Goal: Information Seeking & Learning: Learn about a topic

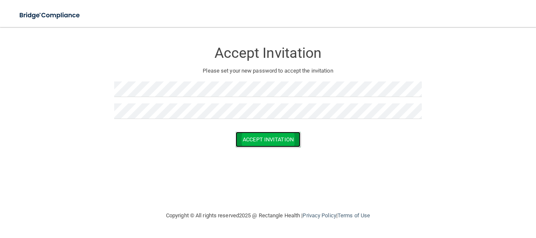
click at [269, 146] on button "Accept Invitation" at bounding box center [268, 140] width 65 height 16
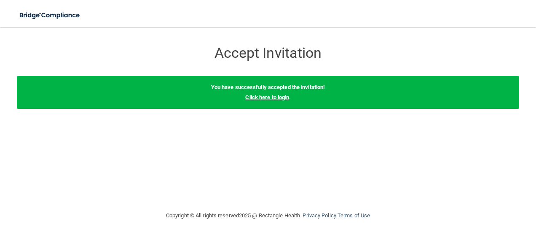
click at [281, 97] on link "Click here to login" at bounding box center [267, 97] width 44 height 6
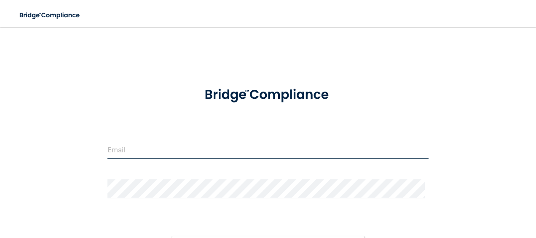
click at [159, 149] on input "email" at bounding box center [269, 149] width 322 height 19
type input "[EMAIL_ADDRESS][DOMAIN_NAME]"
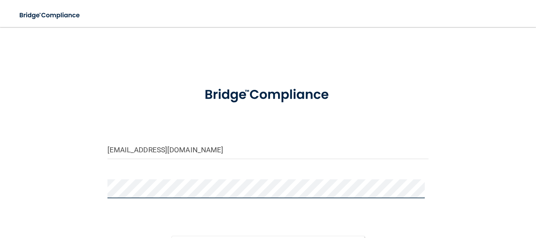
scroll to position [91, 0]
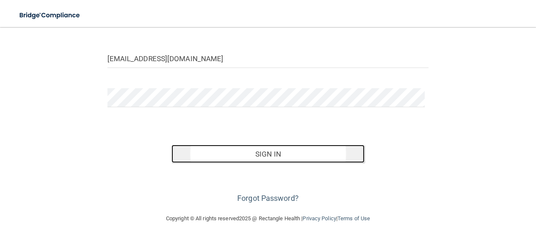
click at [283, 145] on button "Sign In" at bounding box center [268, 154] width 193 height 19
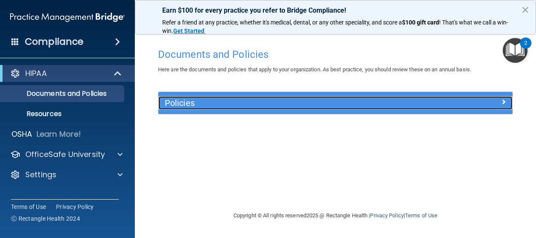
click at [263, 107] on h5 "Policies" at bounding box center [291, 102] width 253 height 9
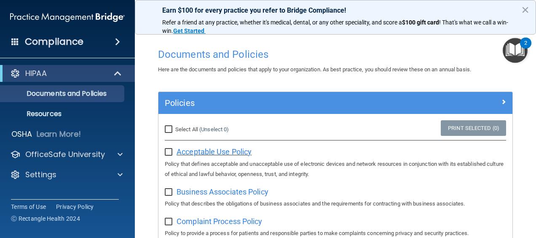
click at [186, 150] on span "Acceptable Use Policy" at bounding box center [214, 151] width 75 height 9
click at [170, 129] on input "Select All (Unselect 0) Unselect All" at bounding box center [170, 129] width 10 height 7
checkbox input "true"
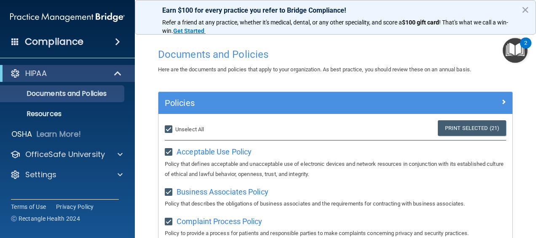
checkbox input "true"
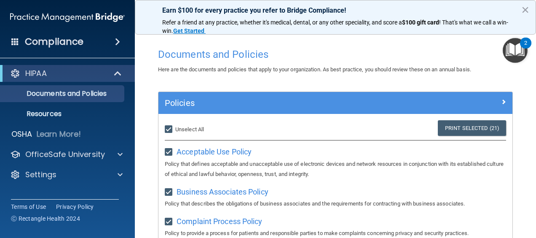
checkbox input "true"
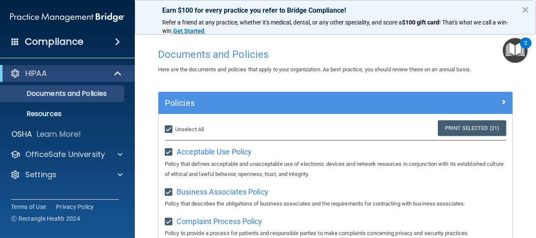
checkbox input "true"
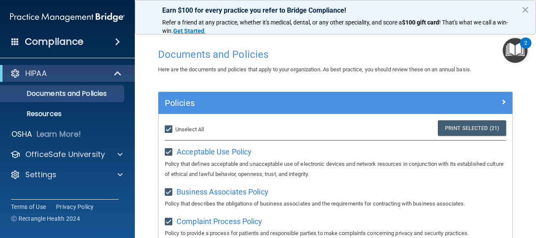
checkbox input "true"
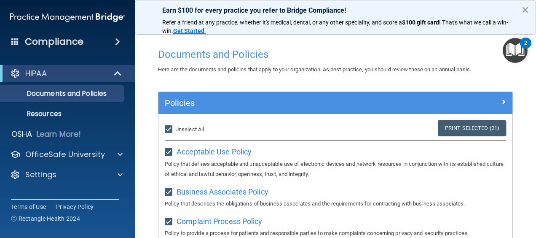
checkbox input "true"
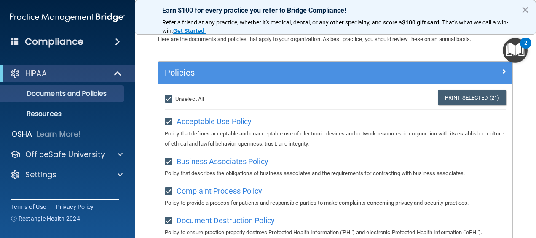
scroll to position [31, 0]
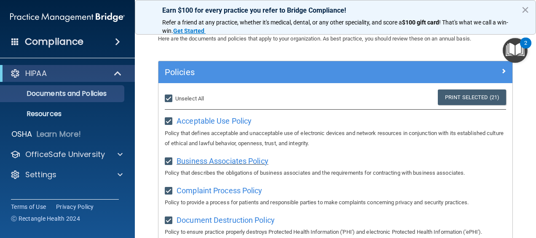
click at [197, 158] on span "Business Associates Policy" at bounding box center [223, 160] width 92 height 9
click at [191, 189] on span "Complaint Process Policy" at bounding box center [220, 190] width 86 height 9
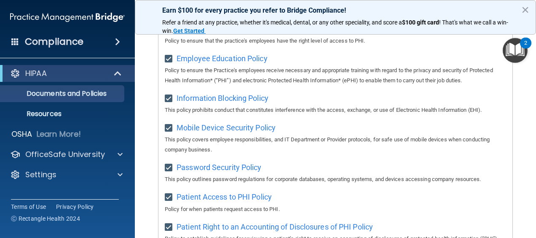
scroll to position [0, 0]
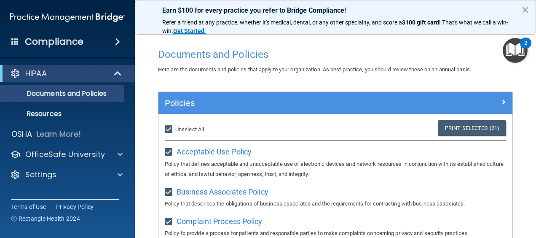
click at [531, 11] on div "Earn $100 for every practice you refer to Bridge Compliance! Refer a friend at …" at bounding box center [335, 17] width 401 height 35
click at [530, 11] on button "×" at bounding box center [526, 9] width 8 height 13
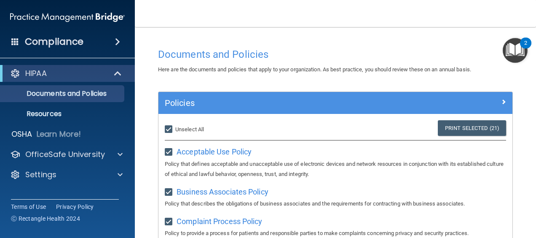
click at [513, 46] on img "Open Resource Center, 2 new notifications" at bounding box center [515, 50] width 25 height 25
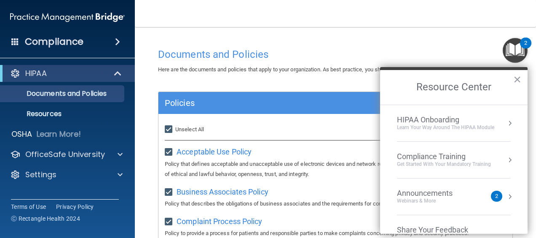
click at [410, 125] on div "Learn Your Way around the HIPAA module" at bounding box center [445, 127] width 97 height 7
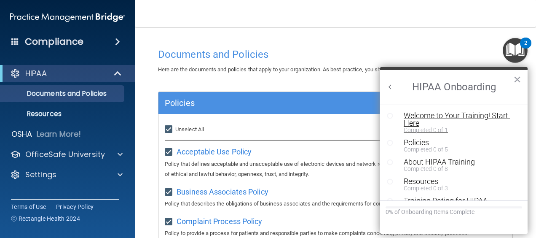
click at [432, 122] on div "Welcome to Your Training! Start Here" at bounding box center [457, 119] width 106 height 15
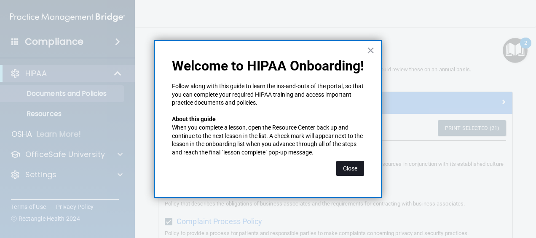
click at [352, 165] on button "Close" at bounding box center [351, 168] width 28 height 15
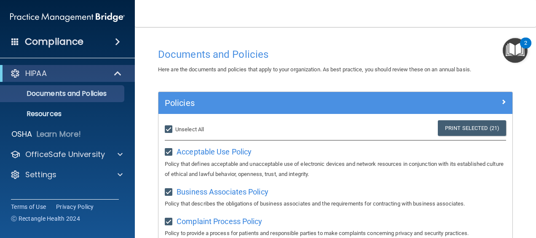
click at [517, 53] on img "Open Resource Center, 2 new notifications" at bounding box center [515, 50] width 25 height 25
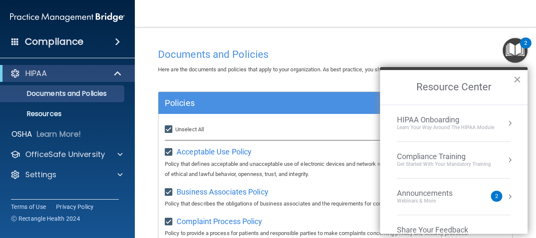
click at [460, 124] on div "Learn Your Way around the HIPAA module" at bounding box center [445, 127] width 97 height 7
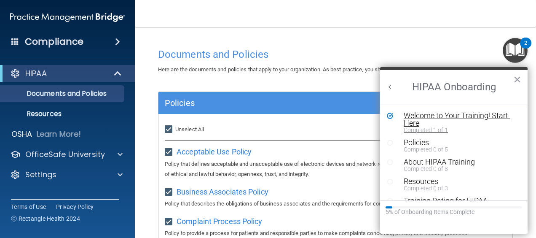
click at [415, 127] on div "Completed 1 of 1" at bounding box center [457, 130] width 106 height 6
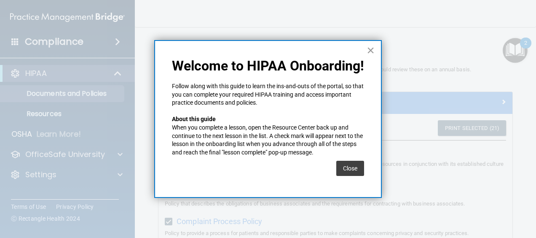
click at [369, 55] on button "×" at bounding box center [371, 49] width 8 height 13
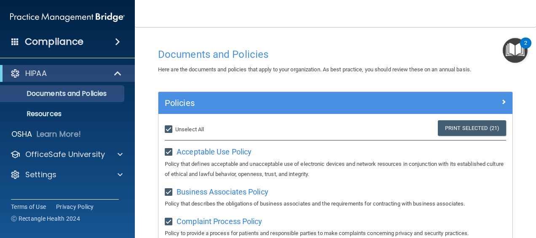
click at [522, 52] on img "Open Resource Center, 2 new notifications" at bounding box center [515, 50] width 25 height 25
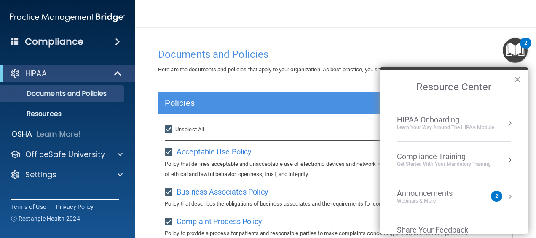
click at [444, 134] on li "HIPAA Onboarding Learn Your Way around the HIPAA module" at bounding box center [454, 123] width 114 height 37
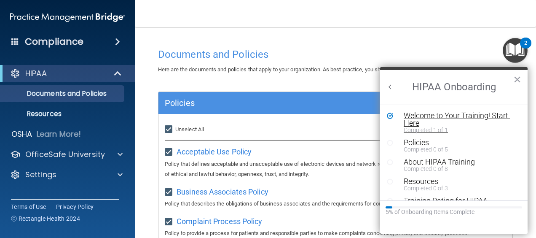
click at [412, 123] on div "Welcome to Your Training! Start Here" at bounding box center [457, 119] width 106 height 15
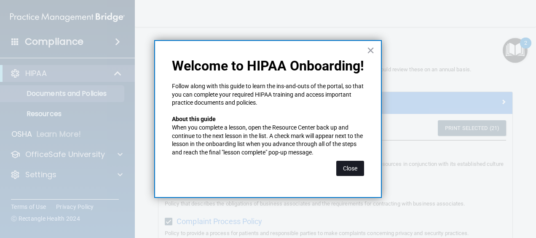
click at [347, 163] on button "Close" at bounding box center [351, 168] width 28 height 15
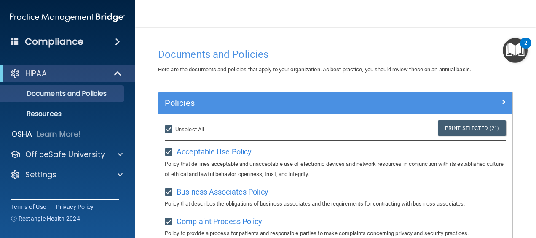
click at [525, 43] on div "2" at bounding box center [526, 48] width 3 height 11
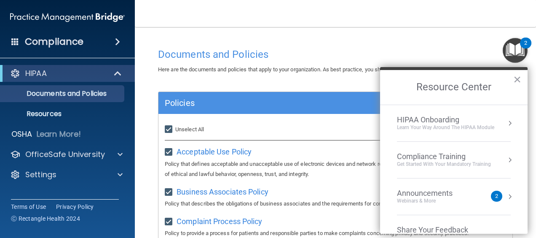
click at [495, 119] on div "HIPAA Onboarding Learn Your Way around the HIPAA module" at bounding box center [454, 123] width 114 height 16
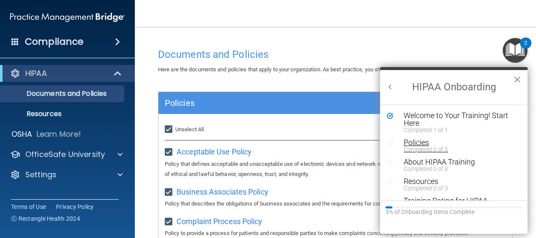
click at [426, 146] on div "Completed 0 of 5" at bounding box center [457, 149] width 106 height 6
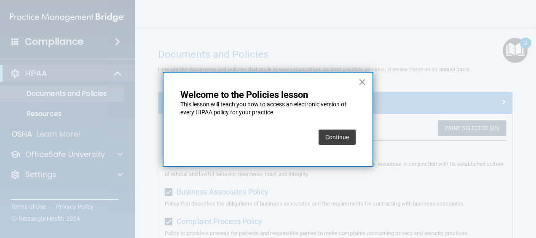
click at [338, 142] on button "Continue" at bounding box center [337, 136] width 37 height 15
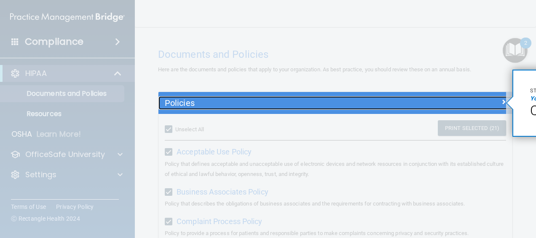
click at [179, 104] on h5 "Policies" at bounding box center [291, 102] width 253 height 9
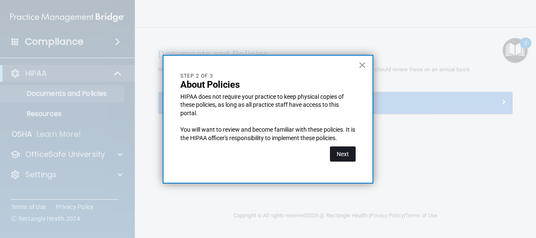
click at [341, 158] on button "Next" at bounding box center [343, 153] width 26 height 15
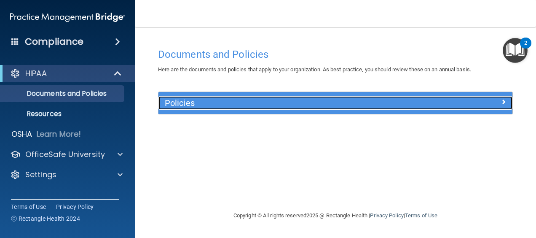
click at [487, 106] on div at bounding box center [468, 101] width 89 height 10
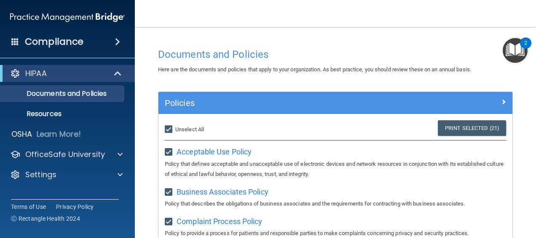
click at [520, 46] on img "Open Resource Center, 2 new notifications" at bounding box center [515, 50] width 25 height 25
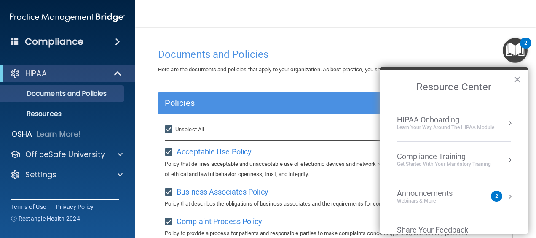
click at [437, 123] on div "HIPAA Onboarding" at bounding box center [445, 119] width 97 height 9
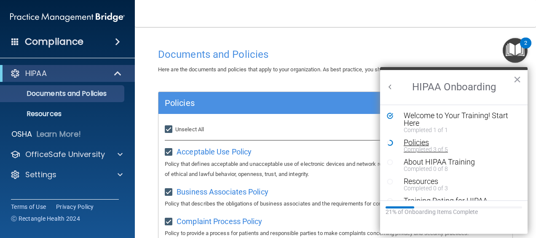
click at [413, 145] on div "Policies" at bounding box center [457, 143] width 106 height 8
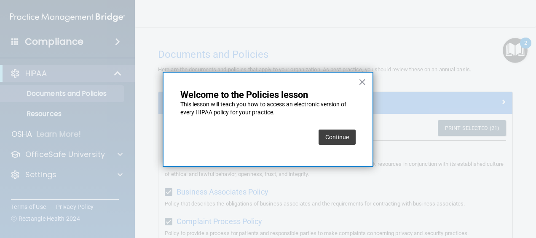
click at [331, 146] on div "Continue" at bounding box center [337, 137] width 37 height 24
click at [331, 137] on button "Continue" at bounding box center [337, 136] width 37 height 15
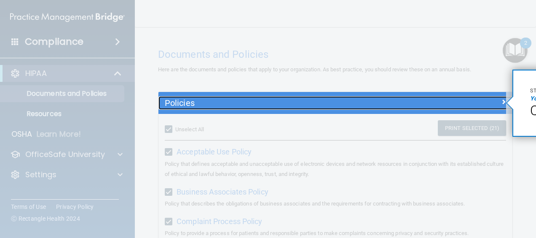
click at [258, 99] on h5 "Policies" at bounding box center [291, 102] width 253 height 9
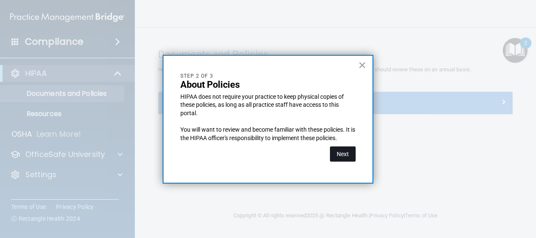
click at [338, 159] on button "Next" at bounding box center [343, 153] width 26 height 15
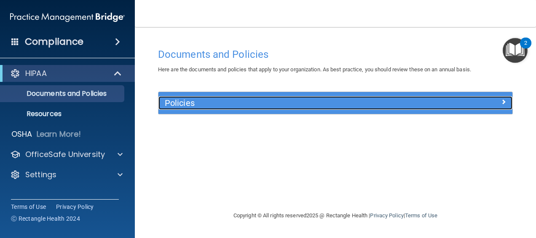
click at [506, 108] on div "Policies" at bounding box center [336, 102] width 354 height 13
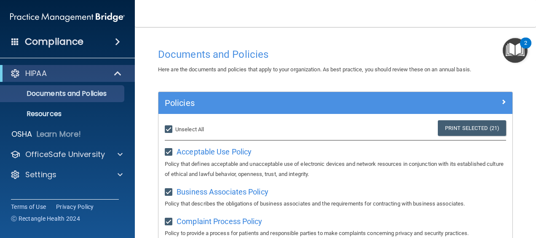
click at [514, 51] on img "Open Resource Center, 2 new notifications" at bounding box center [515, 50] width 25 height 25
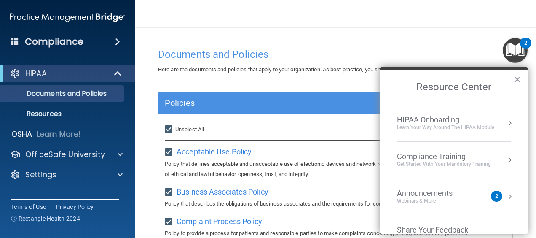
click at [452, 130] on div "Learn Your Way around the HIPAA module" at bounding box center [445, 127] width 97 height 7
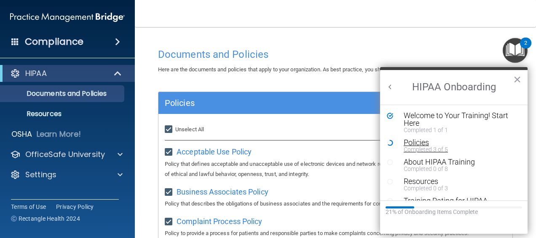
click at [417, 151] on div "Completed 3 of 5" at bounding box center [457, 149] width 106 height 6
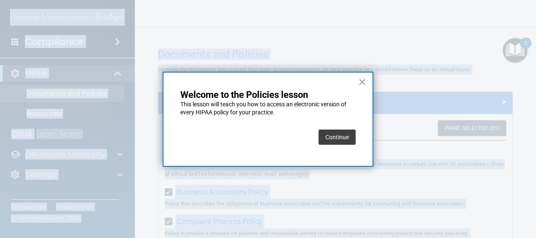
click at [417, 151] on div at bounding box center [268, 119] width 536 height 238
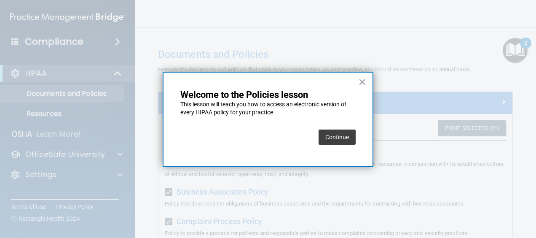
click at [340, 136] on button "Continue" at bounding box center [337, 136] width 37 height 15
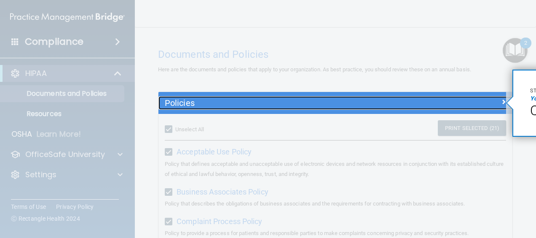
click at [501, 102] on span at bounding box center [503, 102] width 5 height 10
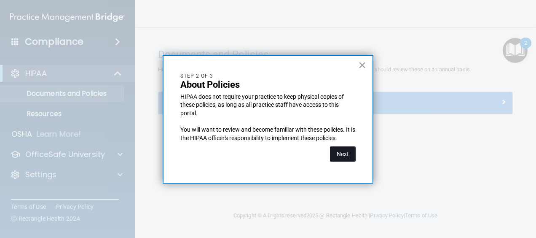
click at [339, 156] on button "Next" at bounding box center [343, 153] width 26 height 15
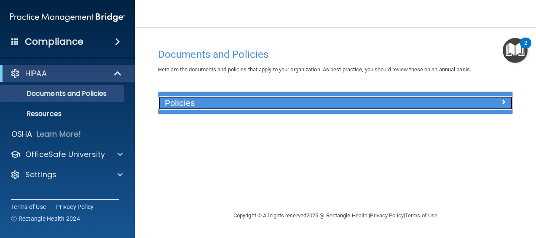
click at [499, 101] on div at bounding box center [468, 101] width 89 height 10
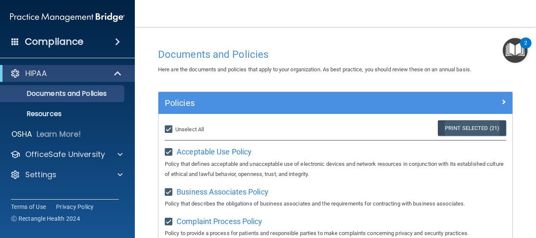
click at [475, 127] on link "Print Selected (21)" at bounding box center [472, 128] width 68 height 16
click at [499, 113] on div "Policies" at bounding box center [336, 103] width 354 height 22
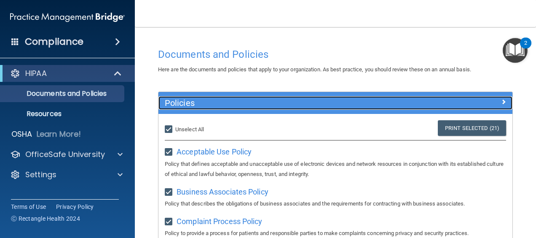
click at [493, 103] on div at bounding box center [468, 101] width 89 height 10
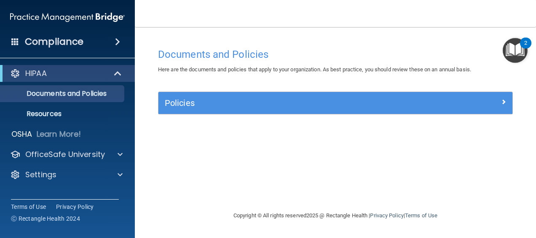
click at [438, 112] on div "Policies" at bounding box center [336, 103] width 354 height 22
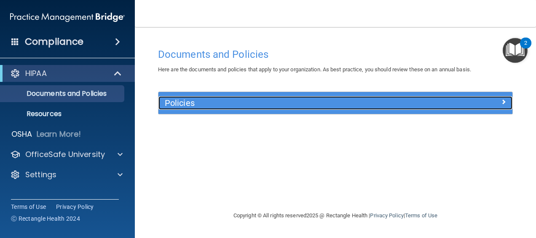
click at [436, 110] on div "Policies" at bounding box center [336, 102] width 354 height 13
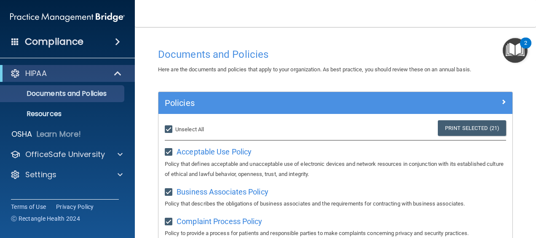
click at [518, 54] on img "Open Resource Center, 2 new notifications" at bounding box center [515, 50] width 25 height 25
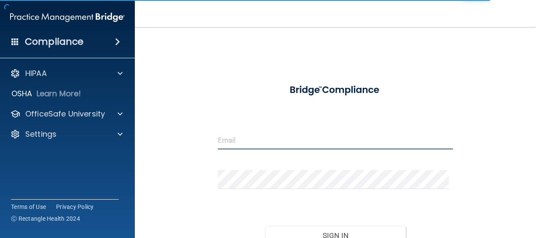
click at [232, 132] on input "email" at bounding box center [335, 139] width 235 height 19
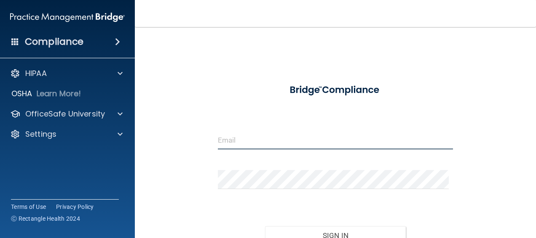
type input "[EMAIL_ADDRESS][DOMAIN_NAME]"
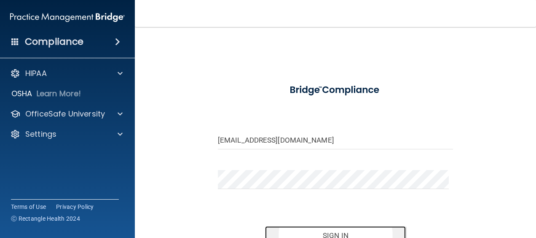
click at [313, 231] on button "Sign In" at bounding box center [335, 235] width 141 height 19
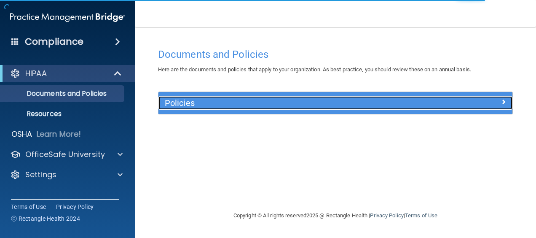
click at [277, 102] on h5 "Policies" at bounding box center [291, 102] width 253 height 9
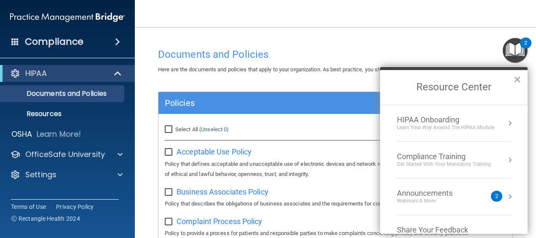
click at [431, 125] on div "Learn Your Way around the HIPAA module" at bounding box center [445, 127] width 97 height 7
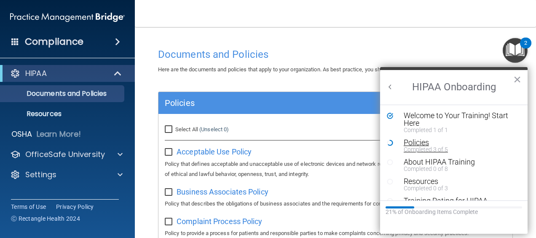
click at [412, 145] on div "Policies" at bounding box center [457, 143] width 106 height 8
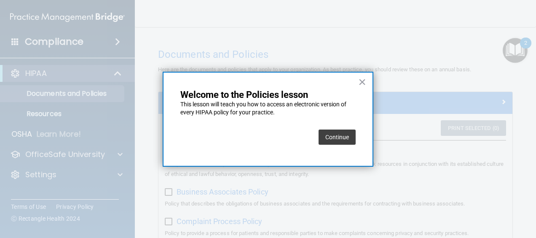
click at [325, 136] on button "Continue" at bounding box center [337, 136] width 37 height 15
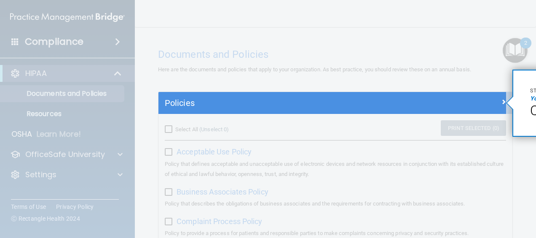
click at [534, 110] on span "Click" at bounding box center [544, 110] width 29 height 16
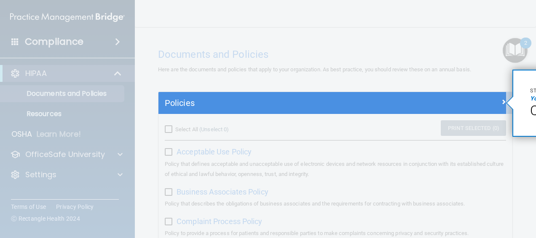
click at [534, 110] on span "Click" at bounding box center [544, 110] width 29 height 16
drag, startPoint x: 297, startPoint y: 73, endPoint x: 240, endPoint y: 3, distance: 90.5
click at [240, 3] on div at bounding box center [333, 46] width 348 height 92
click at [533, 103] on span "Click" at bounding box center [544, 110] width 29 height 16
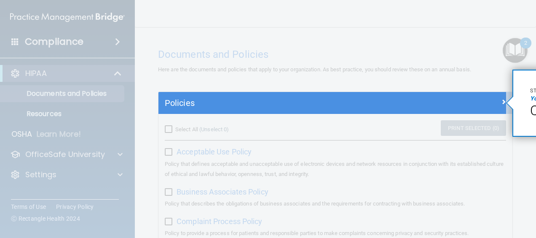
click at [533, 103] on span "Click" at bounding box center [544, 110] width 29 height 16
click at [536, 102] on html "Compliance HIPAA Documents and Policies Report an Incident Business Associates …" at bounding box center [268, 119] width 536 height 238
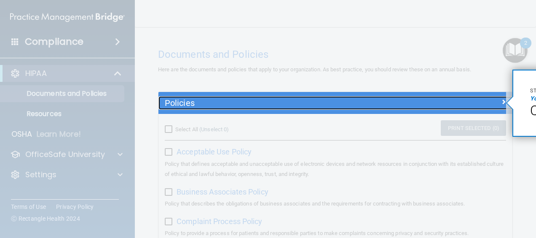
click at [501, 104] on span at bounding box center [503, 102] width 5 height 10
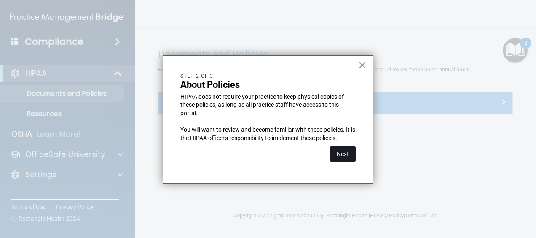
click at [345, 155] on button "Next" at bounding box center [343, 153] width 26 height 15
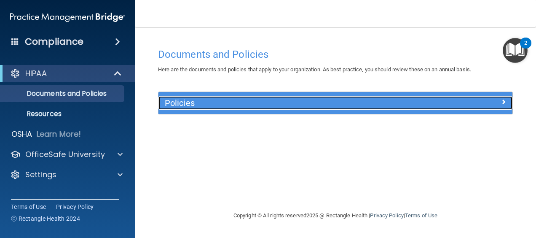
click at [506, 105] on span at bounding box center [503, 102] width 5 height 10
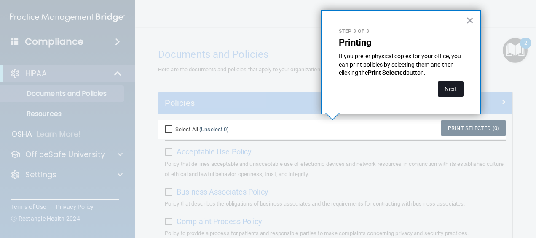
click at [447, 83] on button "Next" at bounding box center [451, 88] width 26 height 15
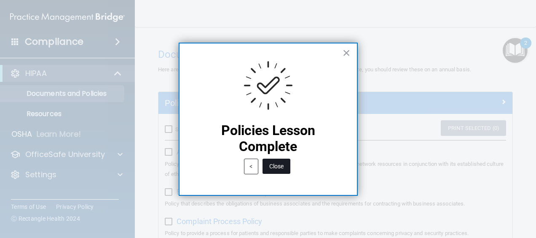
click at [279, 172] on button "Close" at bounding box center [277, 166] width 28 height 15
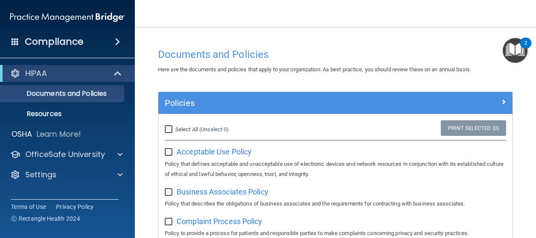
click at [514, 46] on img "Open Resource Center, 2 new notifications" at bounding box center [515, 50] width 25 height 25
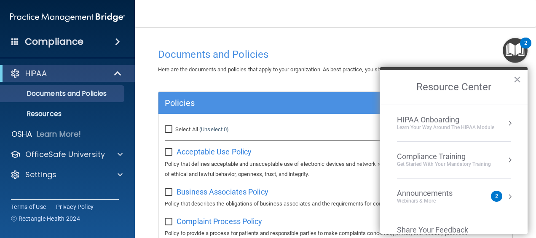
click at [425, 123] on div "HIPAA Onboarding" at bounding box center [445, 119] width 97 height 9
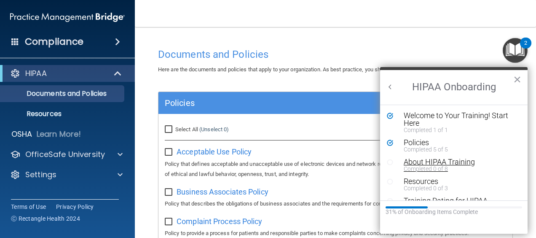
click at [424, 168] on div "Completed 0 of 8" at bounding box center [457, 169] width 106 height 6
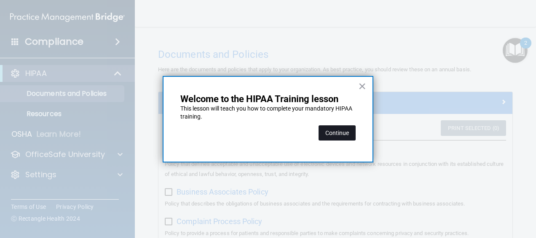
click at [330, 134] on button "Continue" at bounding box center [337, 132] width 37 height 15
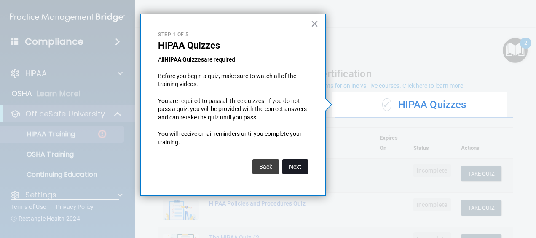
click at [295, 167] on button "Next" at bounding box center [296, 166] width 26 height 15
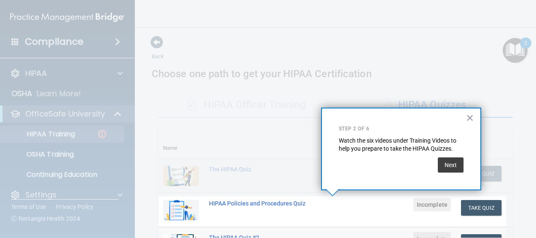
scroll to position [167, 0]
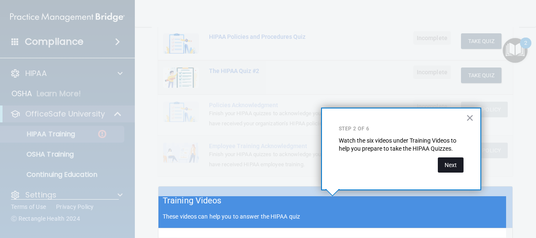
click at [440, 165] on button "Next" at bounding box center [451, 164] width 26 height 15
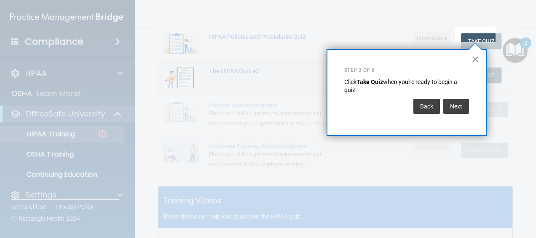
scroll to position [138, 0]
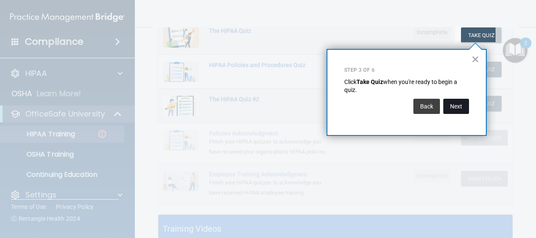
click at [454, 105] on button "Next" at bounding box center [457, 106] width 26 height 15
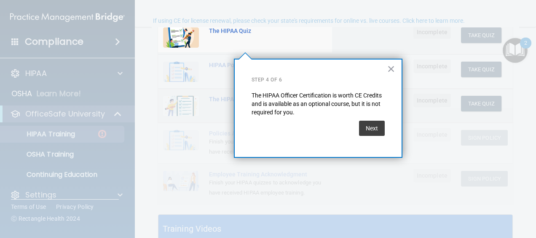
scroll to position [65, 0]
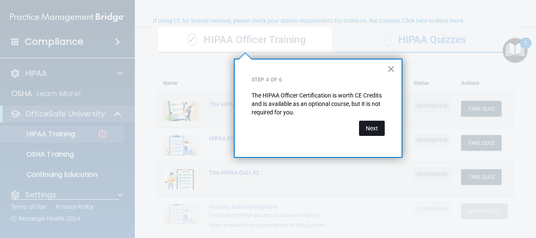
click at [374, 135] on button "Next" at bounding box center [372, 128] width 26 height 15
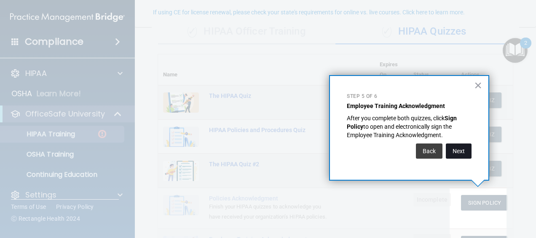
click at [469, 153] on button "Next" at bounding box center [459, 150] width 26 height 15
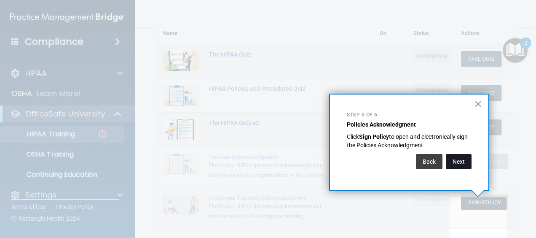
click at [467, 161] on button "Next" at bounding box center [459, 161] width 26 height 15
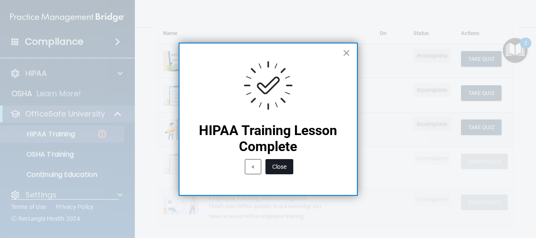
click at [270, 169] on button "Close" at bounding box center [280, 166] width 28 height 15
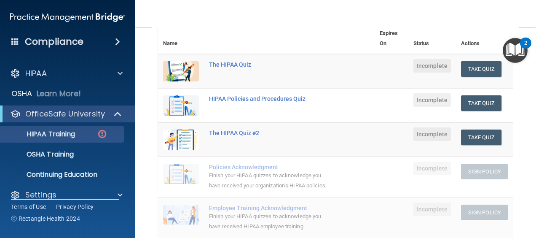
scroll to position [105, 0]
click at [472, 65] on button "Take Quiz" at bounding box center [481, 69] width 40 height 16
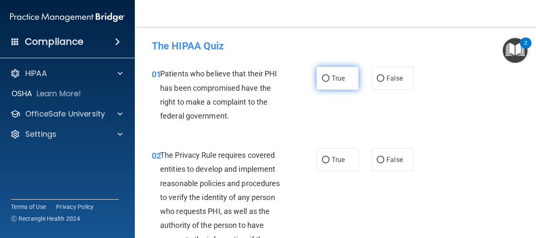
click at [336, 77] on span "True" at bounding box center [338, 78] width 13 height 8
click at [330, 77] on input "True" at bounding box center [326, 78] width 8 height 6
radio input "true"
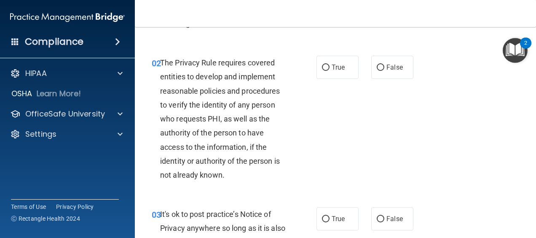
scroll to position [103, 0]
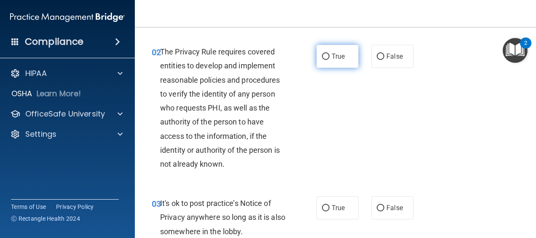
click at [324, 57] on input "True" at bounding box center [326, 57] width 8 height 6
radio input "true"
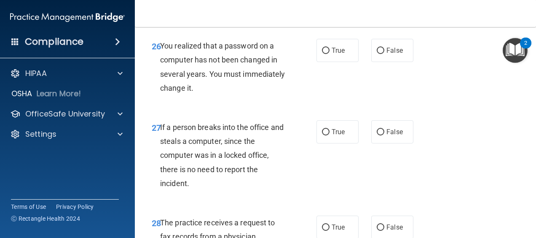
scroll to position [2551, 0]
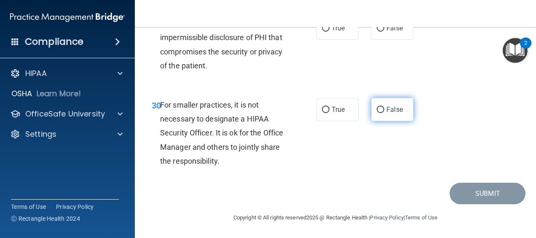
click at [377, 112] on input "False" at bounding box center [381, 110] width 8 height 6
radio input "true"
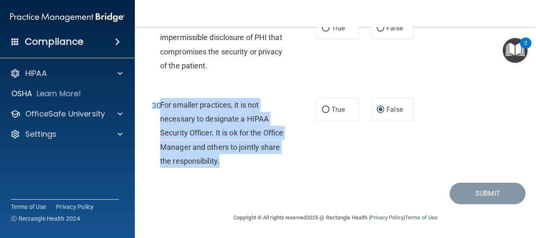
drag, startPoint x: 160, startPoint y: 103, endPoint x: 285, endPoint y: 171, distance: 142.5
click at [285, 171] on div "30 For smaller practices, it is not necessary to designate a HIPAA Security Off…" at bounding box center [234, 135] width 190 height 74
drag, startPoint x: 285, startPoint y: 171, endPoint x: 227, endPoint y: 149, distance: 62.3
copy span "For smaller practices, it is not necessary to designate a HIPAA Security Office…"
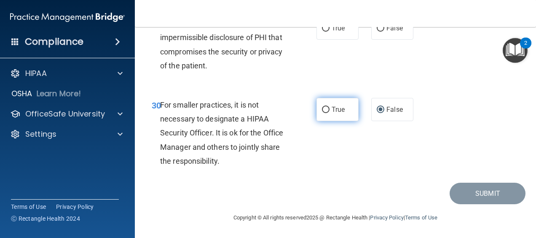
click at [328, 109] on label "True" at bounding box center [338, 109] width 42 height 23
click at [328, 109] on input "True" at bounding box center [326, 110] width 8 height 6
radio input "true"
radio input "false"
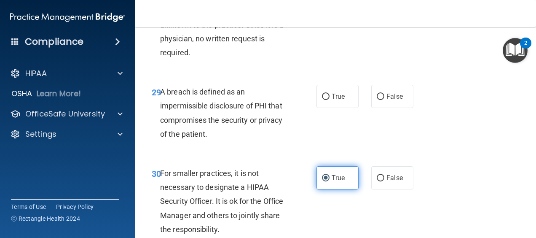
scroll to position [2460, 0]
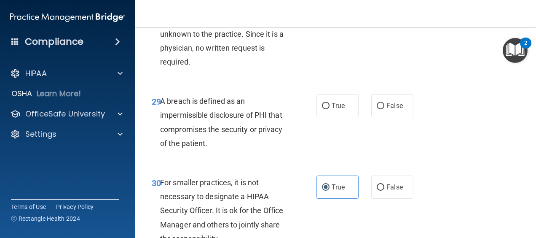
click at [159, 107] on span "29" at bounding box center [156, 102] width 9 height 10
click at [188, 129] on span "A breach is defined as an impermissible disclosure of PHI that compromises the …" at bounding box center [221, 122] width 123 height 51
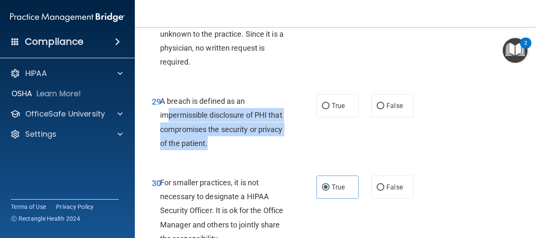
drag, startPoint x: 213, startPoint y: 156, endPoint x: 162, endPoint y: 128, distance: 57.6
click at [162, 128] on div "A breach is defined as an impermissible disclosure of PHI that compromises the …" at bounding box center [226, 122] width 133 height 56
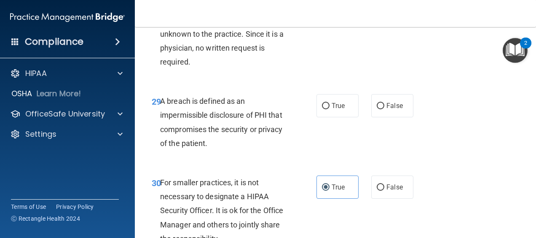
drag, startPoint x: 162, startPoint y: 128, endPoint x: 159, endPoint y: 105, distance: 22.7
click at [159, 105] on div "29 A breach is defined as an impermissible disclosure of PHI that compromises t…" at bounding box center [335, 123] width 380 height 81
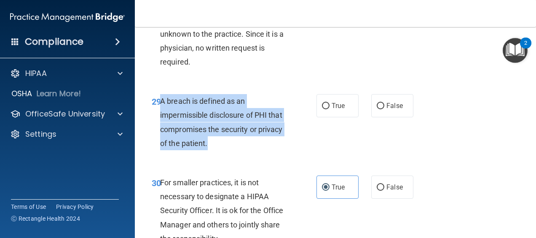
drag, startPoint x: 162, startPoint y: 115, endPoint x: 232, endPoint y: 159, distance: 83.2
click at [232, 150] on div "A breach is defined as an impermissible disclosure of PHI that compromises the …" at bounding box center [226, 122] width 133 height 56
drag, startPoint x: 232, startPoint y: 159, endPoint x: 202, endPoint y: 139, distance: 36.5
copy span "A breach is defined as an impermissible disclosure of PHI that compromises the …"
click at [323, 109] on input "True" at bounding box center [326, 106] width 8 height 6
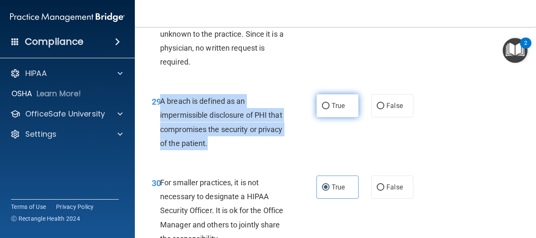
radio input "true"
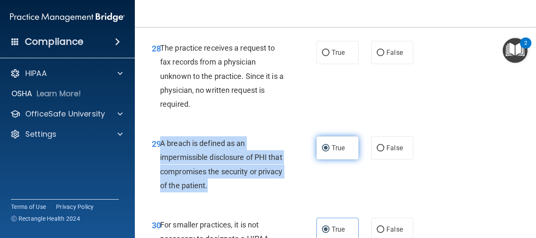
scroll to position [2415, 0]
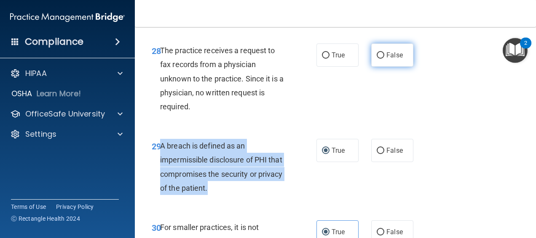
click at [377, 59] on input "False" at bounding box center [381, 55] width 8 height 6
radio input "true"
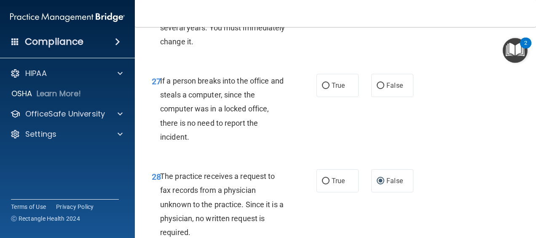
scroll to position [2288, 0]
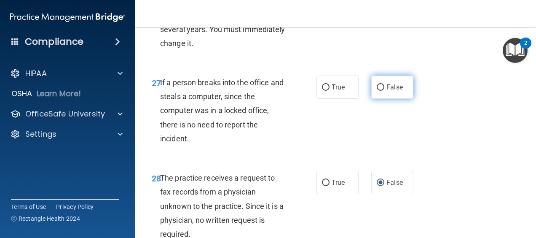
click at [378, 91] on input "False" at bounding box center [381, 87] width 8 height 6
radio input "true"
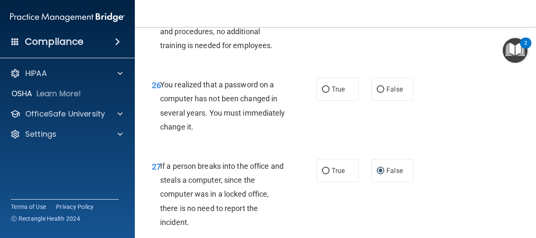
scroll to position [2204, 0]
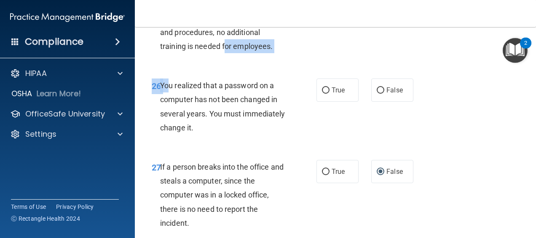
drag, startPoint x: 225, startPoint y: 67, endPoint x: 170, endPoint y: 98, distance: 63.8
drag, startPoint x: 170, startPoint y: 98, endPoint x: 159, endPoint y: 96, distance: 11.1
click at [159, 91] on span "26" at bounding box center [156, 86] width 9 height 10
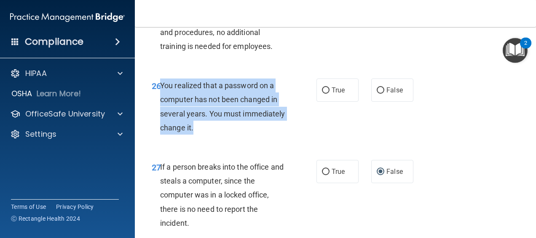
drag, startPoint x: 237, startPoint y: 141, endPoint x: 161, endPoint y: 94, distance: 89.8
click at [161, 94] on div "You realized that a password on a computer has not been changed in several year…" at bounding box center [226, 106] width 133 height 56
drag, startPoint x: 161, startPoint y: 94, endPoint x: 174, endPoint y: 109, distance: 20.3
copy span "You realized that a password on a computer has not been changed in several year…"
click at [322, 94] on input "True" at bounding box center [326, 90] width 8 height 6
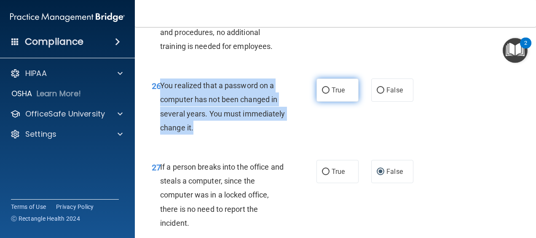
radio input "true"
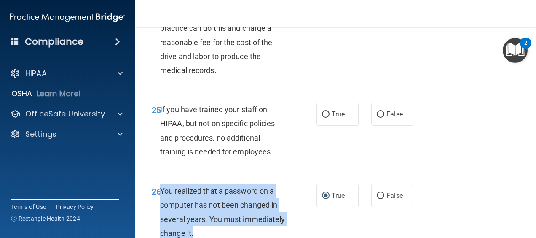
scroll to position [2097, 0]
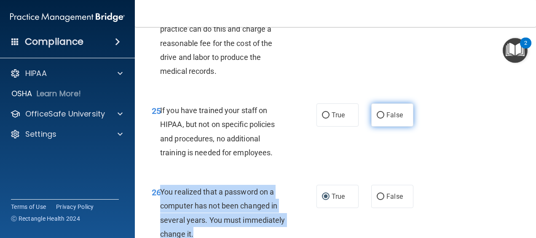
click at [378, 118] on input "False" at bounding box center [381, 115] width 8 height 6
radio input "true"
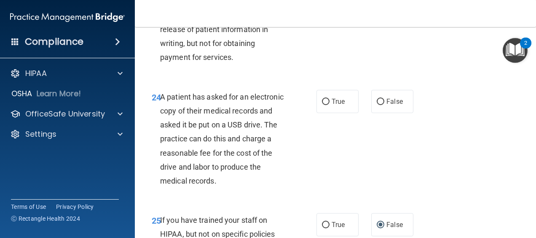
scroll to position [1987, 0]
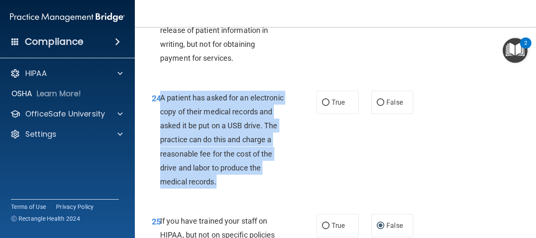
drag, startPoint x: 159, startPoint y: 109, endPoint x: 258, endPoint y: 194, distance: 130.7
click at [258, 193] on div "24 A patient has asked for an electronic copy of their medical records and aske…" at bounding box center [234, 142] width 190 height 102
drag, startPoint x: 258, startPoint y: 194, endPoint x: 221, endPoint y: 164, distance: 48.3
copy div "A patient has asked for an electronic copy of their medical records and asked i…"
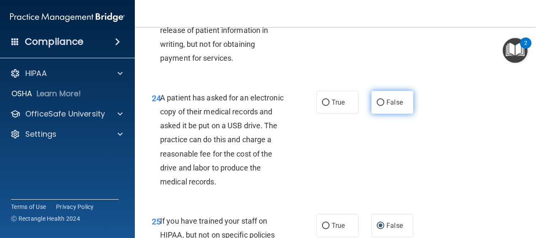
click at [387, 106] on span "False" at bounding box center [395, 102] width 16 height 8
click at [383, 106] on input "False" at bounding box center [381, 103] width 8 height 6
radio input "true"
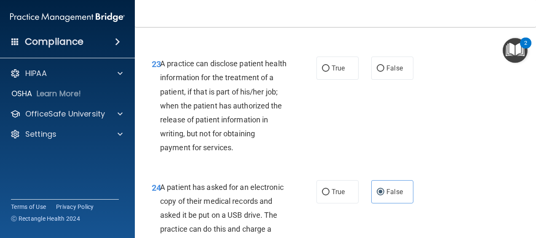
scroll to position [1892, 0]
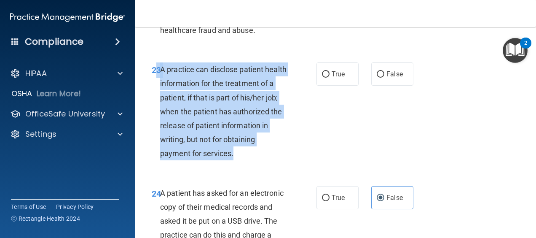
drag, startPoint x: 158, startPoint y: 82, endPoint x: 236, endPoint y: 162, distance: 111.8
click at [236, 162] on div "23 A practice can disclose patient health information for the treatment of a pa…" at bounding box center [234, 113] width 190 height 102
drag, startPoint x: 236, startPoint y: 162, endPoint x: 206, endPoint y: 144, distance: 35.0
copy div "3 A practice can disclose patient health information for the treatment of a pat…"
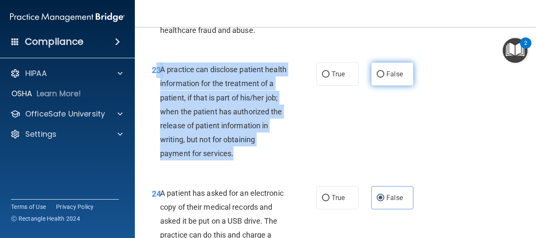
click at [377, 78] on input "False" at bounding box center [381, 74] width 8 height 6
radio input "true"
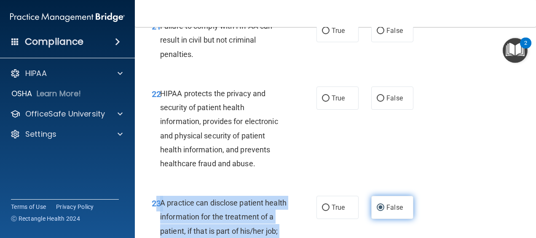
scroll to position [1758, 0]
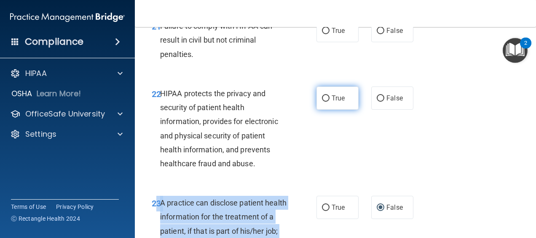
click at [325, 102] on input "True" at bounding box center [326, 98] width 8 height 6
radio input "true"
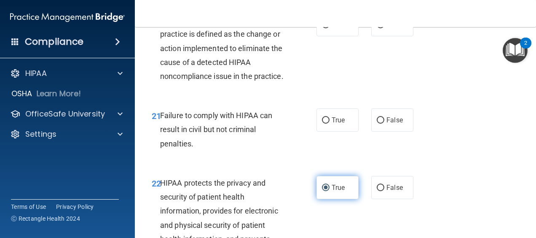
scroll to position [1668, 0]
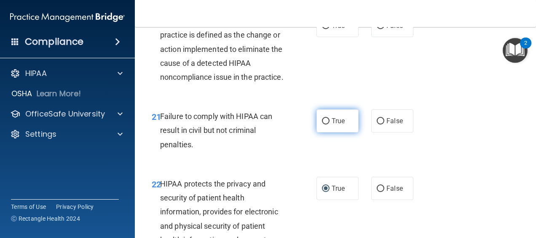
click at [326, 124] on input "True" at bounding box center [326, 121] width 8 height 6
radio input "true"
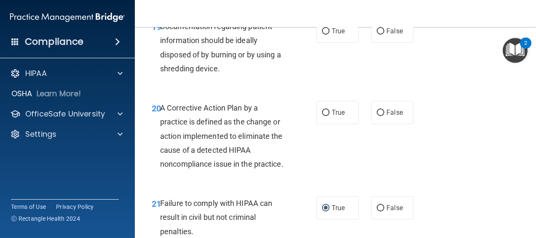
scroll to position [1580, 0]
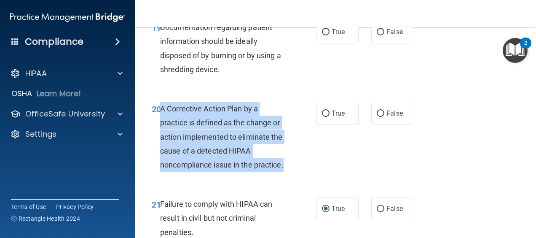
drag, startPoint x: 160, startPoint y: 108, endPoint x: 212, endPoint y: 176, distance: 85.9
click at [212, 172] on div "A Corrective Action Plan by a practice is defined as the change or action imple…" at bounding box center [226, 137] width 133 height 70
drag, startPoint x: 212, startPoint y: 176, endPoint x: 201, endPoint y: 127, distance: 50.1
copy span "A Corrective Action Plan by a practice is defined as the change or action imple…"
click at [325, 114] on input "True" at bounding box center [326, 113] width 8 height 6
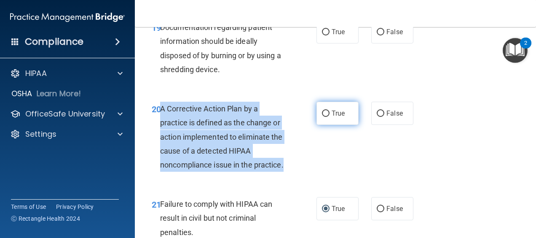
radio input "true"
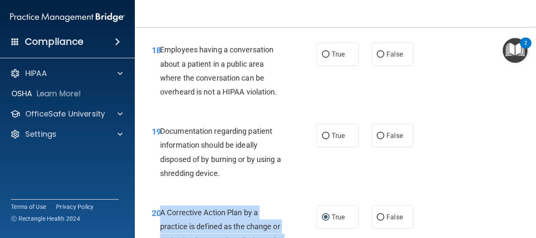
scroll to position [1476, 0]
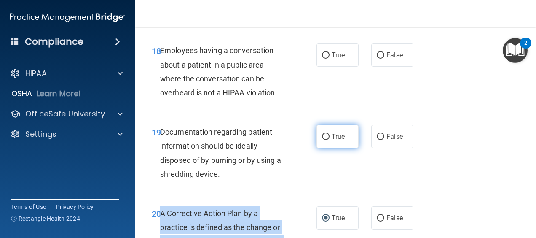
click at [322, 135] on input "True" at bounding box center [326, 137] width 8 height 6
radio input "true"
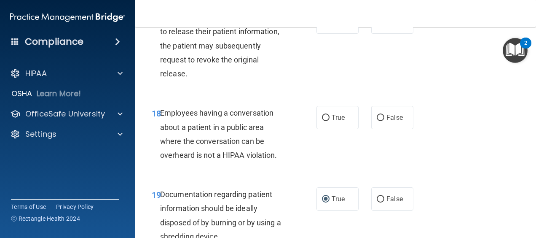
scroll to position [1411, 0]
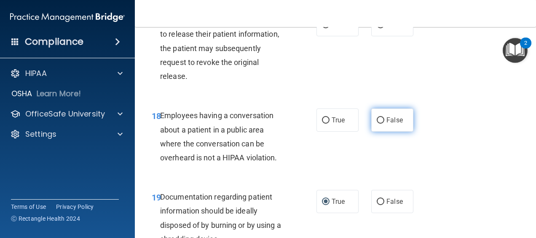
click at [379, 119] on input "False" at bounding box center [381, 120] width 8 height 6
radio input "true"
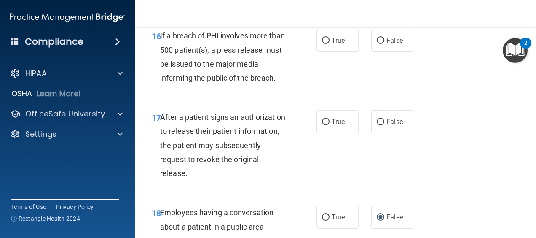
scroll to position [1313, 0]
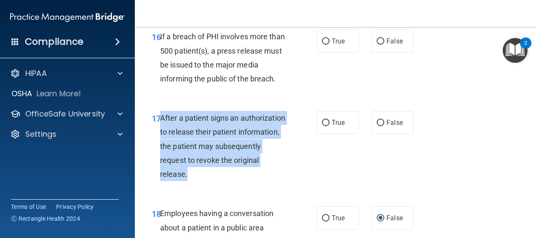
drag, startPoint x: 225, startPoint y: 174, endPoint x: 161, endPoint y: 119, distance: 84.3
click at [161, 119] on div "After a patient signs an authorization to release their patient information, th…" at bounding box center [226, 146] width 133 height 70
drag, startPoint x: 161, startPoint y: 119, endPoint x: 178, endPoint y: 138, distance: 25.4
copy span "After a patient signs an authorization to release their patient information, th…"
click at [322, 124] on input "True" at bounding box center [326, 123] width 8 height 6
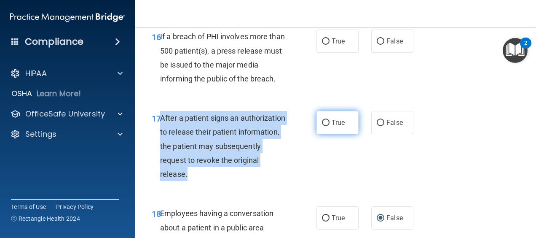
radio input "true"
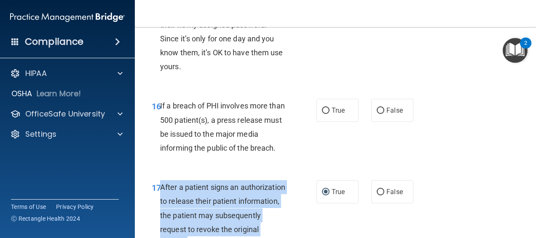
scroll to position [1225, 0]
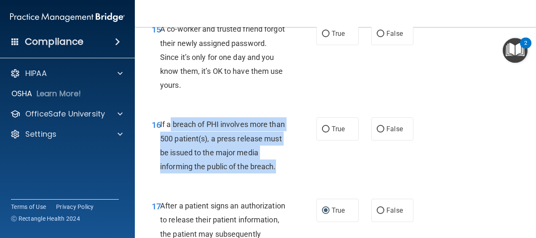
drag, startPoint x: 283, startPoint y: 166, endPoint x: 169, endPoint y: 125, distance: 121.9
click at [169, 125] on div "If a breach of PHI involves more than 500 patient(s), a press release must be i…" at bounding box center [226, 145] width 133 height 56
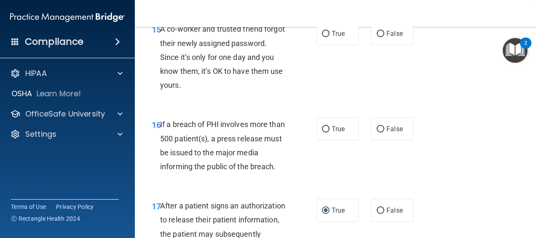
drag, startPoint x: 169, startPoint y: 125, endPoint x: 158, endPoint y: 122, distance: 11.3
click at [158, 122] on span "16" at bounding box center [156, 125] width 9 height 10
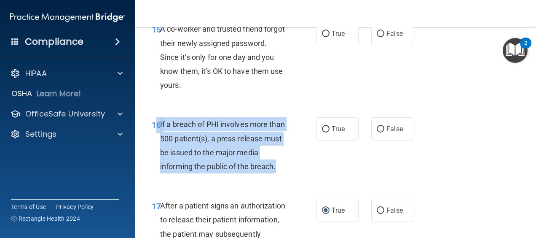
drag, startPoint x: 158, startPoint y: 122, endPoint x: 298, endPoint y: 170, distance: 148.0
click at [298, 170] on div "16 If a breach of PHI involves more than 500 patient(s), a press release must b…" at bounding box center [234, 147] width 190 height 60
drag, startPoint x: 298, startPoint y: 170, endPoint x: 242, endPoint y: 156, distance: 57.1
copy div "6 If a breach of PHI involves more than 500 patient(s), a press release must be…"
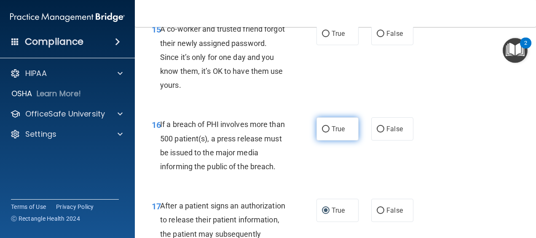
click at [330, 133] on label "True" at bounding box center [338, 128] width 42 height 23
click at [330, 132] on input "True" at bounding box center [326, 129] width 8 height 6
radio input "true"
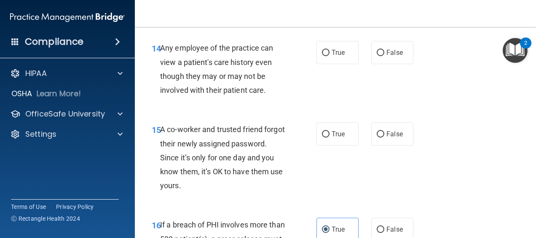
scroll to position [1123, 0]
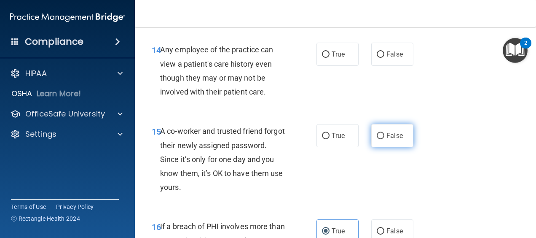
click at [378, 134] on input "False" at bounding box center [381, 136] width 8 height 6
radio input "true"
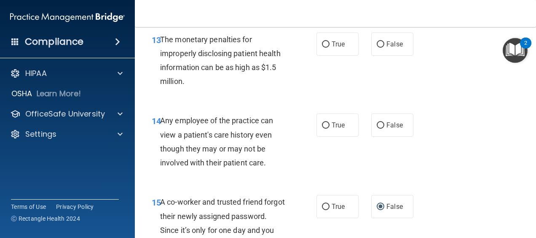
scroll to position [1053, 0]
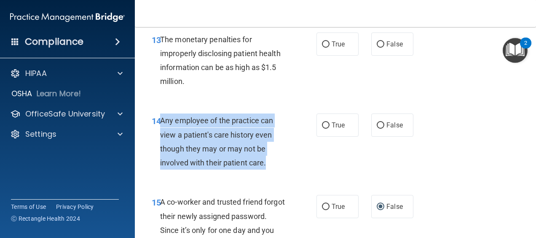
drag, startPoint x: 161, startPoint y: 119, endPoint x: 280, endPoint y: 170, distance: 129.4
click at [280, 170] on div "14 Any employee of the practice can view a patient's care history even though t…" at bounding box center [234, 143] width 190 height 60
drag, startPoint x: 280, startPoint y: 170, endPoint x: 232, endPoint y: 154, distance: 50.4
copy span "Any employee of the practice can view a patient's care history even though they…"
click at [377, 128] on input "False" at bounding box center [381, 125] width 8 height 6
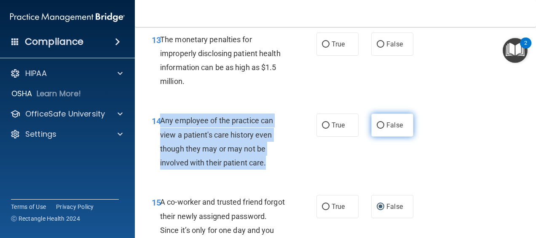
radio input "true"
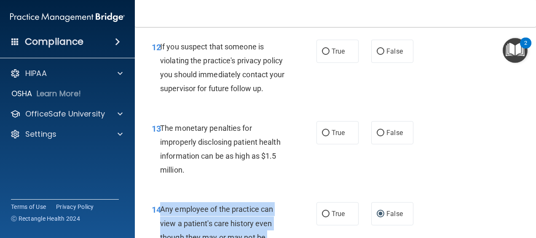
scroll to position [966, 0]
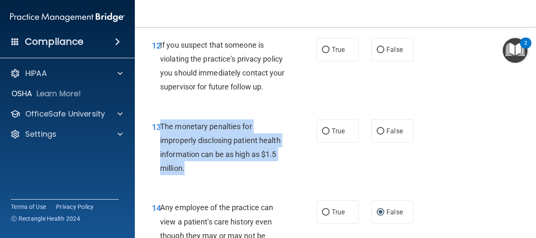
drag, startPoint x: 161, startPoint y: 126, endPoint x: 194, endPoint y: 165, distance: 51.5
click at [194, 165] on div "The monetary penalties for improperly disclosing patient health information can…" at bounding box center [226, 147] width 133 height 56
drag, startPoint x: 194, startPoint y: 165, endPoint x: 185, endPoint y: 143, distance: 24.6
click at [322, 131] on input "True" at bounding box center [326, 131] width 8 height 6
radio input "true"
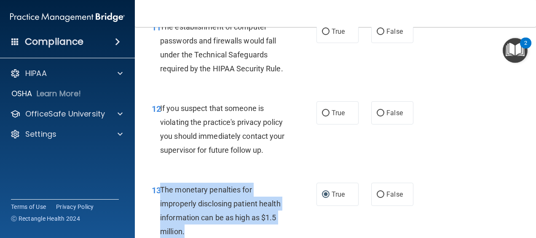
scroll to position [902, 0]
click at [325, 111] on input "True" at bounding box center [326, 113] width 8 height 6
radio input "true"
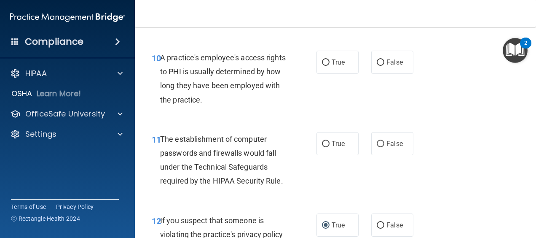
scroll to position [789, 0]
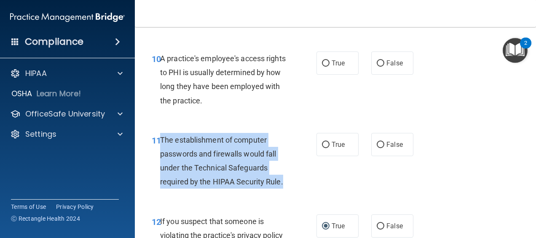
drag, startPoint x: 161, startPoint y: 137, endPoint x: 285, endPoint y: 177, distance: 130.6
click at [285, 177] on div "The establishment of computer passwords and firewalls would fall under the Tech…" at bounding box center [226, 161] width 133 height 56
drag, startPoint x: 285, startPoint y: 177, endPoint x: 229, endPoint y: 164, distance: 57.1
click at [324, 143] on input "True" at bounding box center [326, 145] width 8 height 6
radio input "true"
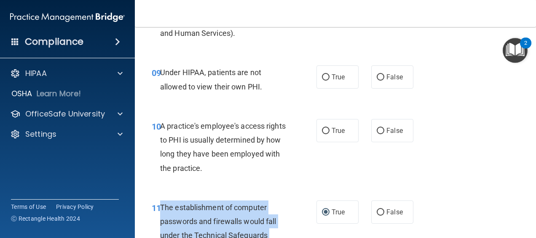
scroll to position [720, 0]
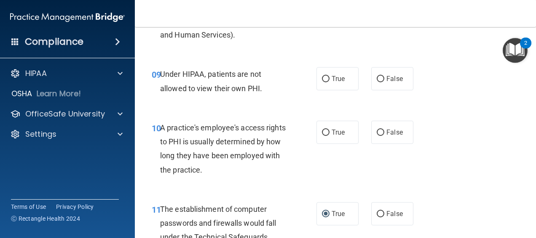
click at [161, 127] on span "A practice's employee's access rights to PHI is usually determined by how long …" at bounding box center [223, 148] width 126 height 51
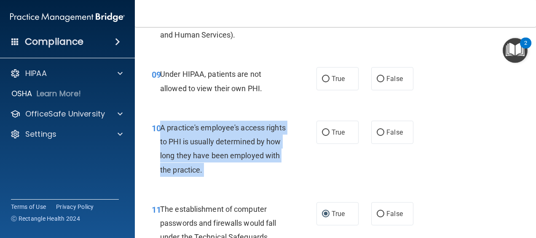
drag, startPoint x: 161, startPoint y: 127, endPoint x: 254, endPoint y: 164, distance: 100.3
click at [254, 164] on div "A practice's employee's access rights to PHI is usually determined by how long …" at bounding box center [226, 149] width 133 height 56
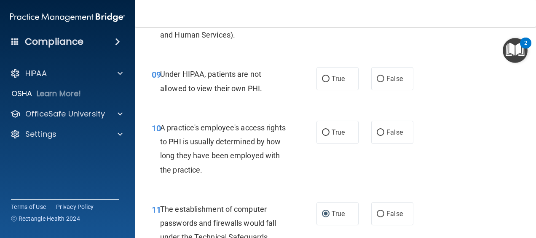
drag, startPoint x: 196, startPoint y: 151, endPoint x: 225, endPoint y: 23, distance: 131.5
click at [225, 23] on nav "Toggle navigation TENILLE FRANCIS tenillefr@yahoo.com Manage My Enterprise Syne…" at bounding box center [335, 13] width 401 height 27
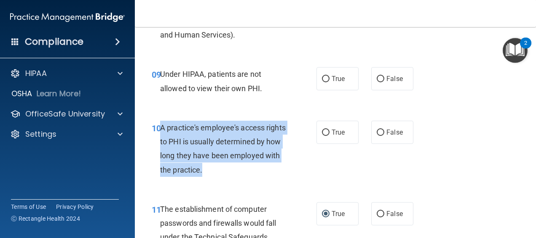
drag, startPoint x: 259, startPoint y: 168, endPoint x: 161, endPoint y: 128, distance: 105.9
click at [161, 128] on div "A practice's employee's access rights to PHI is usually determined by how long …" at bounding box center [226, 149] width 133 height 56
drag, startPoint x: 161, startPoint y: 128, endPoint x: 182, endPoint y: 153, distance: 32.3
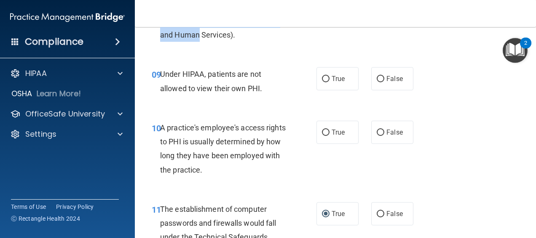
drag, startPoint x: 200, startPoint y: 30, endPoint x: 423, endPoint y: -44, distance: 235.1
click at [423, 0] on html "Compliance HIPAA Documents and Policies Report an Incident Business Associates …" at bounding box center [268, 119] width 536 height 238
click at [377, 134] on input "False" at bounding box center [381, 132] width 8 height 6
radio input "true"
click at [322, 81] on input "True" at bounding box center [326, 79] width 8 height 6
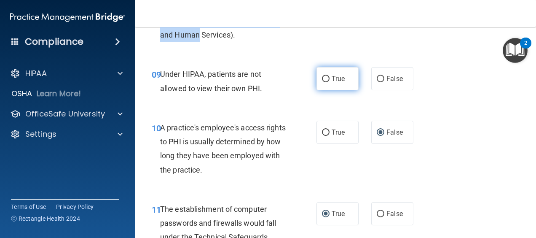
radio input "true"
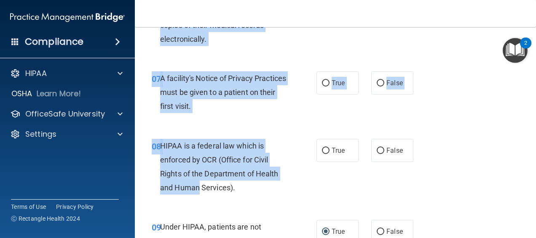
scroll to position [567, 0]
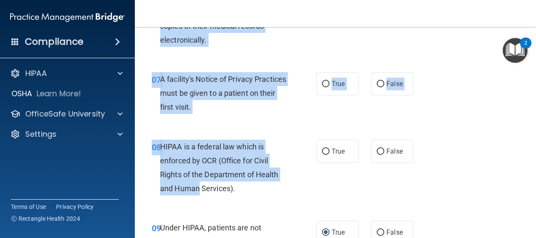
click at [278, 142] on div "HIPAA is a federal law which is enforced by OCR (Office for Civil Rights of the…" at bounding box center [226, 168] width 133 height 56
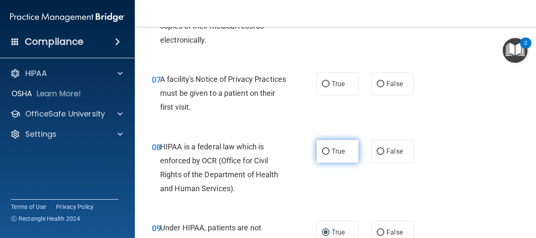
click at [332, 153] on span "True" at bounding box center [338, 151] width 13 height 8
click at [330, 153] on input "True" at bounding box center [326, 151] width 8 height 6
radio input "true"
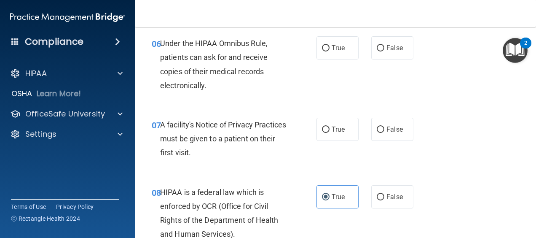
scroll to position [520, 0]
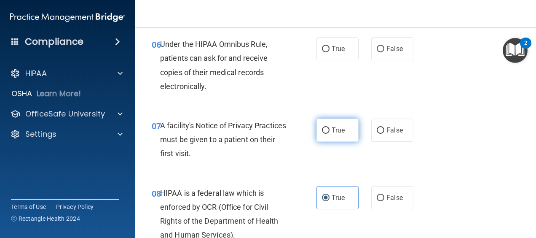
click at [326, 131] on input "True" at bounding box center [326, 130] width 8 height 6
radio input "true"
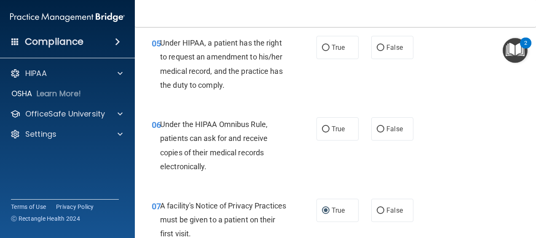
drag, startPoint x: 326, startPoint y: 131, endPoint x: 162, endPoint y: 126, distance: 164.5
click at [162, 126] on span "Under the HIPAA Omnibus Rule, patients can ask for and receive copies of their …" at bounding box center [214, 145] width 108 height 51
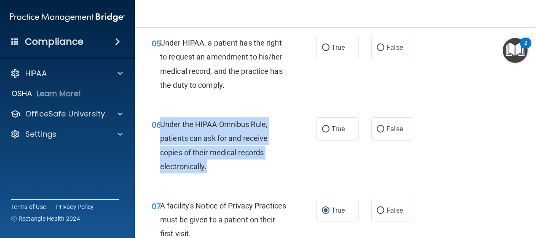
drag, startPoint x: 162, startPoint y: 126, endPoint x: 206, endPoint y: 166, distance: 59.4
click at [206, 166] on span "Under the HIPAA Omnibus Rule, patients can ask for and receive copies of their …" at bounding box center [214, 145] width 108 height 51
drag, startPoint x: 206, startPoint y: 166, endPoint x: 184, endPoint y: 151, distance: 26.7
click at [325, 130] on input "True" at bounding box center [326, 129] width 8 height 6
radio input "true"
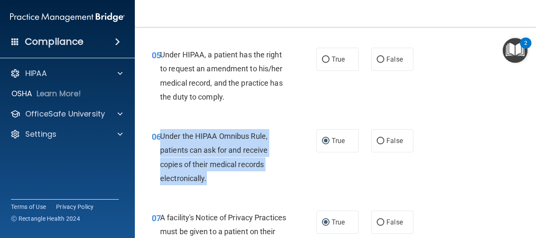
scroll to position [347, 0]
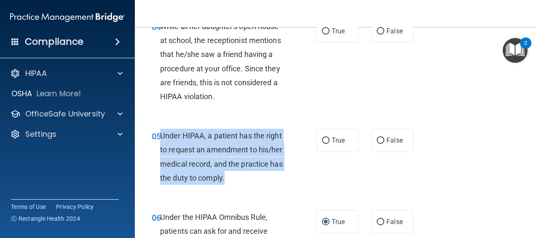
drag, startPoint x: 160, startPoint y: 136, endPoint x: 235, endPoint y: 188, distance: 91.5
click at [235, 188] on div "05 Under HIPAA, a patient has the right to request an amendment to his/her medi…" at bounding box center [234, 159] width 190 height 60
drag, startPoint x: 235, startPoint y: 188, endPoint x: 194, endPoint y: 153, distance: 53.8
click at [377, 137] on input "False" at bounding box center [381, 140] width 8 height 6
radio input "true"
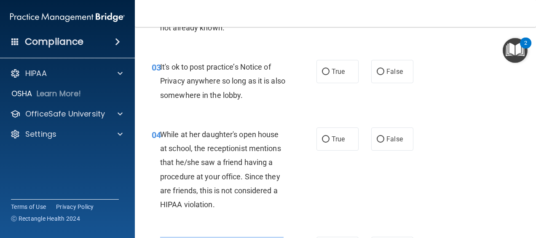
scroll to position [238, 0]
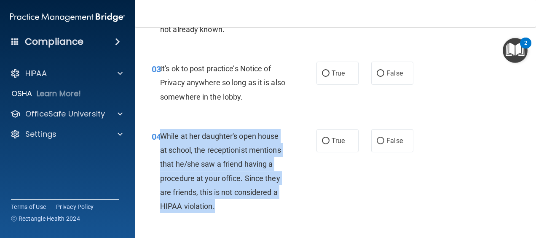
drag, startPoint x: 162, startPoint y: 133, endPoint x: 237, endPoint y: 208, distance: 105.9
click at [237, 208] on div "While at her daughter's open house at school, the receptionist mentions that he…" at bounding box center [226, 171] width 133 height 84
drag, startPoint x: 237, startPoint y: 208, endPoint x: 210, endPoint y: 162, distance: 53.1
click at [377, 138] on input "False" at bounding box center [381, 141] width 8 height 6
radio input "true"
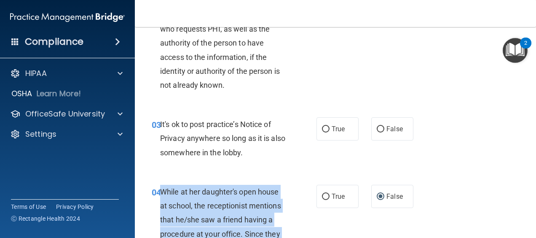
scroll to position [181, 0]
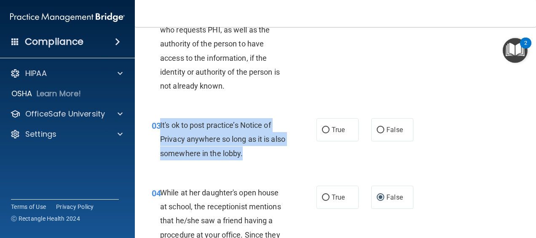
drag, startPoint x: 160, startPoint y: 124, endPoint x: 272, endPoint y: 159, distance: 117.5
click at [272, 159] on div "It's ok to post practice’s Notice of Privacy anywhere so long as it is also som…" at bounding box center [226, 139] width 133 height 42
drag, startPoint x: 272, startPoint y: 159, endPoint x: 235, endPoint y: 149, distance: 38.3
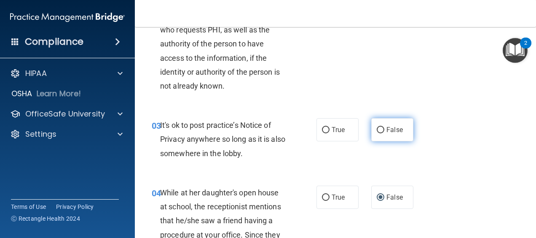
click at [372, 130] on label "False" at bounding box center [393, 129] width 42 height 23
click at [377, 130] on input "False" at bounding box center [381, 130] width 8 height 6
radio input "true"
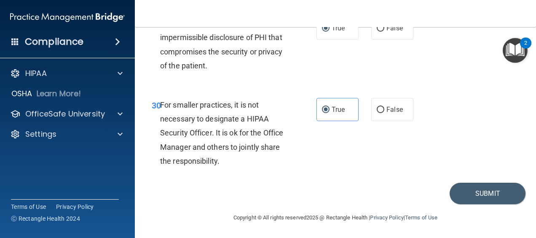
scroll to position [2551, 0]
click at [466, 190] on button "Submit" at bounding box center [488, 194] width 76 height 22
click at [476, 191] on button "Submit" at bounding box center [488, 194] width 76 height 22
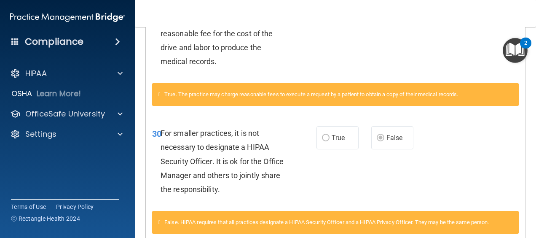
scroll to position [498, 0]
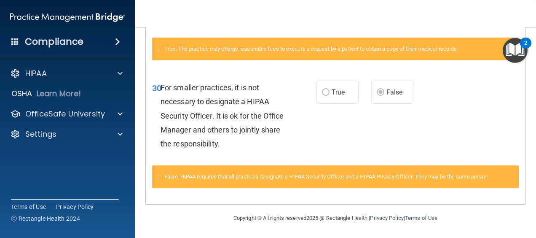
click at [82, 46] on h4 "Compliance" at bounding box center [54, 42] width 59 height 12
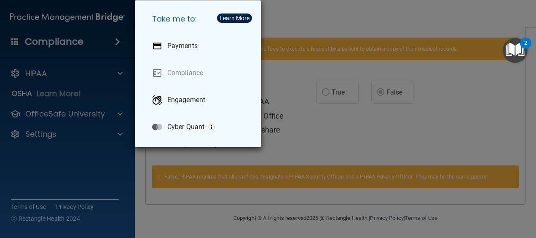
click at [46, 68] on div "Take me to: Payments Compliance Engagement Cyber Quant" at bounding box center [268, 119] width 536 height 238
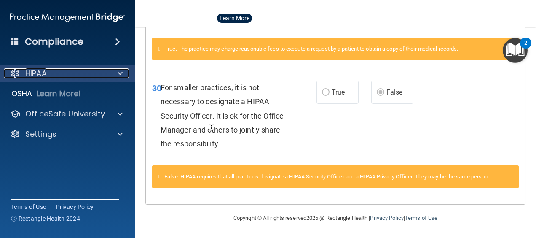
click at [44, 75] on p "HIPAA" at bounding box center [36, 73] width 22 height 10
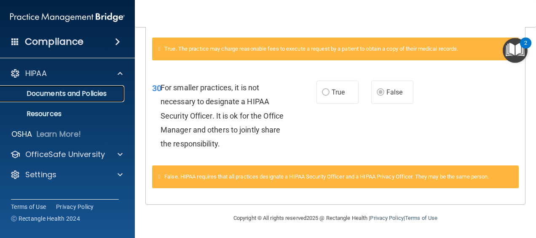
click at [44, 100] on link "Documents and Policies" at bounding box center [58, 93] width 133 height 17
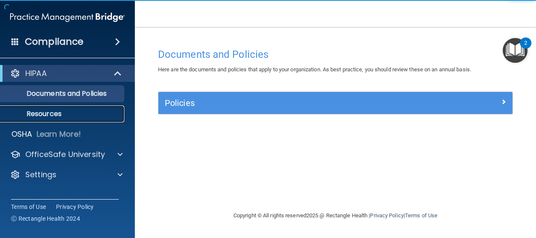
click at [46, 114] on p "Resources" at bounding box center [62, 114] width 115 height 8
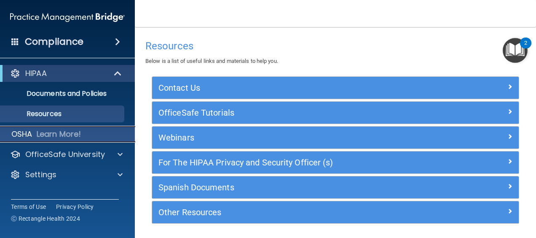
click at [46, 126] on div "OSHA Learn More!" at bounding box center [68, 134] width 148 height 17
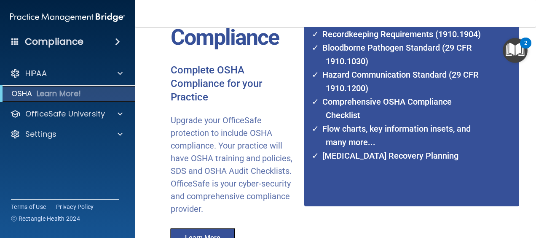
scroll to position [180, 0]
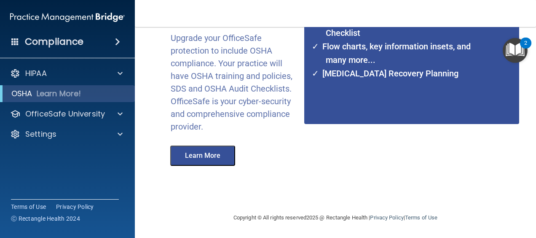
click at [219, 156] on button "Learn More" at bounding box center [202, 155] width 65 height 20
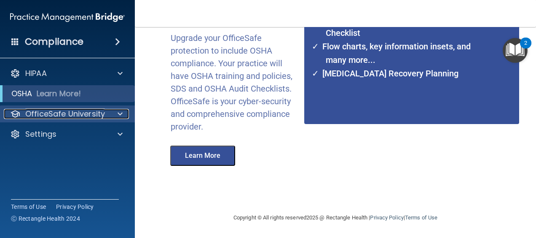
click at [52, 114] on p "OfficeSafe University" at bounding box center [65, 114] width 80 height 10
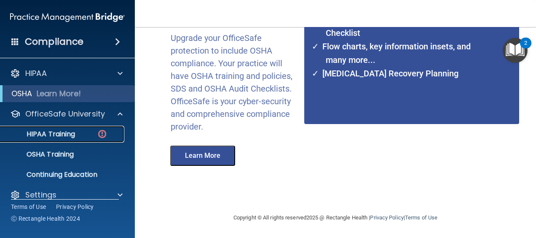
click at [53, 140] on link "HIPAA Training" at bounding box center [58, 134] width 133 height 17
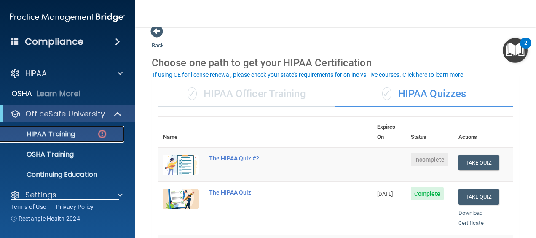
scroll to position [10, 0]
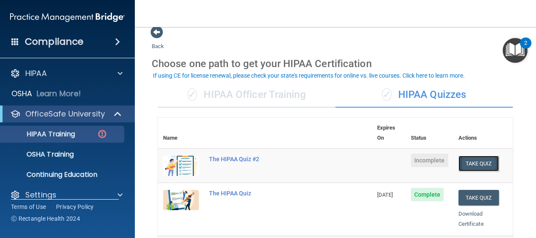
click at [467, 156] on button "Take Quiz" at bounding box center [479, 164] width 40 height 16
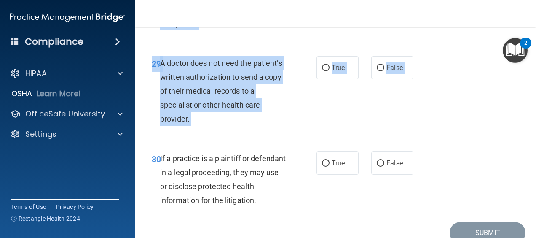
scroll to position [2537, 0]
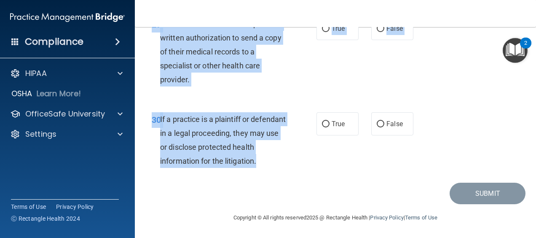
drag, startPoint x: 151, startPoint y: 42, endPoint x: 296, endPoint y: 156, distance: 184.3
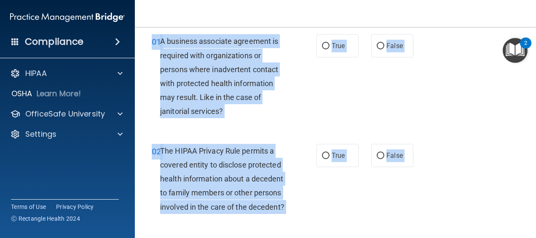
scroll to position [0, 0]
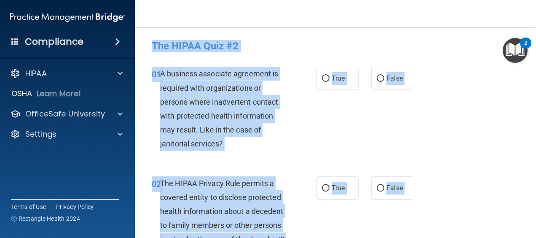
drag, startPoint x: 288, startPoint y: 143, endPoint x: 261, endPoint y: 149, distance: 28.4
click at [261, 149] on div "A business associate agreement is required with organizations or persons where …" at bounding box center [226, 109] width 133 height 84
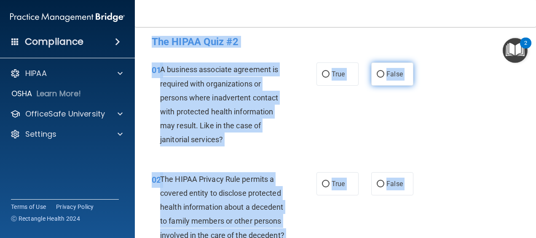
click at [377, 71] on input "False" at bounding box center [381, 74] width 8 height 6
radio input "true"
click at [326, 132] on div "01 A business associate agreement is required with organizations or persons whe…" at bounding box center [335, 106] width 380 height 109
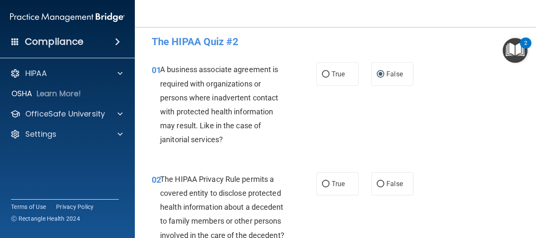
scroll to position [94, 0]
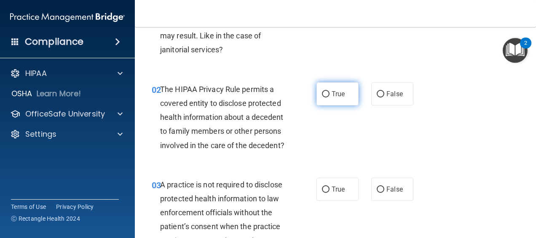
click at [322, 91] on input "True" at bounding box center [326, 94] width 8 height 6
radio input "true"
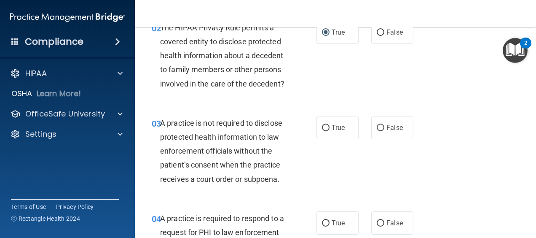
scroll to position [156, 0]
click at [380, 131] on input "False" at bounding box center [381, 127] width 8 height 6
radio input "true"
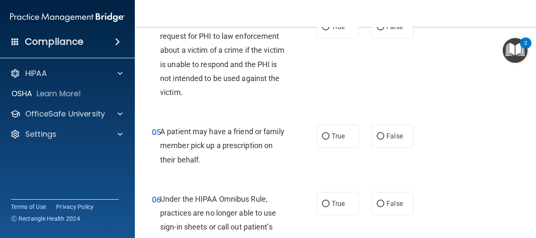
scroll to position [353, 0]
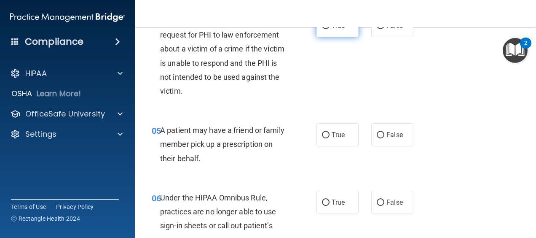
click at [324, 29] on input "True" at bounding box center [326, 26] width 8 height 6
radio input "true"
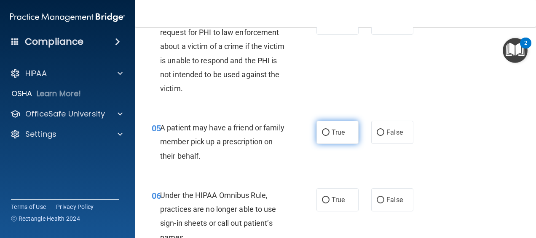
click at [324, 136] on input "True" at bounding box center [326, 132] width 8 height 6
radio input "true"
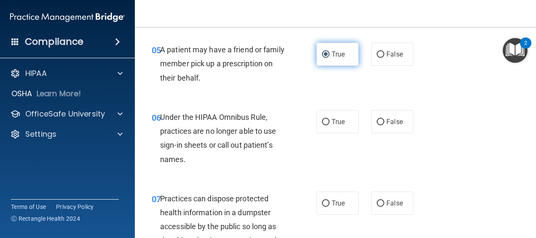
scroll to position [434, 0]
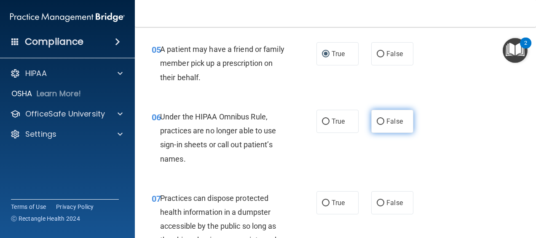
click at [377, 133] on label "False" at bounding box center [393, 121] width 42 height 23
click at [377, 125] on input "False" at bounding box center [381, 121] width 8 height 6
radio input "true"
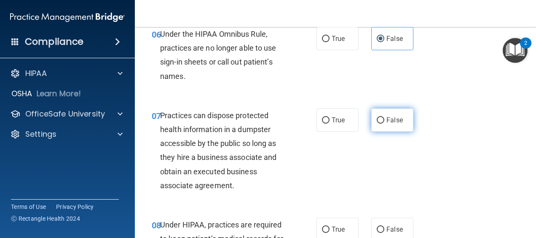
click at [377, 124] on input "False" at bounding box center [381, 120] width 8 height 6
radio input "true"
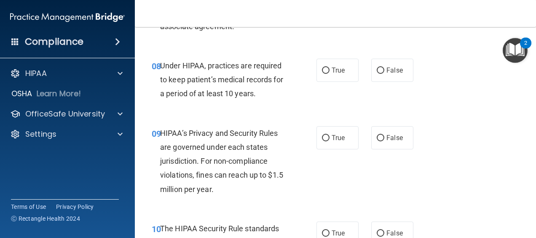
scroll to position [680, 0]
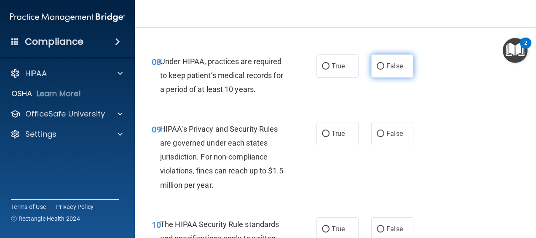
click at [377, 70] on input "False" at bounding box center [381, 66] width 8 height 6
radio input "true"
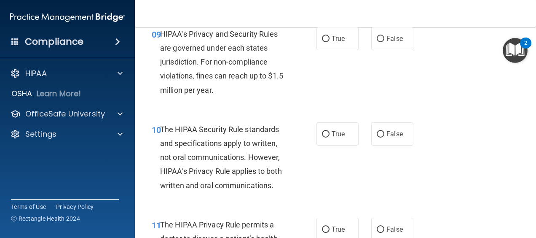
scroll to position [779, 0]
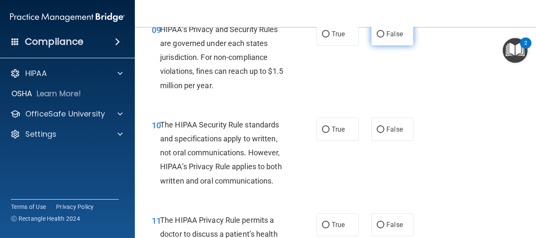
click at [377, 38] on input "False" at bounding box center [381, 34] width 8 height 6
radio input "true"
click at [322, 133] on input "True" at bounding box center [326, 130] width 8 height 6
radio input "true"
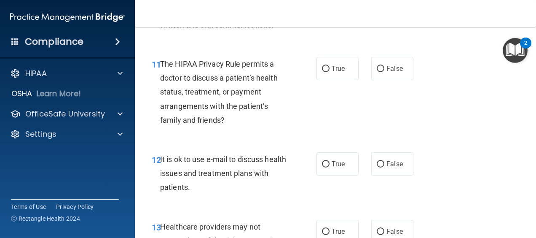
scroll to position [936, 0]
click at [377, 72] on input "False" at bounding box center [381, 68] width 8 height 6
radio input "true"
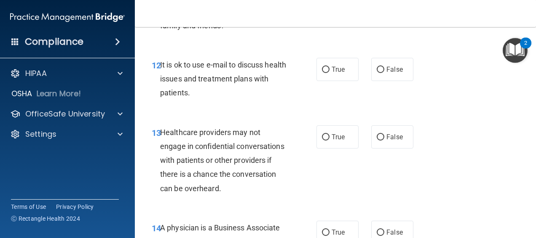
scroll to position [1031, 0]
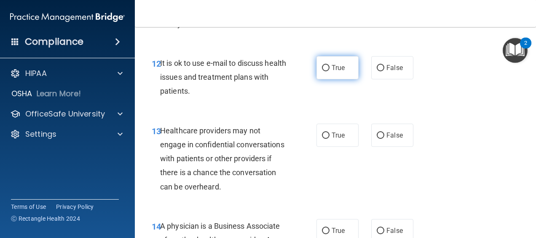
click at [325, 79] on label "True" at bounding box center [338, 67] width 42 height 23
click at [325, 71] on input "True" at bounding box center [326, 68] width 8 height 6
radio input "true"
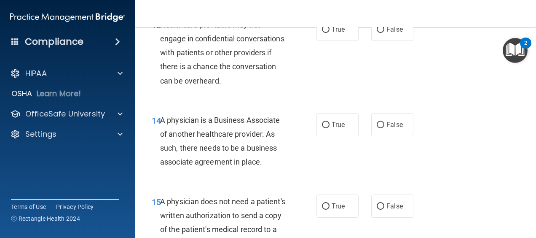
scroll to position [1138, 0]
click at [332, 33] on span "True" at bounding box center [338, 29] width 13 height 8
click at [330, 32] on input "True" at bounding box center [326, 29] width 8 height 6
radio input "true"
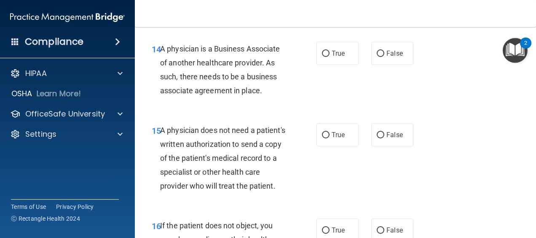
click at [210, 87] on span "A physician is a Business Associate of another healthcare provider. As such, th…" at bounding box center [220, 69] width 120 height 51
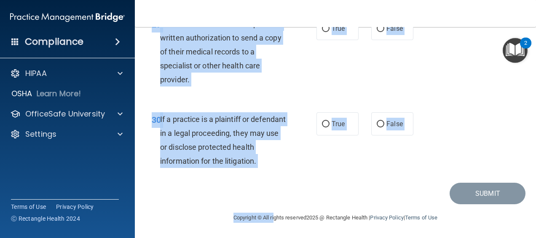
scroll to position [2537, 0]
drag, startPoint x: 160, startPoint y: 60, endPoint x: 284, endPoint y: 170, distance: 165.2
drag, startPoint x: 284, startPoint y: 170, endPoint x: 233, endPoint y: 151, distance: 54.3
click at [289, 49] on div "A doctor does not need the patient’s written authorization to send a copy of th…" at bounding box center [226, 52] width 133 height 70
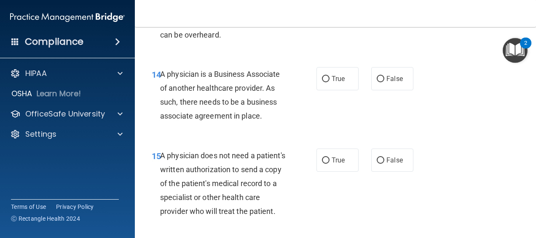
scroll to position [1188, 0]
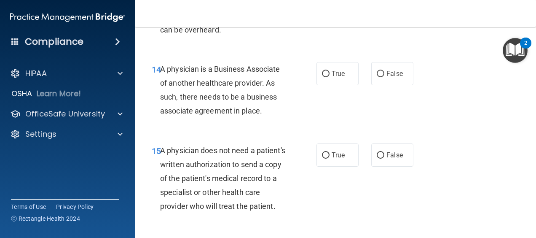
click at [163, 83] on span "A physician is a Business Associate of another healthcare provider. As such, th…" at bounding box center [220, 90] width 120 height 51
drag, startPoint x: 160, startPoint y: 80, endPoint x: 278, endPoint y: 126, distance: 126.9
click at [278, 118] on div "A physician is a Business Associate of another healthcare provider. As such, th…" at bounding box center [226, 90] width 133 height 56
click at [322, 77] on input "True" at bounding box center [326, 74] width 8 height 6
radio input "true"
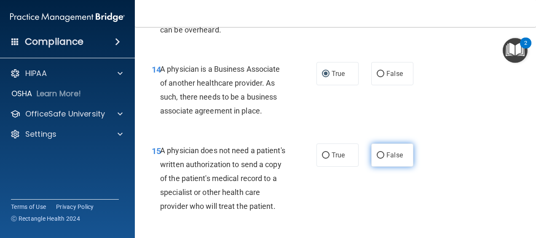
click at [377, 159] on input "False" at bounding box center [381, 155] width 8 height 6
radio input "true"
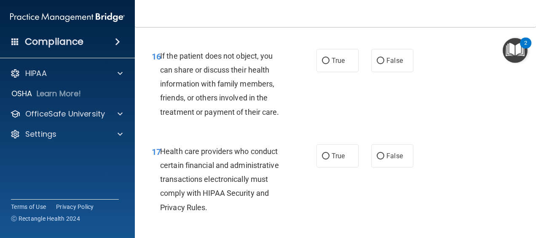
scroll to position [1378, 0]
click at [323, 64] on input "True" at bounding box center [326, 60] width 8 height 6
radio input "true"
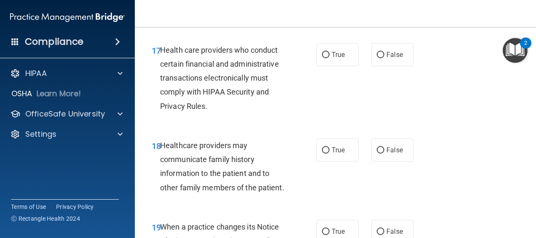
scroll to position [1480, 0]
click at [324, 58] on input "True" at bounding box center [326, 54] width 8 height 6
radio input "true"
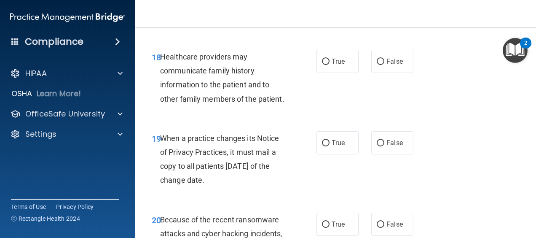
scroll to position [1572, 0]
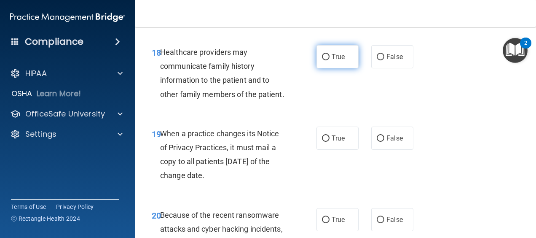
click at [322, 60] on input "True" at bounding box center [326, 57] width 8 height 6
radio input "true"
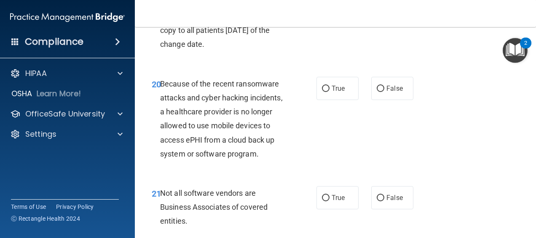
scroll to position [1704, 0]
click at [377, 10] on input "False" at bounding box center [381, 7] width 8 height 6
radio input "true"
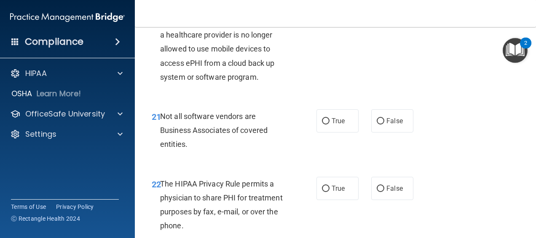
scroll to position [1781, 0]
click at [377, 15] on input "False" at bounding box center [381, 11] width 8 height 6
radio input "true"
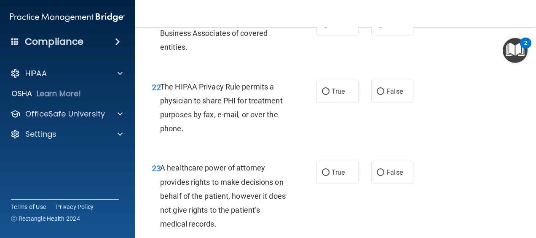
scroll to position [1887, 0]
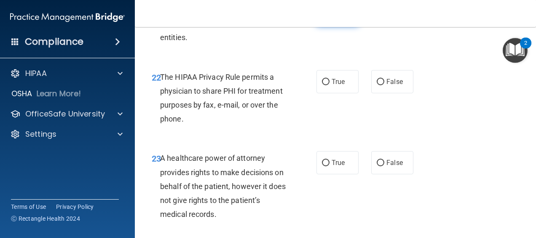
click at [318, 26] on label "True" at bounding box center [338, 14] width 42 height 23
click at [322, 18] on input "True" at bounding box center [326, 14] width 8 height 6
radio input "true"
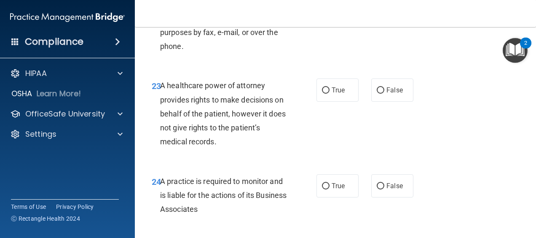
scroll to position [1960, 0]
click at [322, 20] on label "True" at bounding box center [338, 8] width 42 height 23
click at [322, 12] on input "True" at bounding box center [326, 9] width 8 height 6
radio input "true"
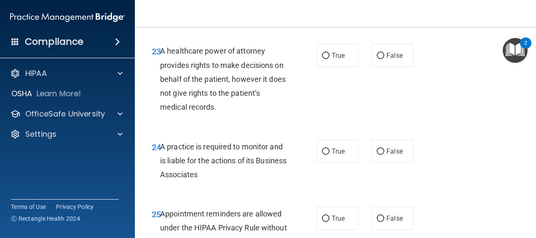
scroll to position [2008, 0]
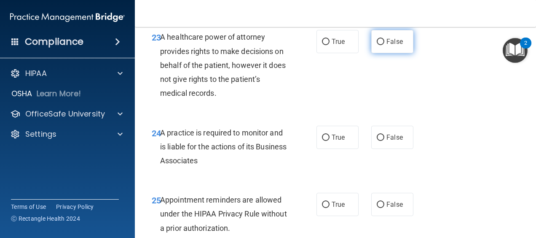
click at [377, 45] on input "False" at bounding box center [381, 42] width 8 height 6
radio input "true"
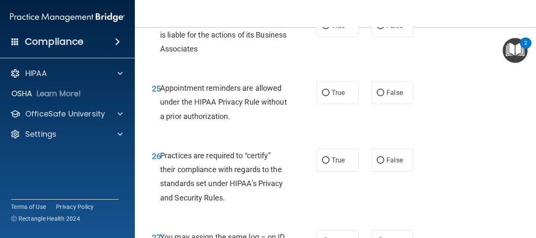
scroll to position [2121, 0]
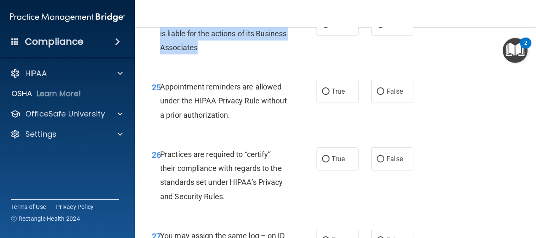
drag, startPoint x: 159, startPoint y: 60, endPoint x: 257, endPoint y: 81, distance: 99.6
click at [257, 59] on div "24 A practice is required to monitor and is liable for the actions of its Busin…" at bounding box center [234, 36] width 190 height 46
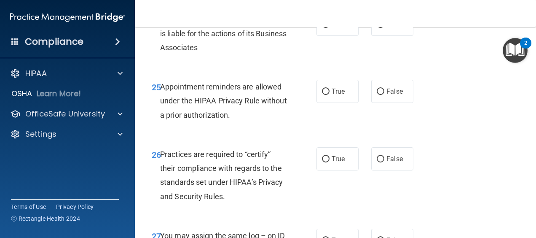
drag, startPoint x: 257, startPoint y: 81, endPoint x: 222, endPoint y: 102, distance: 40.3
click at [222, 70] on div "24 A practice is required to monitor and is liable for the actions of its Busin…" at bounding box center [335, 35] width 380 height 67
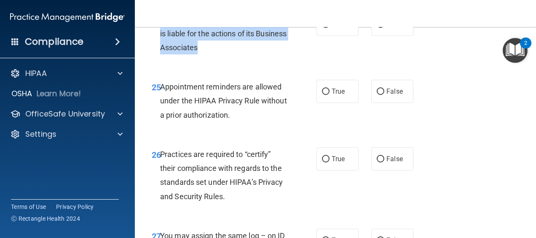
drag, startPoint x: 237, startPoint y: 91, endPoint x: 161, endPoint y: 56, distance: 83.8
click at [161, 55] on div "A practice is required to monitor and is liable for the actions of its Business…" at bounding box center [226, 34] width 133 height 42
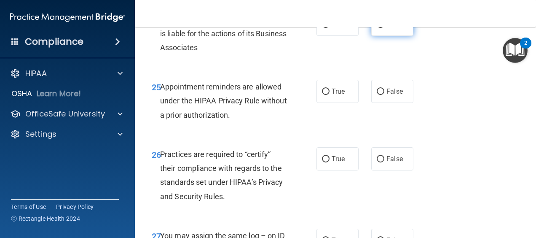
click at [378, 28] on input "False" at bounding box center [381, 25] width 8 height 6
radio input "true"
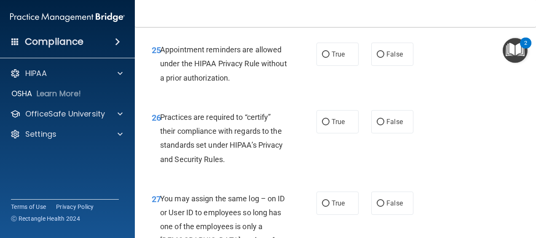
scroll to position [2180, 0]
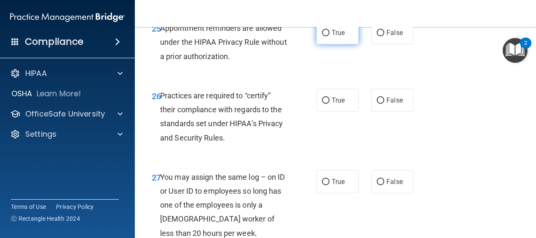
click at [322, 36] on input "True" at bounding box center [326, 33] width 8 height 6
radio input "true"
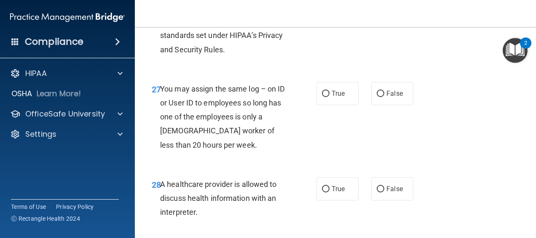
scroll to position [2268, 0]
click at [379, 15] on input "False" at bounding box center [381, 12] width 8 height 6
radio input "true"
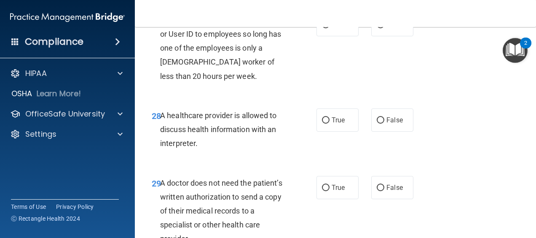
scroll to position [2337, 0]
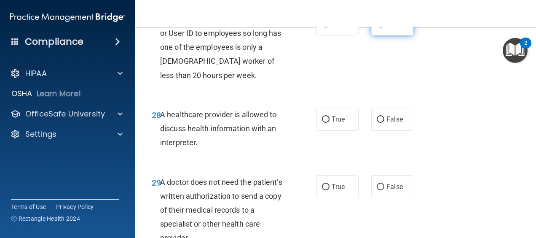
click at [378, 27] on input "False" at bounding box center [381, 24] width 8 height 6
radio input "true"
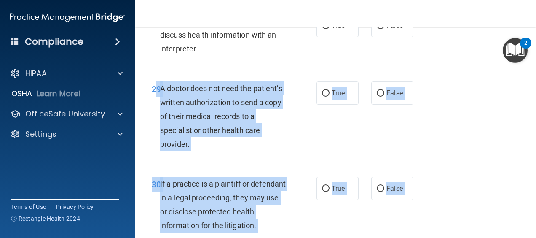
scroll to position [2537, 0]
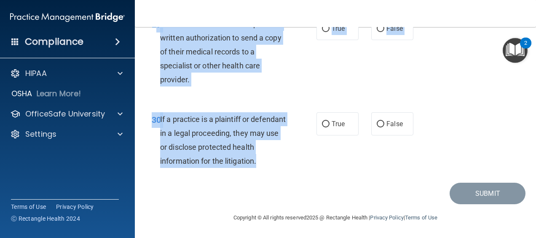
drag, startPoint x: 159, startPoint y: 129, endPoint x: 284, endPoint y: 166, distance: 130.8
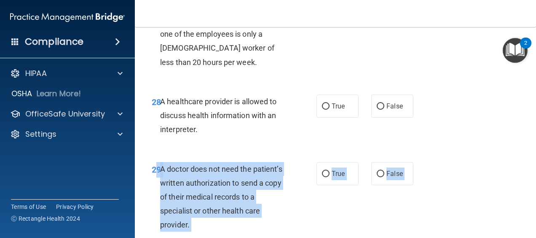
scroll to position [2353, 0]
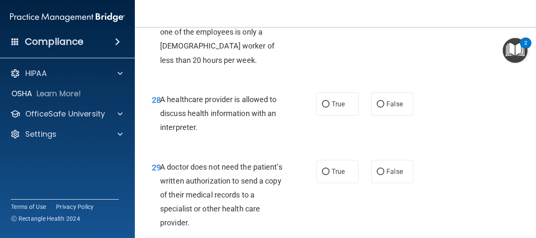
click at [158, 108] on div "28" at bounding box center [152, 100] width 15 height 16
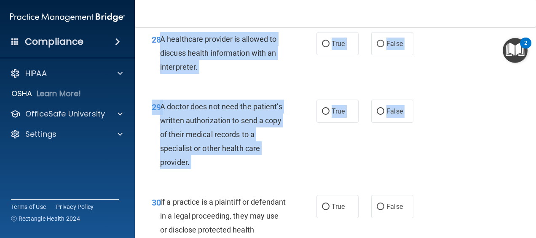
scroll to position [2537, 0]
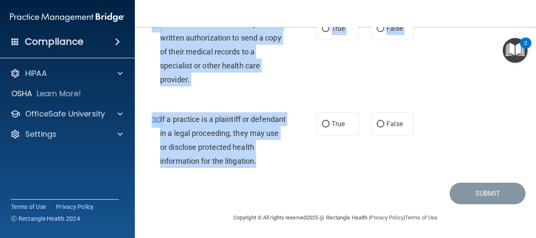
drag, startPoint x: 161, startPoint y: 140, endPoint x: 287, endPoint y: 168, distance: 128.7
drag, startPoint x: 287, startPoint y: 168, endPoint x: 230, endPoint y: 130, distance: 68.4
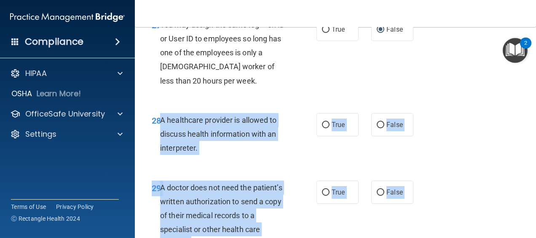
scroll to position [2332, 0]
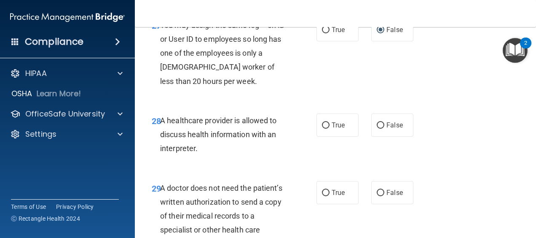
click at [247, 148] on div "28 A healthcare provider is allowed to discuss health information with an inter…" at bounding box center [335, 136] width 380 height 67
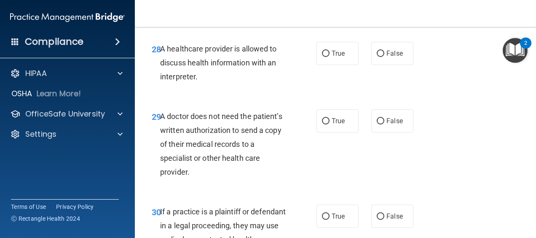
scroll to position [2404, 0]
click at [320, 65] on label "True" at bounding box center [338, 52] width 42 height 23
click at [322, 57] on input "True" at bounding box center [326, 53] width 8 height 6
radio input "true"
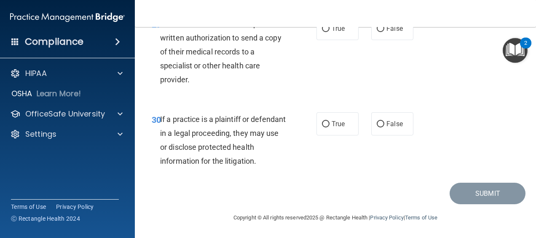
scroll to position [2524, 0]
click at [331, 40] on label "True" at bounding box center [338, 28] width 42 height 23
click at [330, 32] on input "True" at bounding box center [326, 29] width 8 height 6
radio input "true"
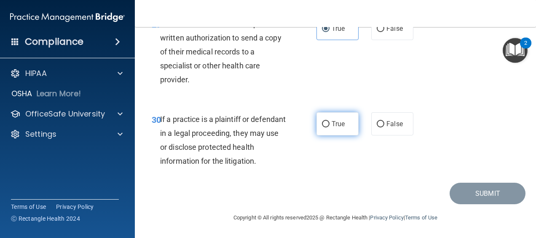
click at [322, 121] on input "True" at bounding box center [326, 124] width 8 height 6
radio input "true"
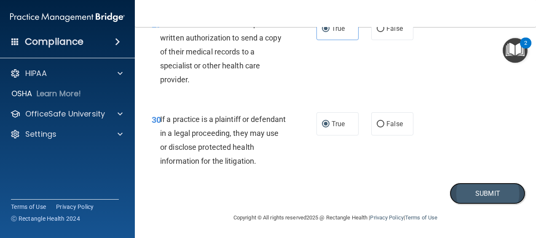
click at [456, 197] on button "Submit" at bounding box center [488, 194] width 76 height 22
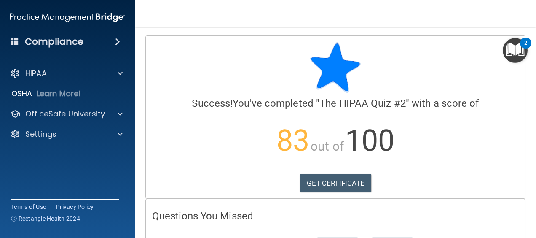
click at [512, 55] on img "Open Resource Center, 2 new notifications" at bounding box center [515, 50] width 25 height 25
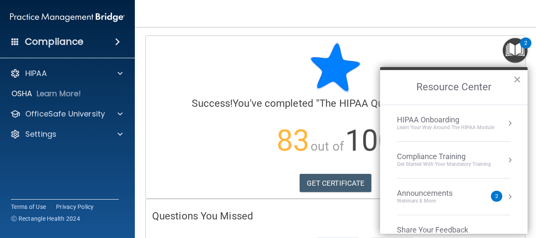
scroll to position [24, 0]
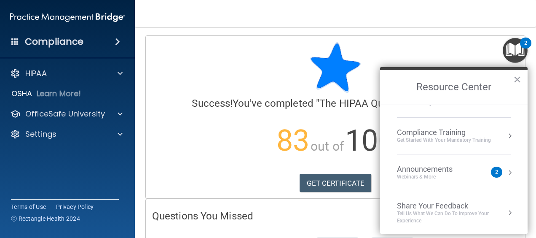
click at [470, 172] on div "Announcements Webinars & More" at bounding box center [441, 172] width 89 height 16
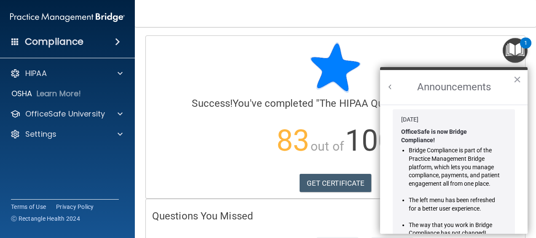
scroll to position [152, 0]
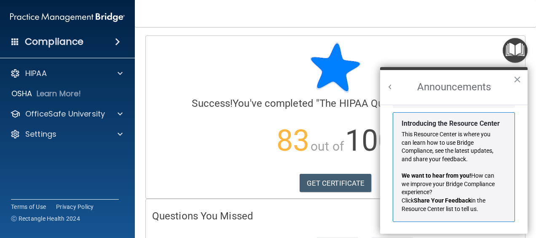
click at [442, 144] on p "This Resource Center is where you can learn how to use Bridge Compliance, see t…" at bounding box center [451, 146] width 98 height 33
click at [517, 83] on button "×" at bounding box center [518, 79] width 8 height 13
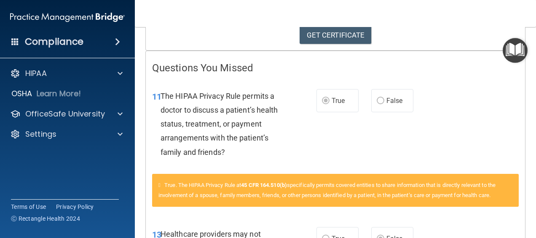
scroll to position [0, 0]
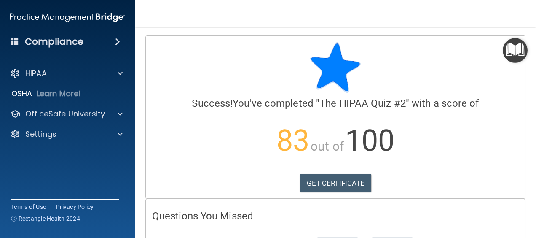
click at [514, 49] on img "Open Resource Center" at bounding box center [515, 50] width 25 height 25
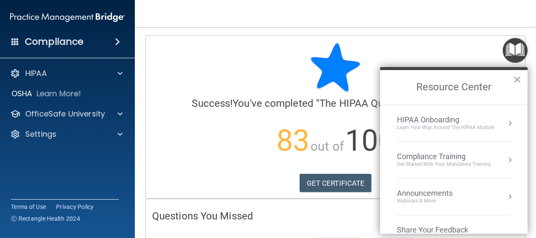
scroll to position [24, 0]
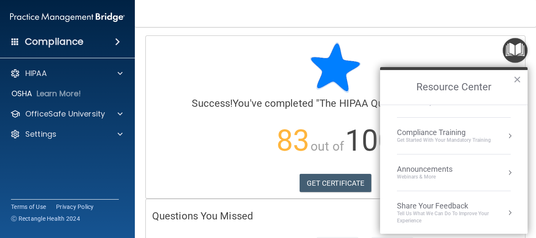
click at [497, 134] on div "Compliance Training Get Started with your mandatory training" at bounding box center [454, 136] width 114 height 16
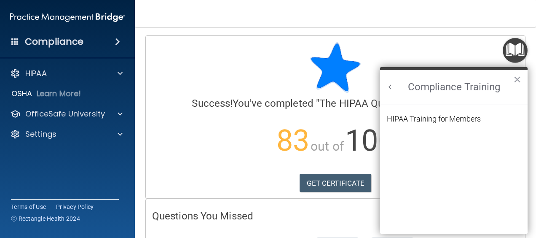
scroll to position [0, 0]
click at [453, 125] on li "HIPAA Training for Members" at bounding box center [454, 124] width 134 height 18
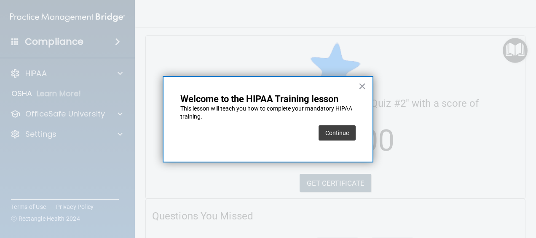
click at [358, 129] on div "× Welcome to the HIPAA Training lesson This lesson will teach you how to comple…" at bounding box center [268, 119] width 211 height 87
click at [339, 133] on button "Continue" at bounding box center [337, 132] width 37 height 15
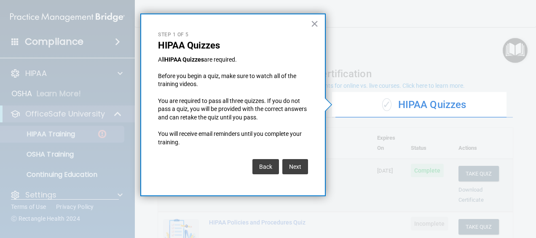
click at [292, 151] on div "All HIPAA Quizzes are required. Before you begin a quiz, make sure to watch all…" at bounding box center [233, 105] width 150 height 99
click at [293, 169] on button "Next" at bounding box center [296, 166] width 26 height 15
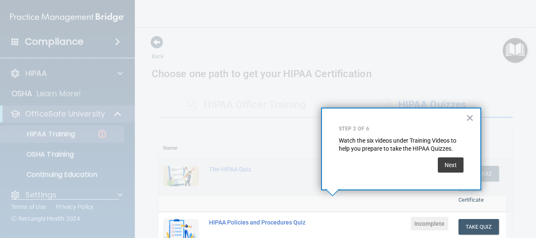
scroll to position [194, 0]
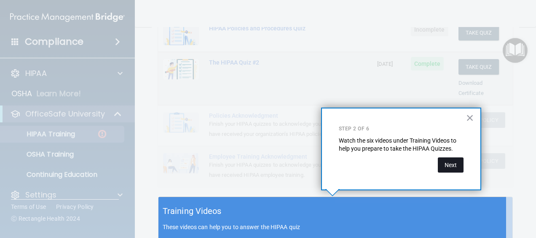
click at [459, 170] on button "Next" at bounding box center [451, 164] width 26 height 15
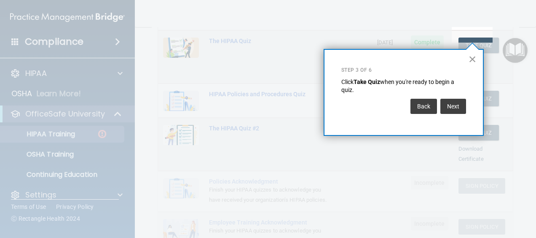
click at [472, 60] on button "×" at bounding box center [473, 58] width 8 height 13
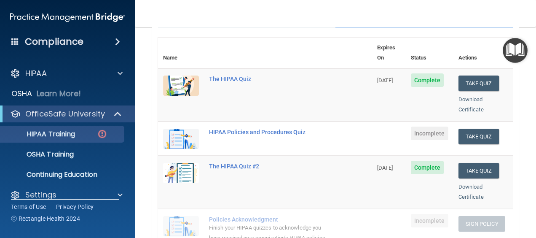
scroll to position [91, 0]
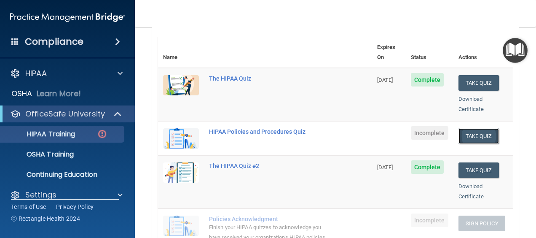
click at [466, 128] on button "Take Quiz" at bounding box center [479, 136] width 40 height 16
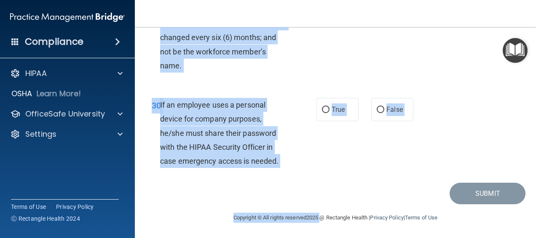
scroll to position [2818, 0]
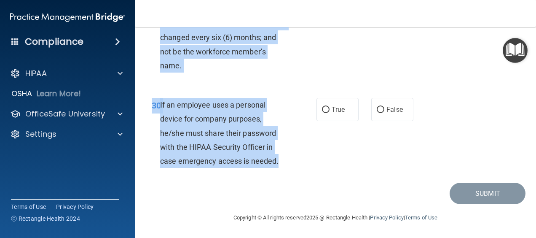
drag, startPoint x: 160, startPoint y: 74, endPoint x: 282, endPoint y: 165, distance: 151.6
drag, startPoint x: 282, startPoint y: 165, endPoint x: 226, endPoint y: 139, distance: 61.3
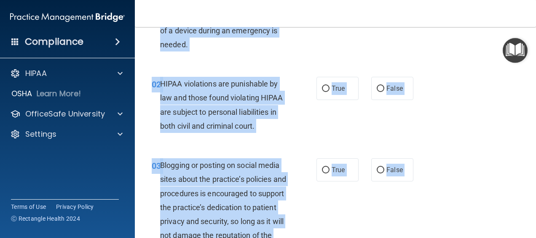
scroll to position [0, 0]
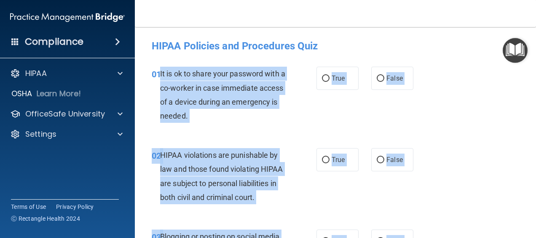
click at [285, 116] on div "It is ok to share your password with a co-worker in case immediate access of a …" at bounding box center [226, 95] width 133 height 56
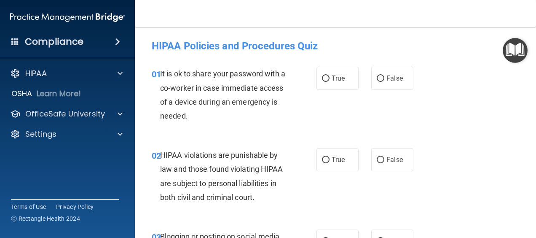
click at [281, 153] on div "HIPAA violations are punishable by law and those found violating HIPAA are subj…" at bounding box center [226, 176] width 133 height 56
click at [378, 79] on input "False" at bounding box center [381, 78] width 8 height 6
radio input "true"
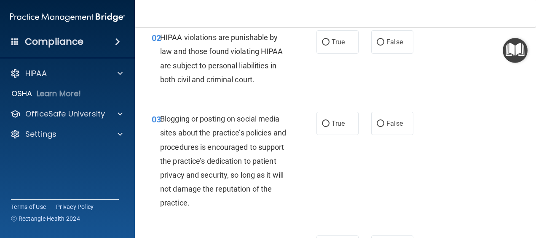
scroll to position [119, 0]
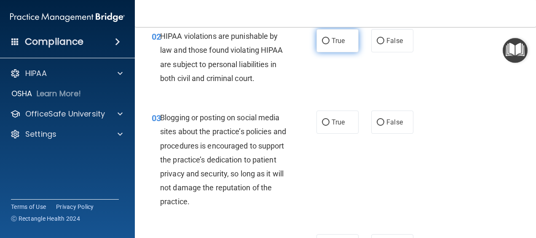
click at [334, 45] on label "True" at bounding box center [338, 40] width 42 height 23
click at [330, 44] on input "True" at bounding box center [326, 41] width 8 height 6
radio input "true"
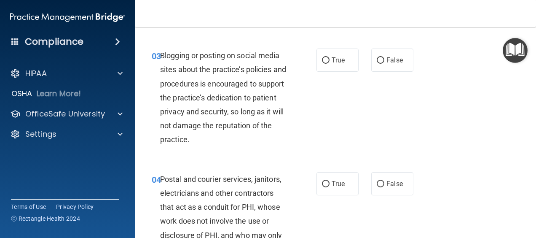
scroll to position [181, 0]
click at [305, 121] on div "03 Blogging or posting on social media sites about the practice’s policies and …" at bounding box center [234, 99] width 190 height 102
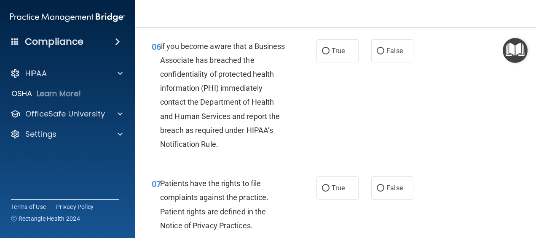
scroll to position [550, 0]
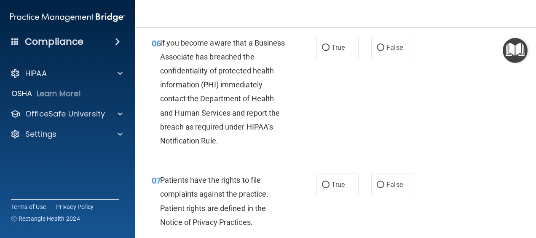
drag, startPoint x: 317, startPoint y: 119, endPoint x: 304, endPoint y: 114, distance: 13.4
click at [304, 114] on div "06 If you become aware that a Business Associate has breached the confidentiali…" at bounding box center [234, 94] width 190 height 116
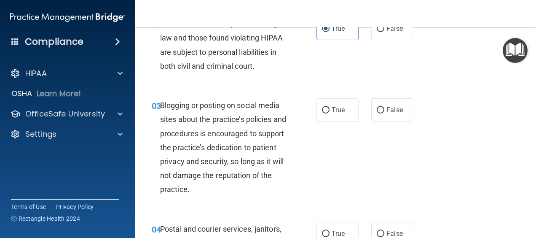
scroll to position [137, 0]
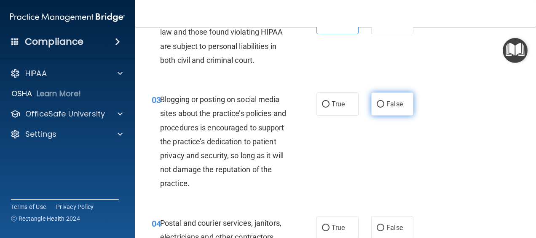
click at [382, 107] on label "False" at bounding box center [393, 103] width 42 height 23
click at [382, 107] on input "False" at bounding box center [381, 104] width 8 height 6
radio input "true"
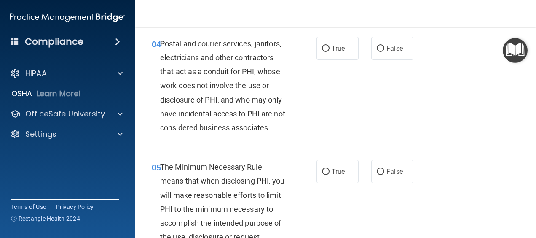
scroll to position [318, 0]
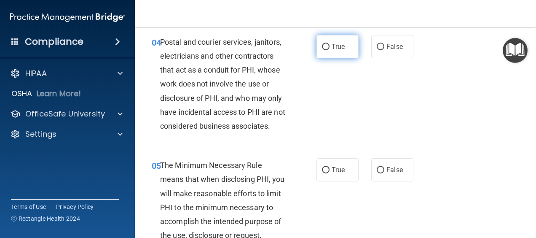
click at [325, 45] on input "True" at bounding box center [326, 47] width 8 height 6
radio input "true"
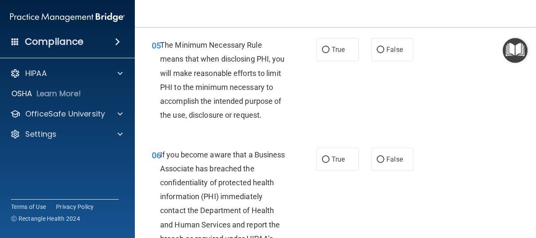
scroll to position [439, 0]
click at [323, 53] on input "True" at bounding box center [326, 49] width 8 height 6
radio input "true"
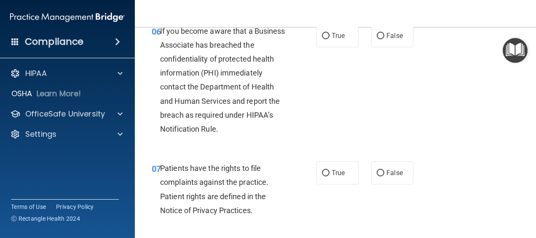
scroll to position [561, 0]
click at [322, 40] on input "True" at bounding box center [326, 36] width 8 height 6
radio input "true"
click at [381, 46] on label "False" at bounding box center [393, 35] width 42 height 23
click at [381, 40] on input "False" at bounding box center [381, 36] width 8 height 6
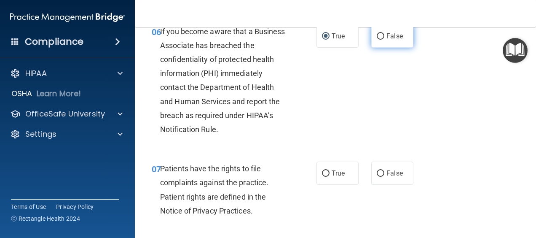
radio input "true"
radio input "false"
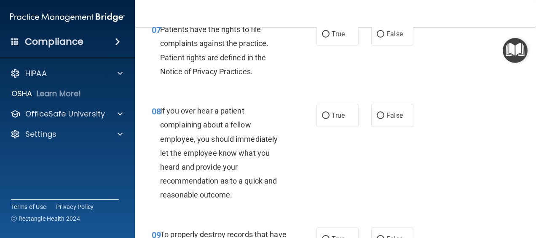
scroll to position [701, 0]
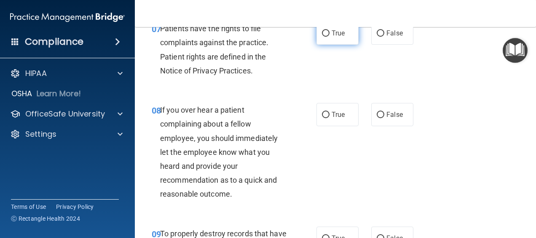
click at [323, 37] on input "True" at bounding box center [326, 33] width 8 height 6
radio input "true"
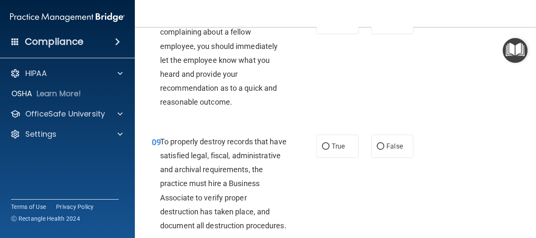
scroll to position [794, 0]
click at [229, 56] on span "If you over hear a patient complaining about a fellow employee, you should imme…" at bounding box center [219, 59] width 118 height 93
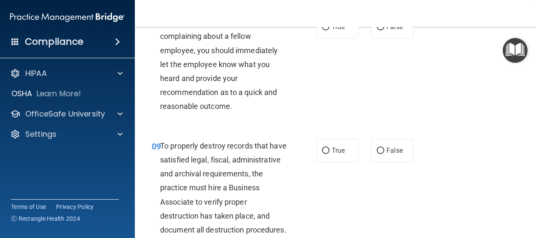
scroll to position [789, 0]
click at [372, 39] on label "False" at bounding box center [393, 27] width 42 height 23
click at [377, 31] on input "False" at bounding box center [381, 27] width 8 height 6
radio input "true"
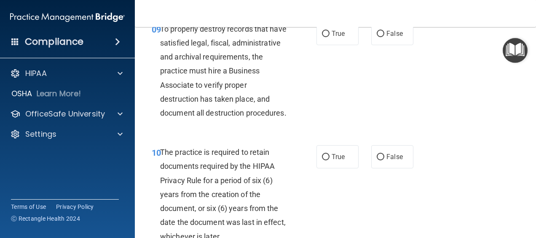
scroll to position [906, 0]
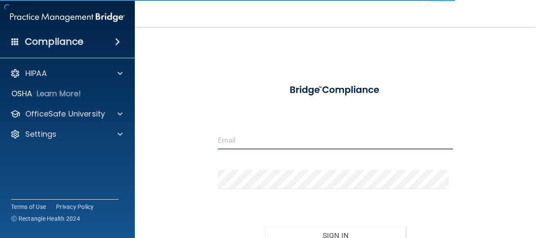
click at [242, 143] on input "email" at bounding box center [335, 139] width 235 height 19
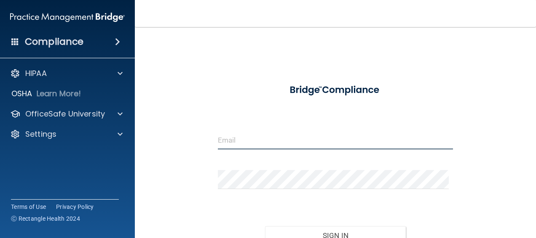
type input "[EMAIL_ADDRESS][DOMAIN_NAME]"
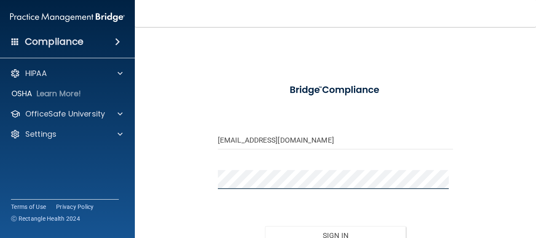
scroll to position [82, 0]
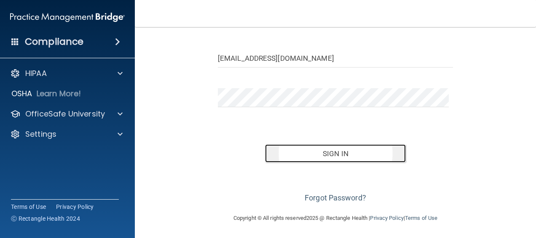
click at [293, 155] on button "Sign In" at bounding box center [335, 153] width 141 height 19
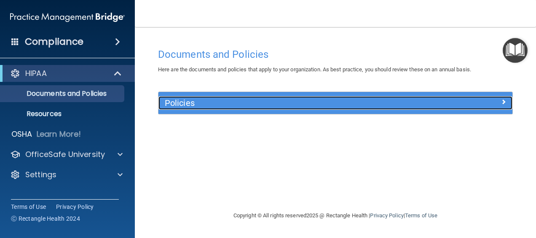
click at [488, 106] on div "Policies" at bounding box center [336, 102] width 354 height 13
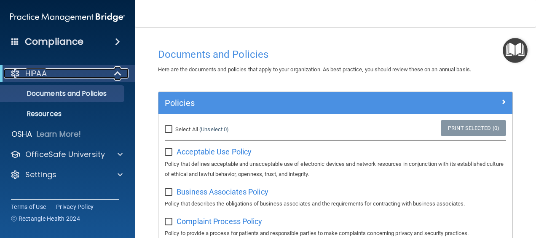
click at [48, 73] on div "HIPAA" at bounding box center [56, 73] width 104 height 10
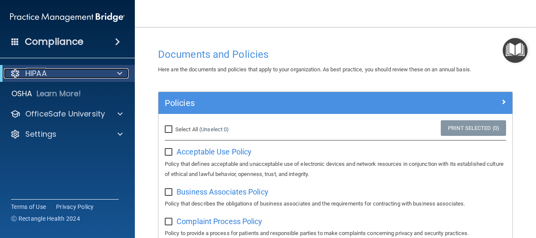
click at [48, 73] on div "HIPAA" at bounding box center [56, 73] width 104 height 10
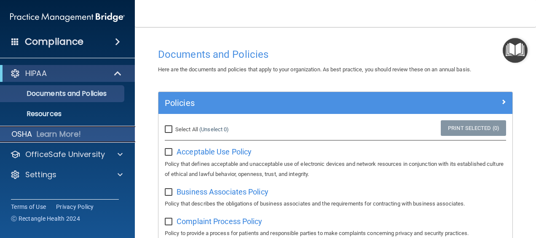
click at [50, 132] on p "Learn More!" at bounding box center [59, 134] width 45 height 10
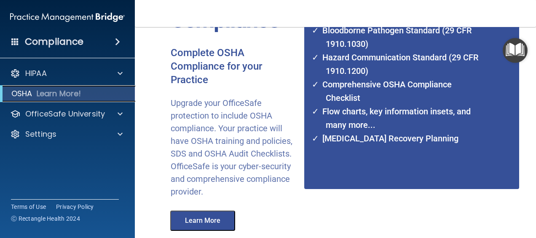
scroll to position [180, 0]
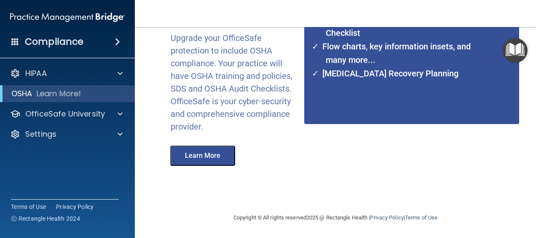
click at [199, 153] on button "Learn More" at bounding box center [202, 155] width 65 height 20
click at [56, 45] on h4 "Compliance" at bounding box center [54, 42] width 59 height 12
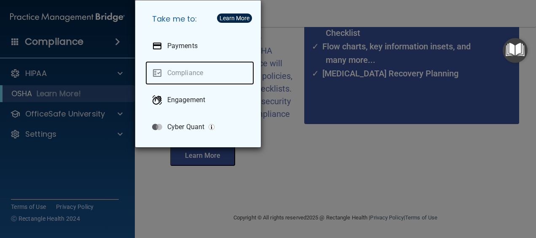
click at [187, 72] on link "Compliance" at bounding box center [199, 73] width 109 height 24
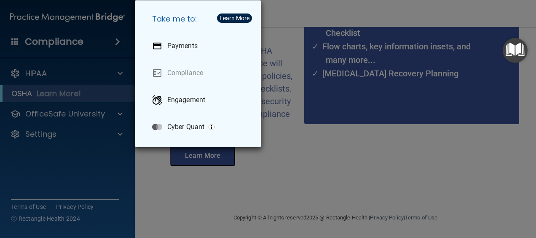
click at [165, 59] on li "Compliance" at bounding box center [199, 72] width 109 height 27
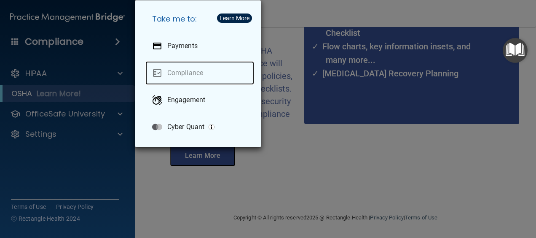
click at [166, 73] on link "Compliance" at bounding box center [199, 73] width 109 height 24
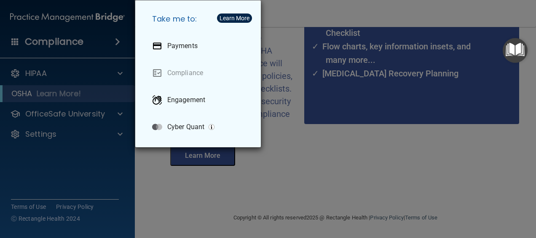
click at [237, 19] on div "Learn More" at bounding box center [235, 18] width 30 height 6
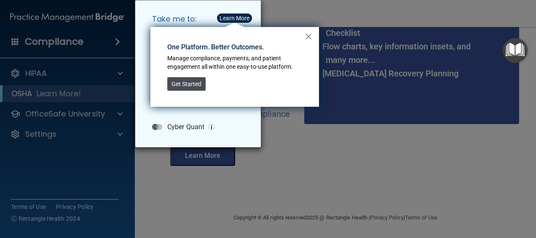
click at [190, 82] on button "Get Started" at bounding box center [186, 83] width 38 height 13
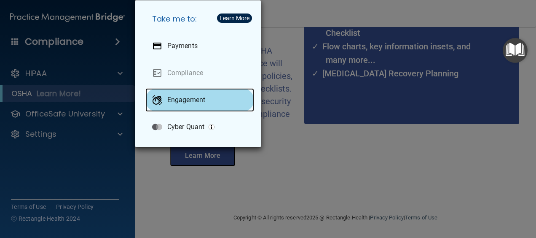
click at [178, 97] on p "Engagement" at bounding box center [186, 100] width 38 height 8
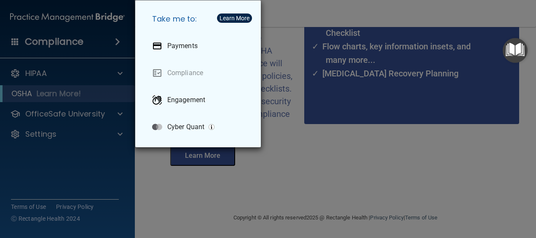
click at [283, 162] on div "Take me to: Payments Compliance Engagement Cyber Quant" at bounding box center [268, 119] width 536 height 238
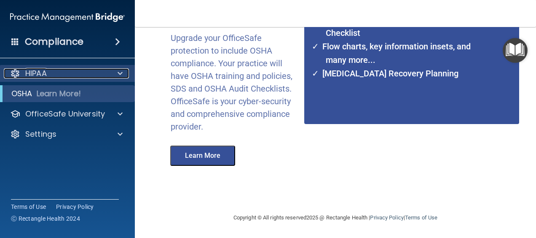
click at [121, 72] on span at bounding box center [120, 73] width 5 height 10
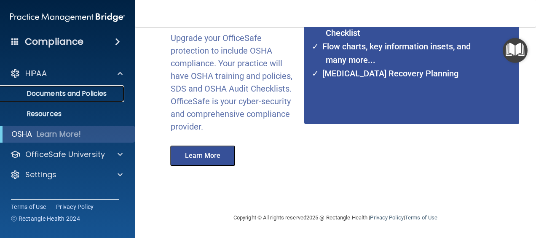
click at [83, 92] on p "Documents and Policies" at bounding box center [62, 93] width 115 height 8
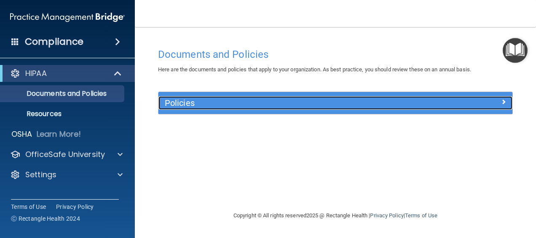
click at [490, 107] on div "Policies" at bounding box center [336, 102] width 354 height 13
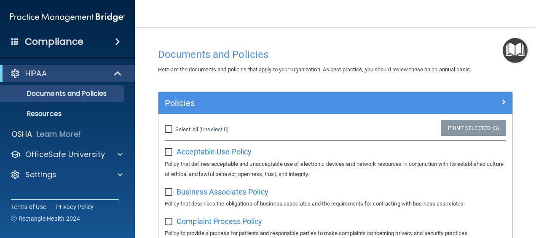
click at [515, 50] on img "Open Resource Center" at bounding box center [515, 50] width 25 height 25
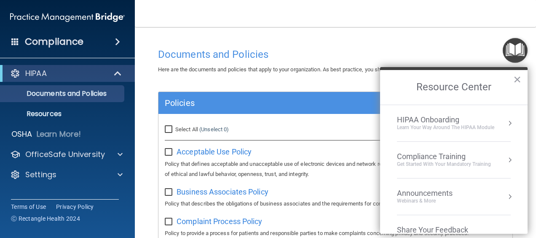
click at [491, 115] on div "HIPAA Onboarding" at bounding box center [445, 119] width 97 height 9
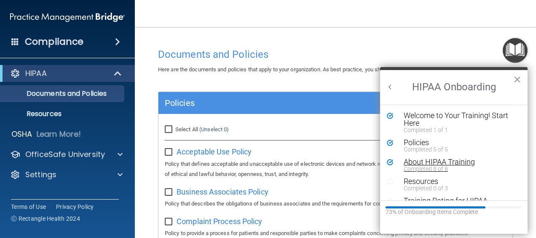
click at [407, 167] on div "Completed 8 of 8" at bounding box center [457, 169] width 106 height 6
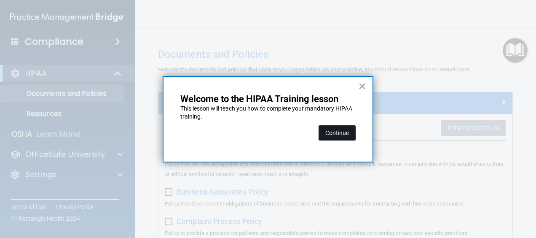
click at [334, 137] on button "Continue" at bounding box center [337, 132] width 37 height 15
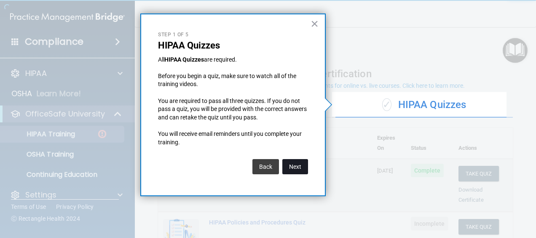
click at [304, 167] on button "Next" at bounding box center [296, 166] width 26 height 15
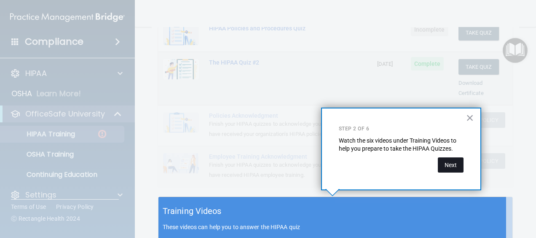
click at [450, 167] on button "Next" at bounding box center [451, 164] width 26 height 15
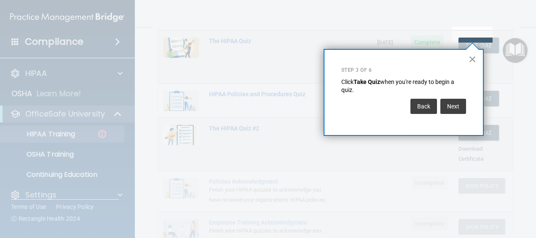
click at [469, 59] on button "×" at bounding box center [473, 58] width 8 height 13
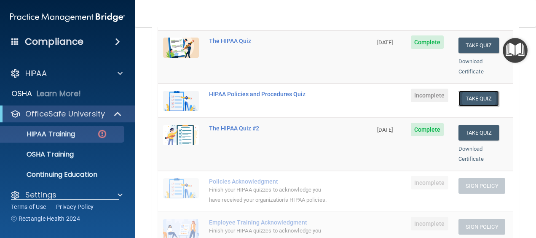
click at [474, 91] on button "Take Quiz" at bounding box center [479, 99] width 40 height 16
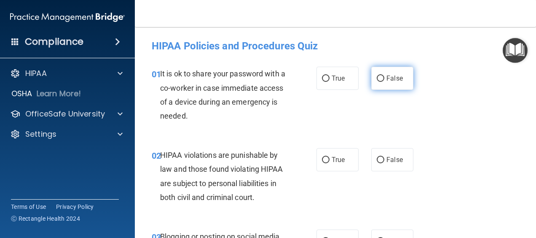
click at [380, 82] on input "False" at bounding box center [381, 78] width 8 height 6
radio input "true"
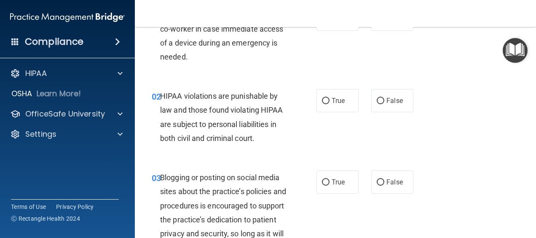
scroll to position [60, 0]
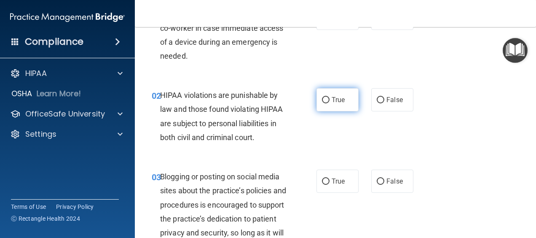
click at [326, 98] on input "True" at bounding box center [326, 100] width 8 height 6
radio input "true"
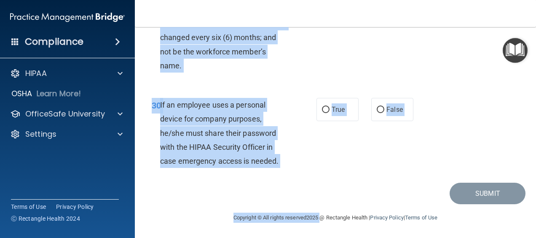
scroll to position [2818, 0]
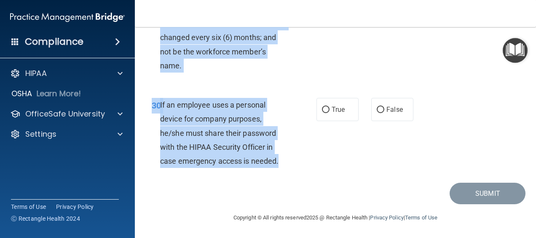
drag, startPoint x: 156, startPoint y: 73, endPoint x: 307, endPoint y: 168, distance: 178.9
copy div "1 It is ok to share your password with a co-worker in case immediate access of …"
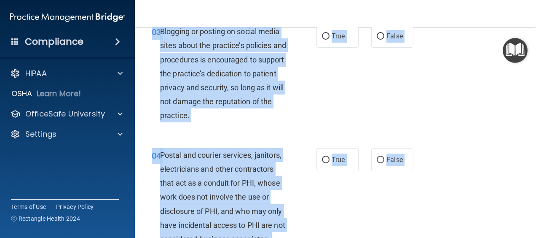
scroll to position [0, 0]
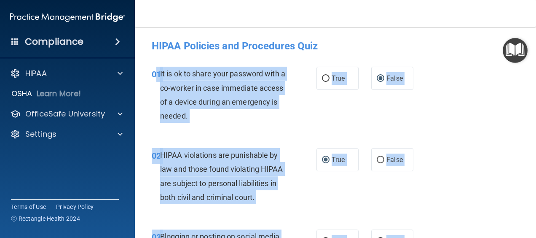
click at [292, 144] on div "02 HIPAA violations are punishable by law and those found violating HIPAA are s…" at bounding box center [335, 177] width 380 height 81
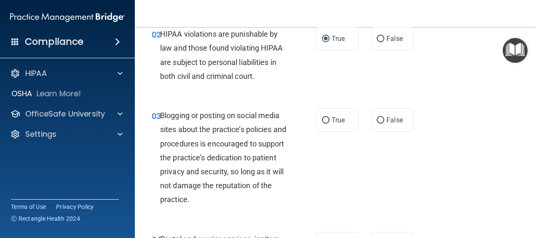
scroll to position [128, 0]
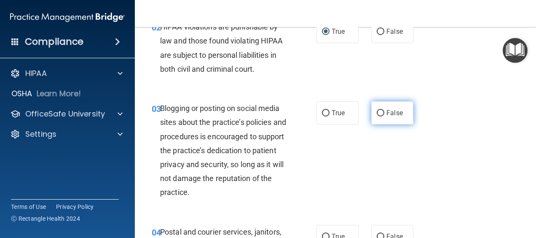
click at [377, 110] on input "False" at bounding box center [381, 113] width 8 height 6
radio input "true"
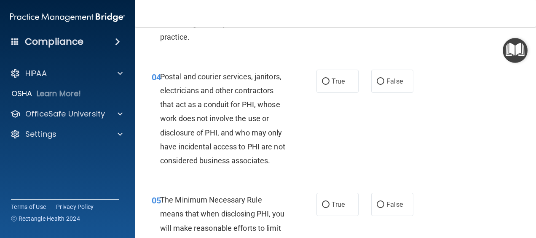
scroll to position [297, 0]
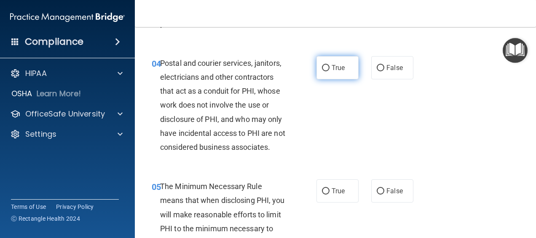
click at [328, 65] on label "True" at bounding box center [338, 67] width 42 height 23
click at [328, 65] on input "True" at bounding box center [326, 68] width 8 height 6
radio input "true"
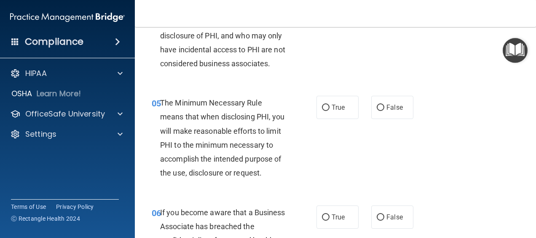
scroll to position [386, 0]
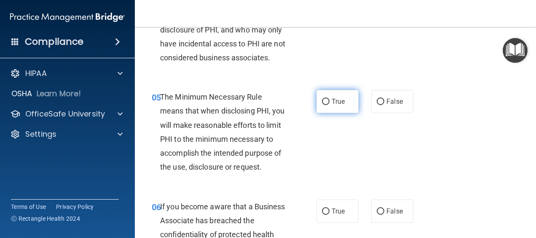
click at [322, 105] on input "True" at bounding box center [326, 102] width 8 height 6
radio input "true"
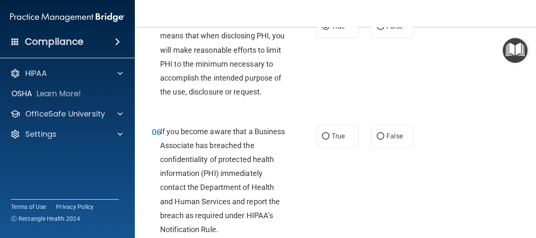
scroll to position [534, 0]
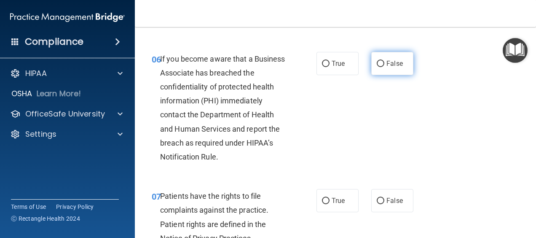
click at [372, 75] on label "False" at bounding box center [393, 63] width 42 height 23
click at [377, 67] on input "False" at bounding box center [381, 64] width 8 height 6
radio input "true"
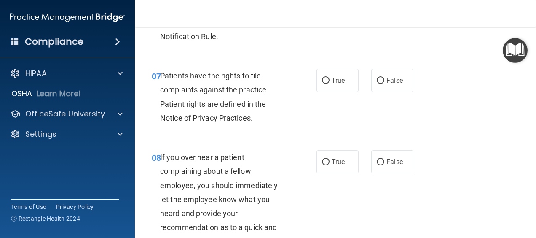
scroll to position [662, 0]
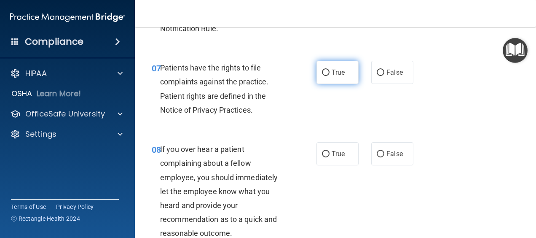
click at [324, 76] on input "True" at bounding box center [326, 73] width 8 height 6
radio input "true"
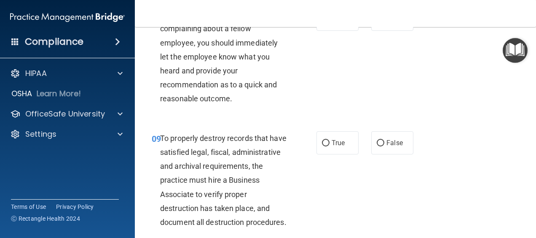
scroll to position [797, 0]
click at [324, 100] on div "08 If you over hear a patient complaining about a fellow employee, you should i…" at bounding box center [234, 58] width 190 height 102
click at [374, 30] on label "False" at bounding box center [393, 18] width 42 height 23
click at [377, 22] on input "False" at bounding box center [381, 19] width 8 height 6
radio input "true"
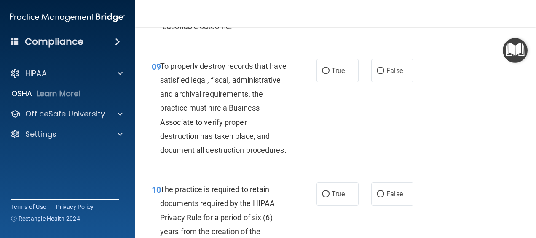
scroll to position [882, 0]
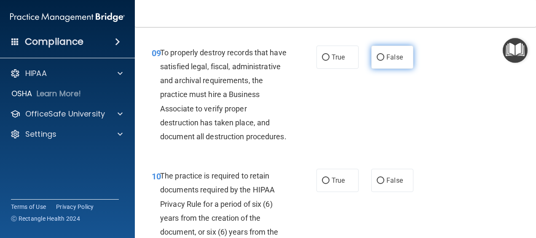
click at [379, 61] on input "False" at bounding box center [381, 57] width 8 height 6
radio input "true"
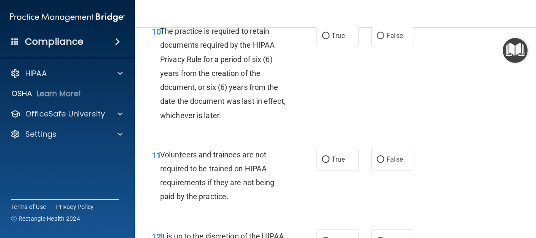
scroll to position [1050, 0]
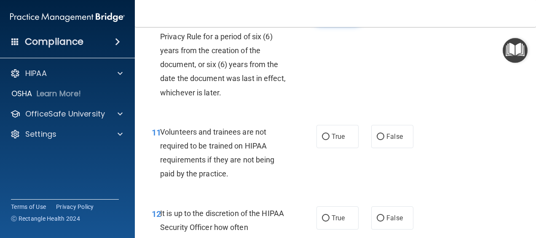
click at [320, 24] on label "True" at bounding box center [338, 12] width 42 height 23
click at [322, 16] on input "True" at bounding box center [326, 13] width 8 height 6
radio input "true"
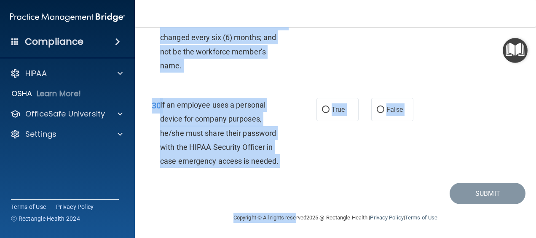
scroll to position [2818, 0]
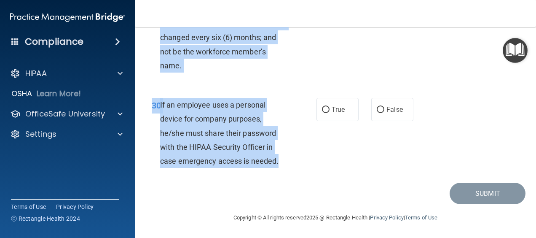
drag, startPoint x: 160, startPoint y: 75, endPoint x: 278, endPoint y: 162, distance: 146.2
copy div "Volunteers and trainees are not required to be trained on HIPAA requirements if…"
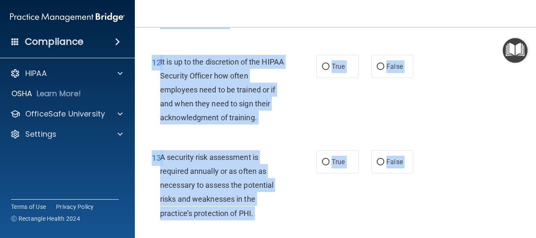
scroll to position [1133, 0]
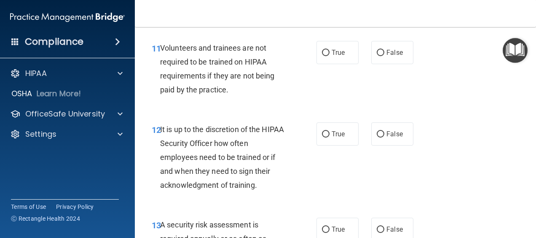
click at [279, 74] on div "11 Volunteers and trainees are not required to be trained on HIPAA requirements…" at bounding box center [335, 70] width 380 height 81
click at [379, 56] on input "False" at bounding box center [381, 53] width 8 height 6
radio input "true"
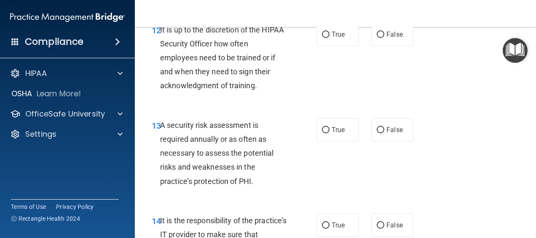
scroll to position [1232, 0]
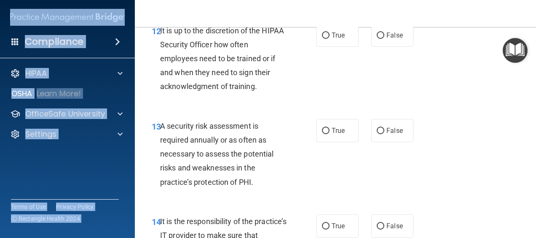
drag, startPoint x: 261, startPoint y: 140, endPoint x: 64, endPoint y: -19, distance: 254.0
click at [64, 0] on html "Compliance HIPAA Documents and Policies Report an Incident Business Associates …" at bounding box center [268, 119] width 536 height 238
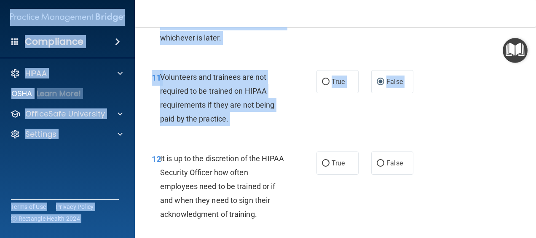
click at [299, 141] on div "11 Volunteers and trainees are not required to be trained on HIPAA requirements…" at bounding box center [335, 99] width 380 height 81
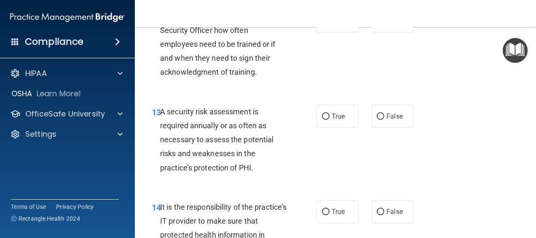
scroll to position [1246, 0]
click at [379, 33] on label "False" at bounding box center [393, 21] width 42 height 23
click at [379, 25] on input "False" at bounding box center [381, 22] width 8 height 6
radio input "true"
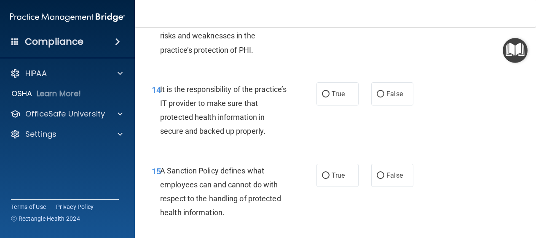
scroll to position [1365, 0]
radio input "true"
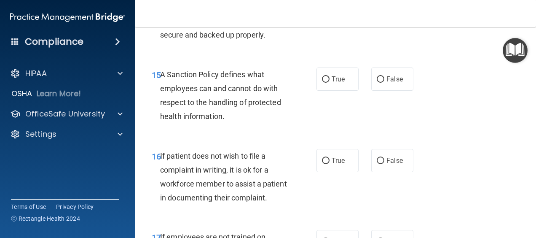
scroll to position [1460, 0]
radio input "true"
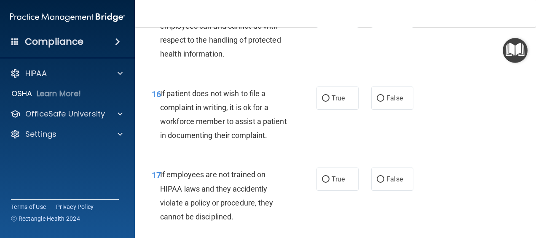
scroll to position [1523, 0]
click at [319, 28] on label "True" at bounding box center [338, 16] width 42 height 23
click at [322, 20] on input "True" at bounding box center [326, 16] width 8 height 6
radio input "true"
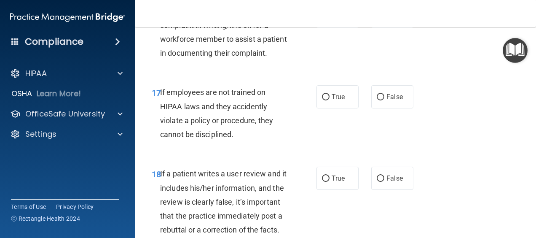
scroll to position [1605, 0]
click at [308, 64] on div "16 If patient does not wish to file a complaint in writing, it is ok for a work…" at bounding box center [234, 34] width 190 height 60
click at [322, 19] on input "True" at bounding box center [326, 16] width 8 height 6
radio input "true"
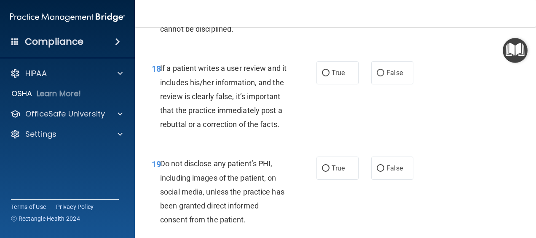
scroll to position [1711, 0]
radio input "true"
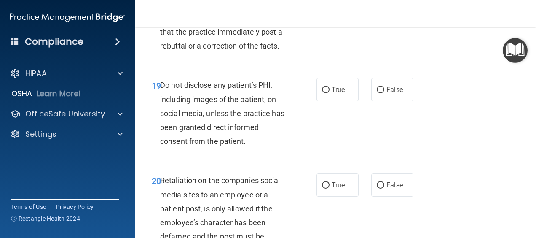
scroll to position [1788, 0]
radio input "true"
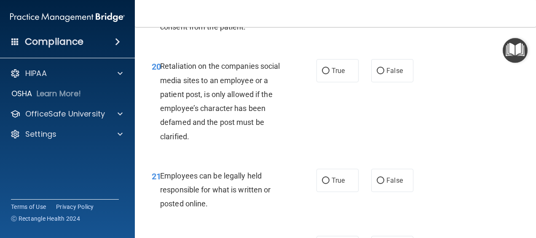
scroll to position [1903, 0]
radio input "true"
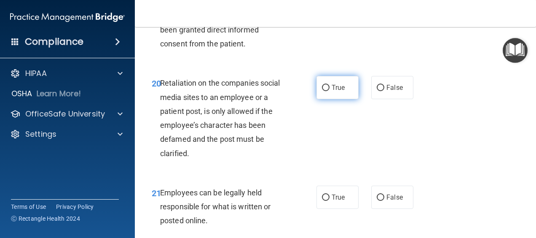
scroll to position [1886, 0]
radio input "true"
radio input "false"
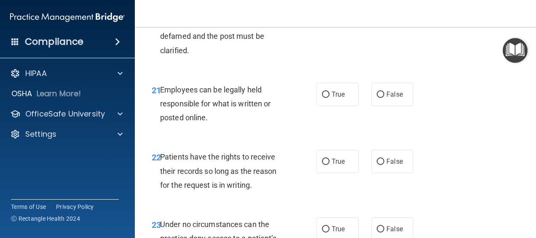
scroll to position [1990, 0]
radio input "true"
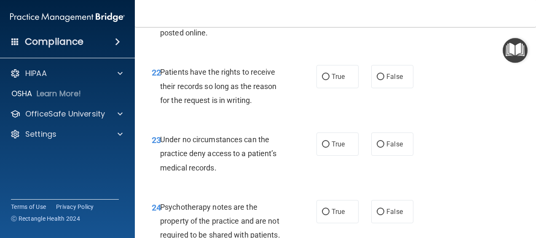
scroll to position [2074, 0]
click at [323, 13] on input "True" at bounding box center [326, 10] width 8 height 6
radio input "true"
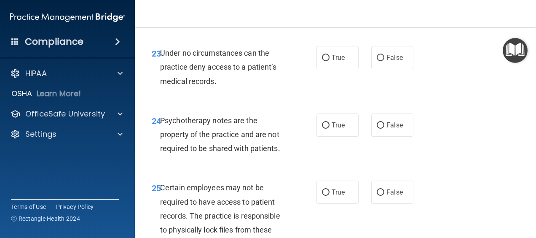
scroll to position [2162, 0]
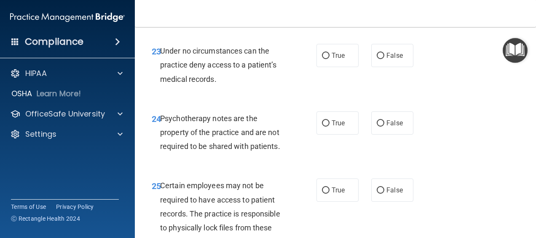
radio input "true"
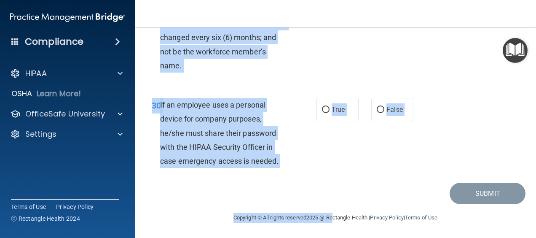
scroll to position [2818, 0]
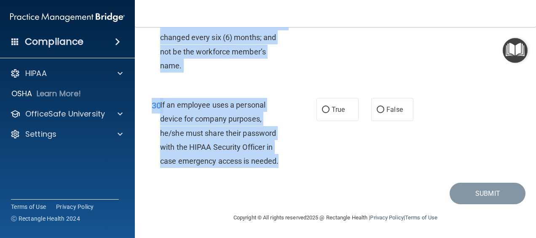
drag, startPoint x: 158, startPoint y: 57, endPoint x: 283, endPoint y: 169, distance: 166.9
drag, startPoint x: 283, startPoint y: 169, endPoint x: 242, endPoint y: 151, distance: 44.6
copy div "3 Under no circumstances can the practice deny access to a patient’s medical re…"
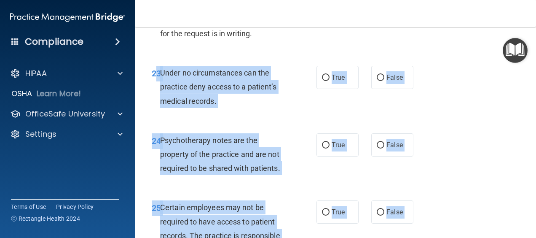
scroll to position [2181, 0]
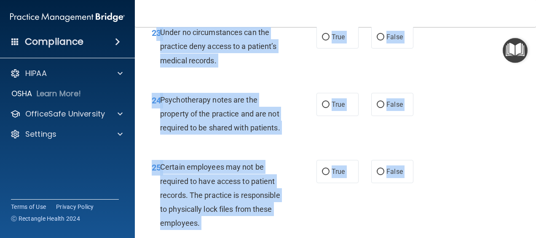
click at [272, 67] on div "Under no circumstances can the practice deny access to a patient’s medical reco…" at bounding box center [226, 46] width 133 height 42
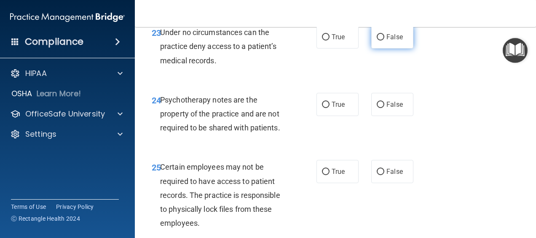
click at [379, 48] on label "False" at bounding box center [393, 36] width 42 height 23
click at [379, 40] on input "False" at bounding box center [381, 37] width 8 height 6
radio input "true"
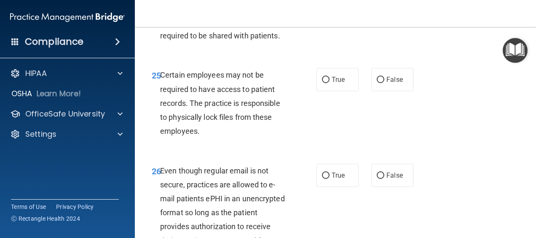
scroll to position [2281, 0]
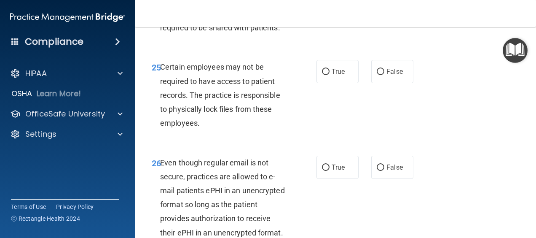
click at [318, 16] on label "True" at bounding box center [338, 4] width 42 height 23
click at [322, 8] on input "True" at bounding box center [326, 5] width 8 height 6
radio input "true"
drag, startPoint x: 162, startPoint y: 67, endPoint x: 282, endPoint y: 102, distance: 125.2
click at [282, 35] on div "Psychotherapy notes are the property of the practice and are not required to be…" at bounding box center [226, 14] width 133 height 42
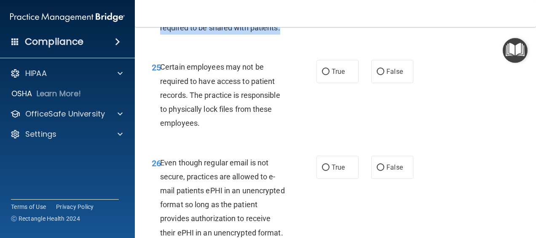
drag, startPoint x: 282, startPoint y: 102, endPoint x: 233, endPoint y: 92, distance: 50.0
copy span "Psychotherapy notes are the property of the practice and are not required to be…"
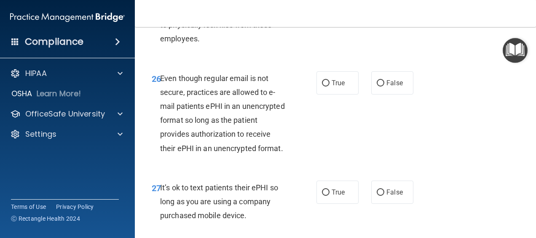
scroll to position [2364, 0]
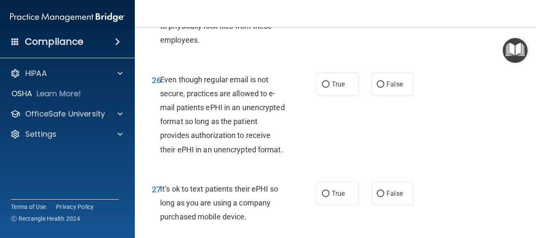
radio input "true"
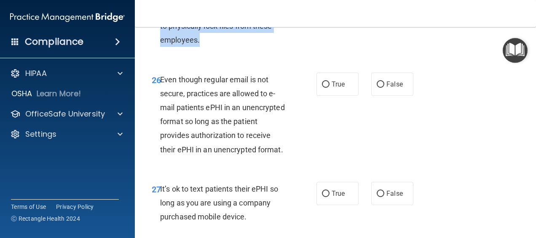
drag, startPoint x: 159, startPoint y: 53, endPoint x: 234, endPoint y: 116, distance: 97.0
click at [234, 51] on div "25 Certain employees may not be required to have access to patient records. The…" at bounding box center [234, 14] width 190 height 74
drag, startPoint x: 234, startPoint y: 116, endPoint x: 199, endPoint y: 84, distance: 46.6
copy div "Certain employees may not be required to have access to patient records. The pr…"
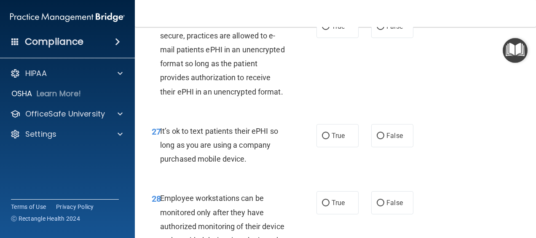
scroll to position [2421, 0]
click at [165, 94] on span "Even though regular email is not secure, practices are allowed to e-mail patien…" at bounding box center [222, 57] width 125 height 79
click at [159, 28] on span "26" at bounding box center [156, 23] width 9 height 10
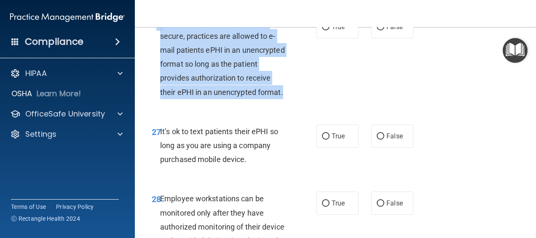
drag, startPoint x: 159, startPoint y: 94, endPoint x: 201, endPoint y: 180, distance: 96.6
click at [201, 103] on div "26 Even though regular email is not secure, practices are allowed to e-mail pat…" at bounding box center [234, 59] width 190 height 88
click at [192, 97] on span "Even though regular email is not secure, practices are allowed to e-mail patien…" at bounding box center [222, 57] width 125 height 79
drag, startPoint x: 161, startPoint y: 91, endPoint x: 212, endPoint y: 173, distance: 96.4
click at [212, 99] on div "Even though regular email is not secure, practices are allowed to e-mail patien…" at bounding box center [226, 57] width 133 height 84
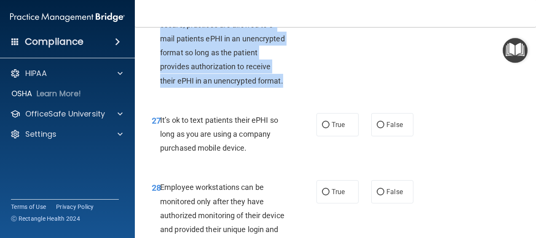
scroll to position [2437, 0]
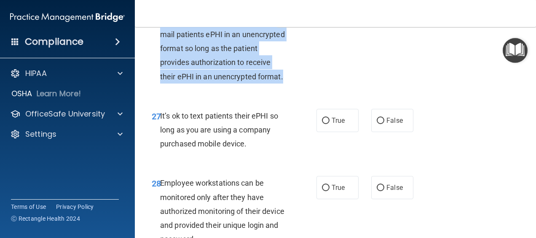
click at [235, 81] on span "Even though regular email is not secure, practices are allowed to e-mail patien…" at bounding box center [222, 41] width 125 height 79
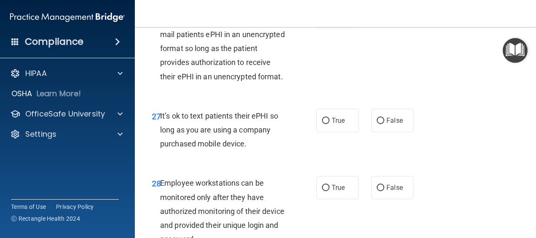
click at [322, 15] on input "True" at bounding box center [326, 11] width 8 height 6
radio input "true"
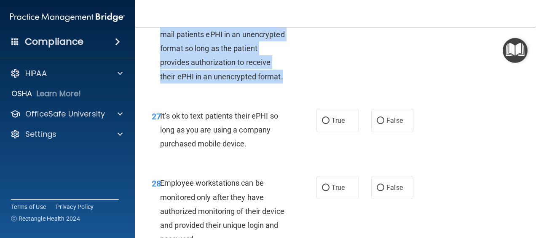
drag, startPoint x: 159, startPoint y: 77, endPoint x: 219, endPoint y: 165, distance: 106.7
click at [219, 88] on div "26 Even though regular email is not secure, practices are allowed to e-mail pat…" at bounding box center [234, 44] width 190 height 88
drag, startPoint x: 219, startPoint y: 165, endPoint x: 208, endPoint y: 132, distance: 35.3
copy div "Even though regular email is not secure, practices are allowed to e-mail patien…"
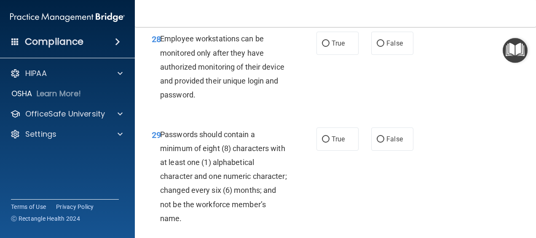
scroll to position [2582, 0]
radio input "true"
click at [372, 54] on label "False" at bounding box center [393, 42] width 42 height 23
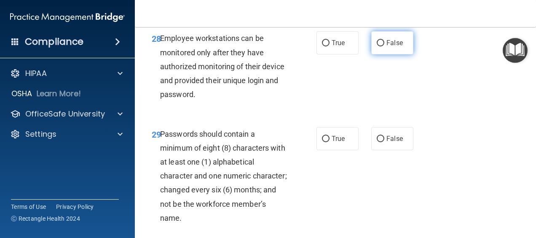
click at [377, 46] on input "False" at bounding box center [381, 43] width 8 height 6
radio input "true"
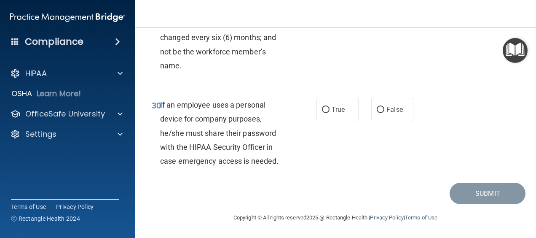
scroll to position [2749, 0]
radio input "true"
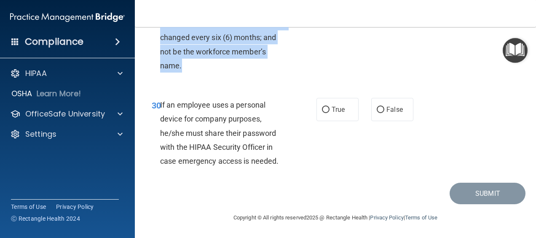
drag, startPoint x: 161, startPoint y: 51, endPoint x: 226, endPoint y: 134, distance: 105.4
click at [226, 73] on div "Passwords should contain a minimum of eight (8) characters with at least one (1…" at bounding box center [226, 24] width 133 height 98
drag, startPoint x: 226, startPoint y: 134, endPoint x: 207, endPoint y: 102, distance: 37.2
copy span "Passwords should contain a minimum of eight (8) characters with at least one (1…"
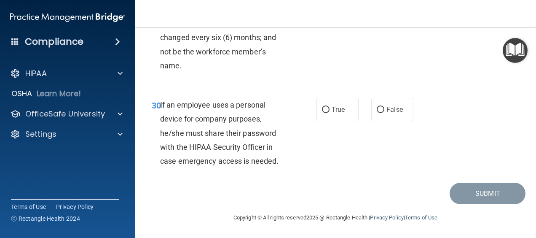
click at [160, 103] on span "If an employee uses a personal device for company purposes, he/she must share t…" at bounding box center [219, 132] width 118 height 65
click at [380, 116] on label "False" at bounding box center [393, 109] width 42 height 23
click at [380, 113] on input "False" at bounding box center [381, 110] width 8 height 6
radio input "true"
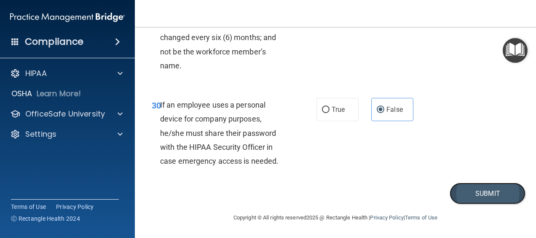
click at [498, 191] on button "Submit" at bounding box center [488, 194] width 76 height 22
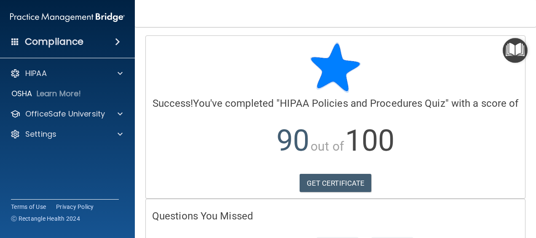
click at [512, 57] on img "Open Resource Center" at bounding box center [515, 50] width 25 height 25
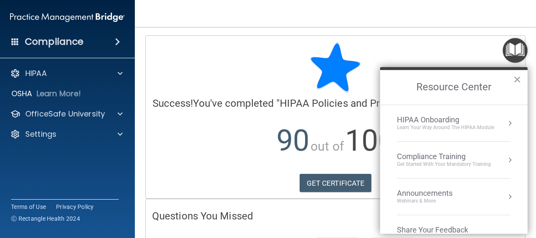
drag, startPoint x: 489, startPoint y: 127, endPoint x: 503, endPoint y: 113, distance: 20.0
click at [503, 113] on li "HIPAA Onboarding Learn Your Way around the HIPAA module" at bounding box center [454, 123] width 114 height 37
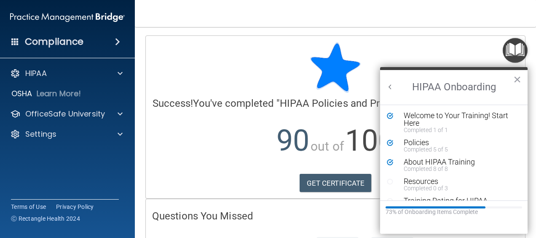
scroll to position [16, 0]
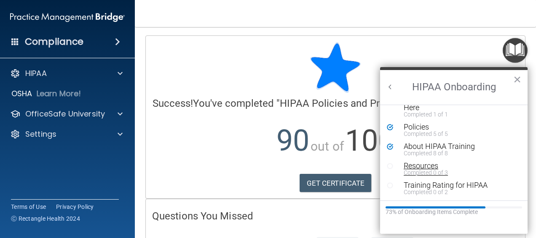
click at [419, 167] on div "Resources" at bounding box center [457, 166] width 106 height 8
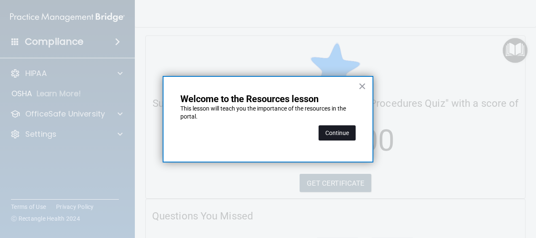
click at [324, 136] on button "Continue" at bounding box center [337, 132] width 37 height 15
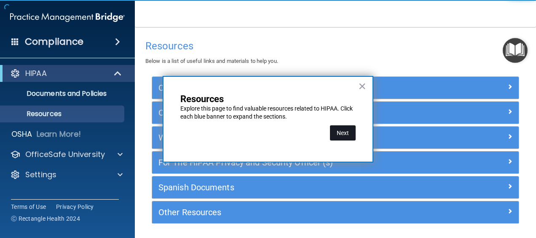
click at [345, 129] on button "Next" at bounding box center [343, 132] width 26 height 15
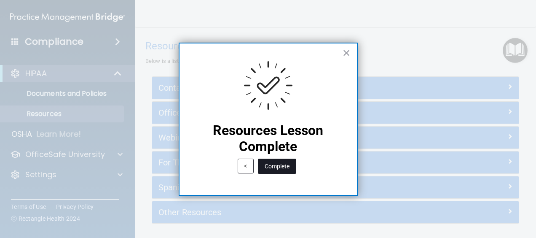
click at [279, 167] on button "Complete" at bounding box center [277, 166] width 38 height 15
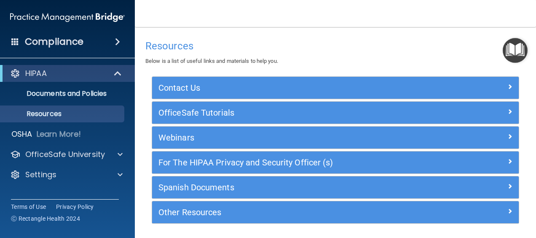
scroll to position [27, 0]
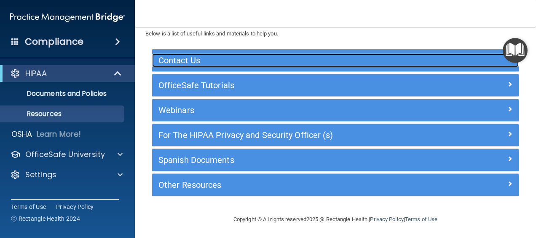
click at [463, 64] on div "Contact Us" at bounding box center [335, 60] width 367 height 13
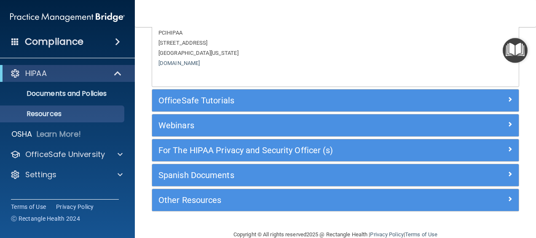
scroll to position [125, 0]
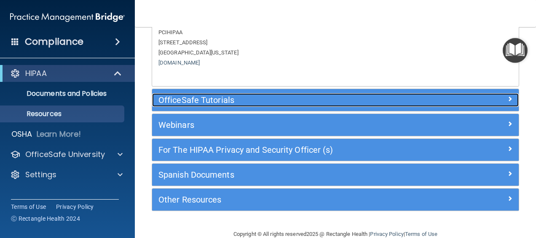
click at [406, 106] on div "OfficeSafe Tutorials" at bounding box center [289, 99] width 275 height 13
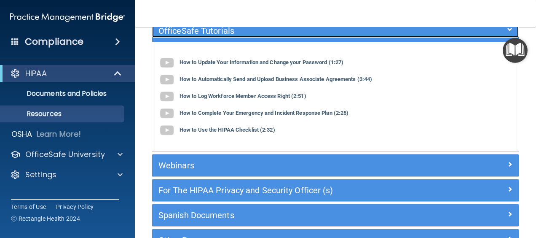
scroll to position [81, 0]
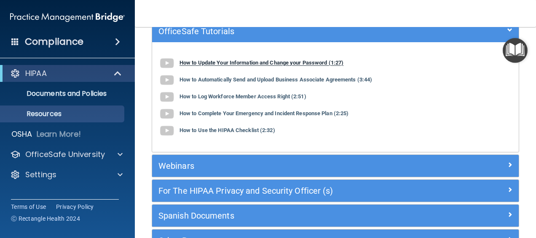
click at [163, 62] on img at bounding box center [167, 63] width 17 height 17
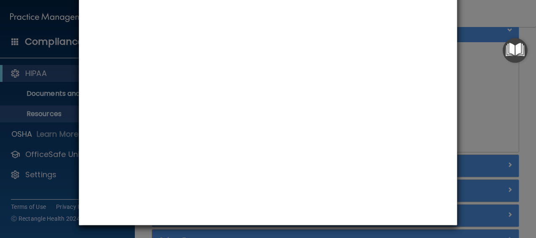
scroll to position [0, 0]
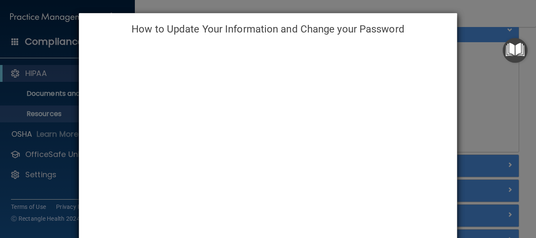
click at [481, 91] on div "How to Update Your Information and Change your Password" at bounding box center [268, 119] width 536 height 238
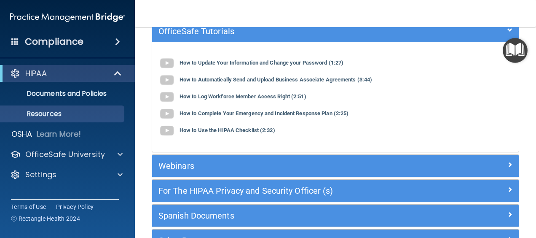
scroll to position [137, 0]
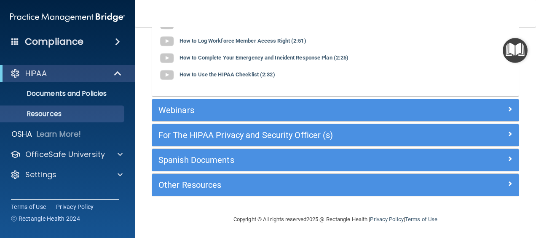
click at [178, 119] on div "Webinars" at bounding box center [335, 110] width 367 height 22
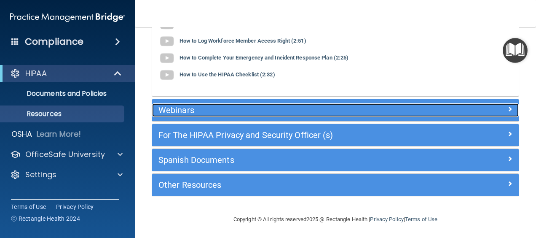
click at [176, 113] on h5 "Webinars" at bounding box center [290, 109] width 263 height 9
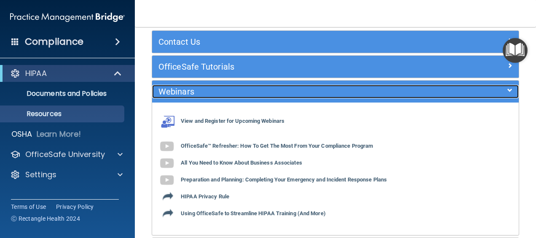
scroll to position [0, 0]
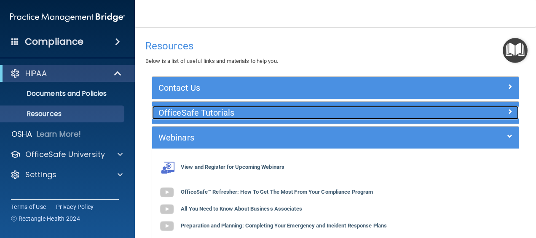
click at [176, 113] on h5 "OfficeSafe Tutorials" at bounding box center [290, 112] width 263 height 9
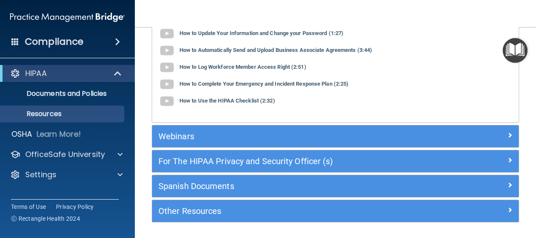
scroll to position [117, 0]
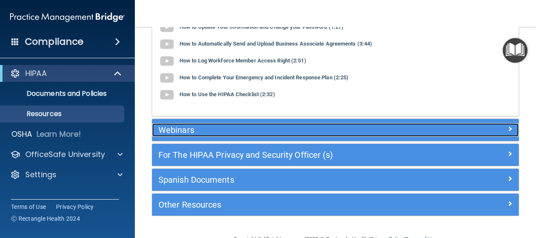
click at [170, 129] on h5 "Webinars" at bounding box center [290, 129] width 263 height 9
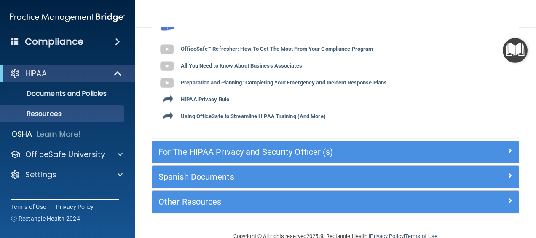
scroll to position [143, 0]
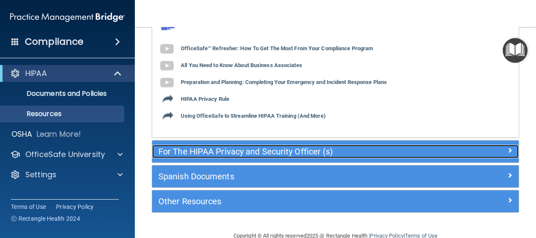
click at [246, 152] on h5 "For The HIPAA Privacy and Security Officer (s)" at bounding box center [290, 151] width 263 height 9
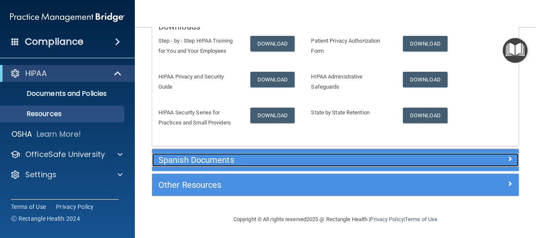
click at [249, 160] on h5 "Spanish Documents" at bounding box center [290, 159] width 263 height 9
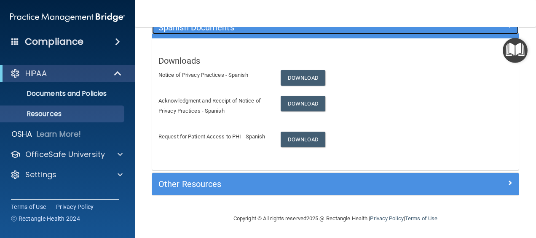
scroll to position [159, 0]
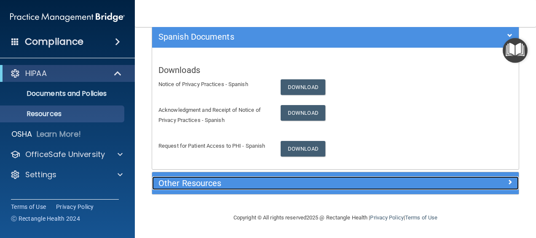
click at [250, 183] on h5 "Other Resources" at bounding box center [290, 182] width 263 height 9
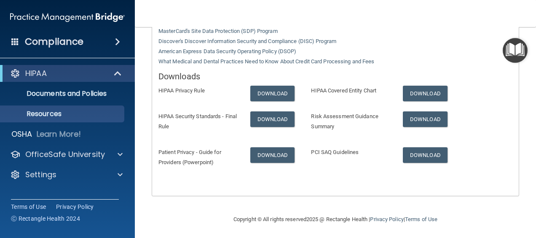
scroll to position [160, 0]
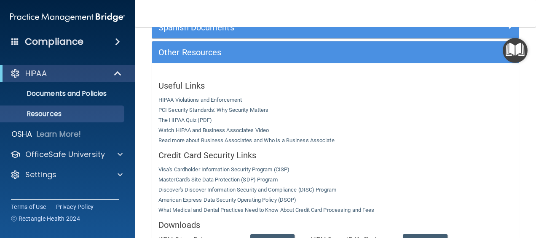
click at [509, 65] on div "Useful Links HIPAA Violations and Enforcement PCI Security Standards: Why Secur…" at bounding box center [335, 203] width 367 height 281
click at [512, 48] on img "Open Resource Center" at bounding box center [515, 50] width 25 height 25
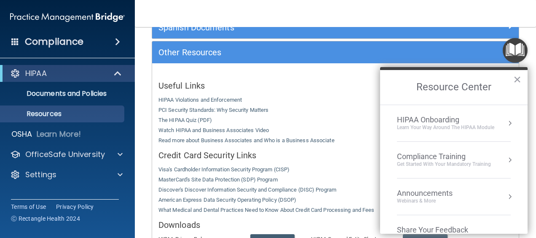
click at [459, 127] on div "Learn Your Way around the HIPAA module" at bounding box center [445, 127] width 97 height 7
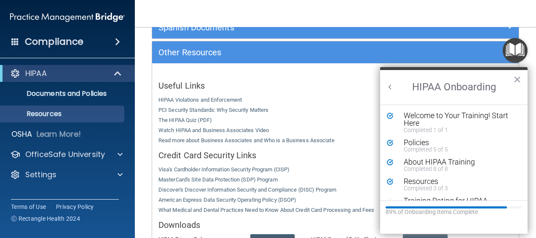
scroll to position [16, 0]
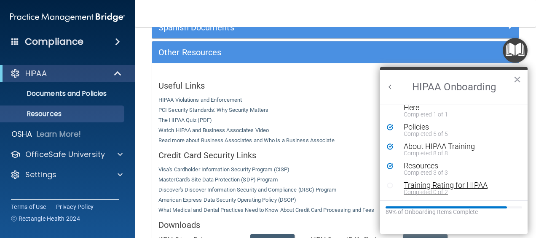
click at [428, 190] on div "Completed 0 of 2" at bounding box center [457, 192] width 106 height 6
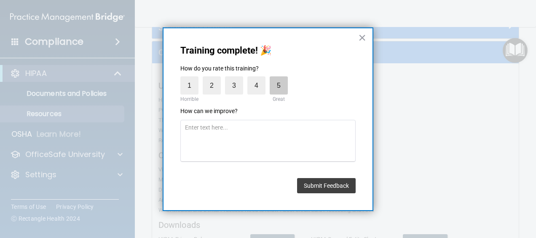
click at [280, 80] on label "5" at bounding box center [279, 85] width 18 height 18
click at [259, 78] on input "5" at bounding box center [259, 78] width 0 height 0
click at [319, 183] on button "Submit Feedback" at bounding box center [326, 185] width 59 height 15
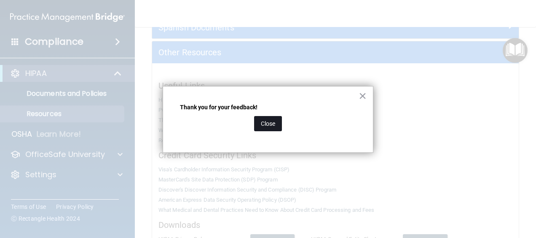
click at [267, 127] on button "Close" at bounding box center [268, 123] width 28 height 15
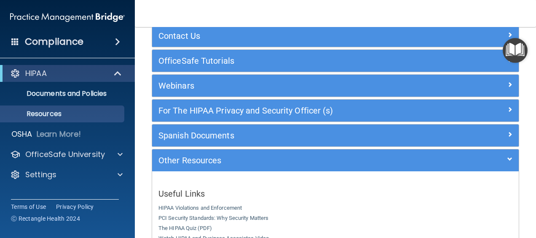
scroll to position [38, 0]
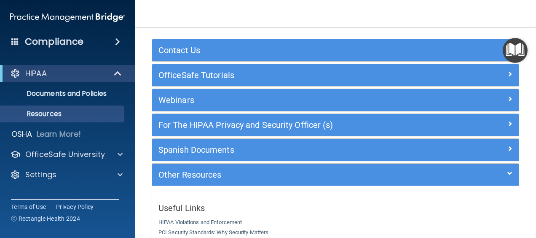
click at [521, 48] on img "Open Resource Center" at bounding box center [515, 50] width 25 height 25
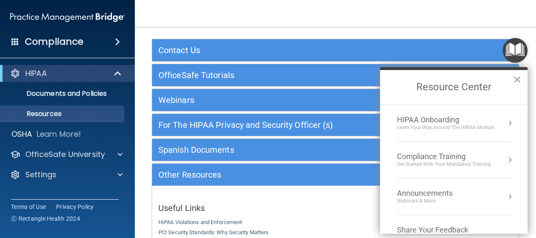
click at [444, 127] on div "Learn Your Way around the HIPAA module" at bounding box center [445, 127] width 97 height 7
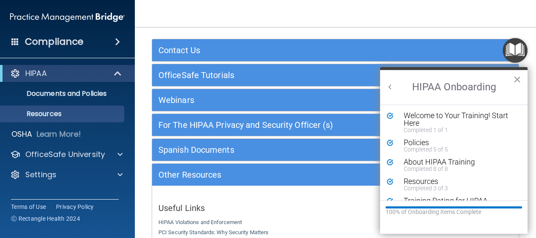
scroll to position [16, 0]
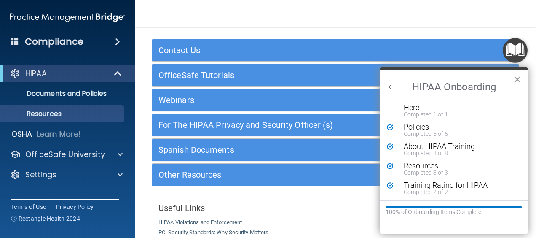
click at [518, 79] on button "×" at bounding box center [518, 79] width 8 height 13
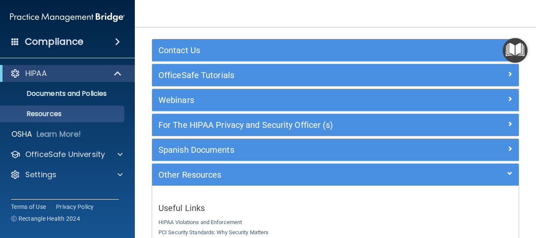
click at [519, 55] on img "Open Resource Center" at bounding box center [515, 50] width 25 height 25
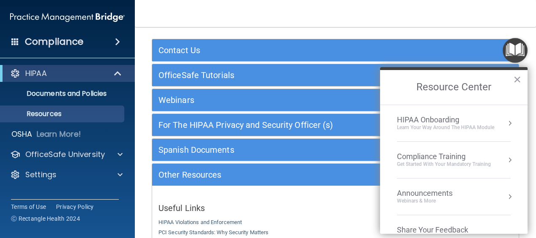
click at [491, 162] on div "Compliance Training Get Started with your mandatory training" at bounding box center [454, 160] width 114 height 16
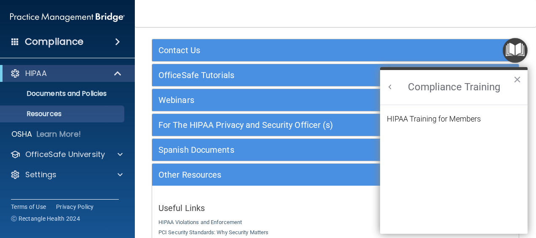
scroll to position [0, 0]
click at [455, 116] on div "HIPAA Training for Members" at bounding box center [434, 119] width 94 height 8
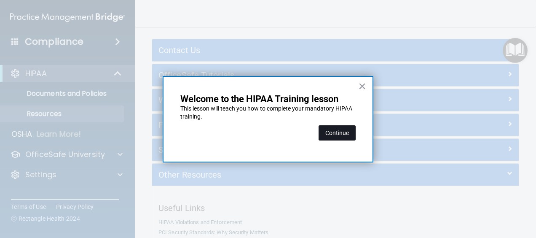
click at [338, 135] on button "Continue" at bounding box center [337, 132] width 37 height 15
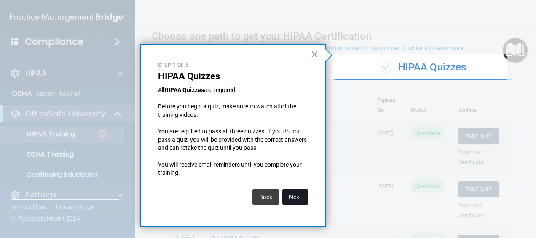
click at [297, 201] on button "Next" at bounding box center [296, 196] width 26 height 15
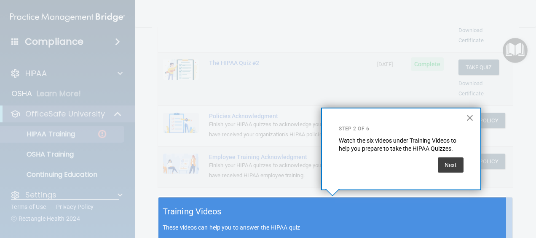
click at [469, 116] on button "×" at bounding box center [470, 117] width 8 height 13
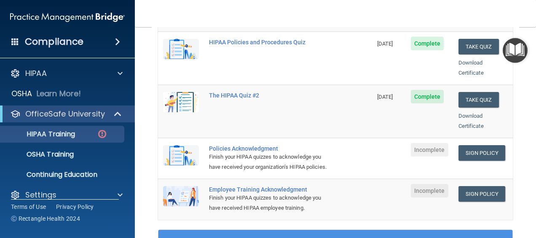
scroll to position [181, 0]
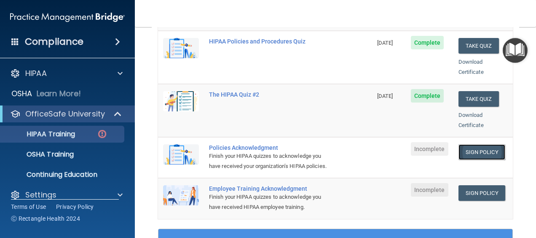
click at [478, 144] on link "Sign Policy" at bounding box center [482, 152] width 47 height 16
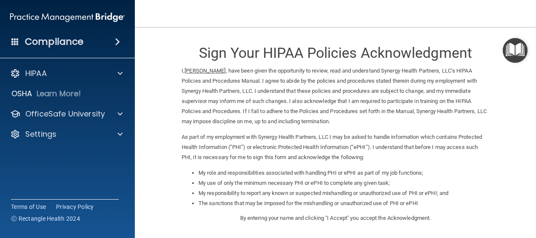
scroll to position [148, 0]
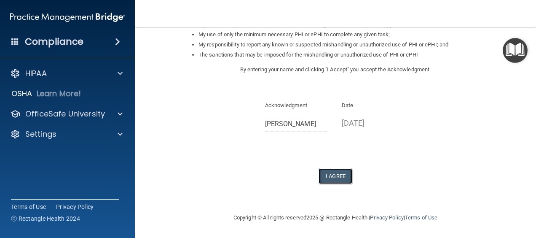
click at [337, 175] on button "I Agree" at bounding box center [336, 176] width 34 height 16
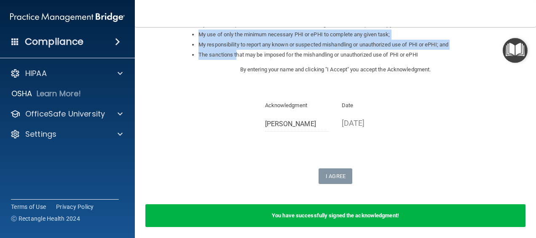
drag, startPoint x: 234, startPoint y: 51, endPoint x: 180, endPoint y: 30, distance: 59.0
click at [182, 30] on ul "My role and responsibilities associated with handling PHI or ePHI as part of my…" at bounding box center [336, 39] width 308 height 40
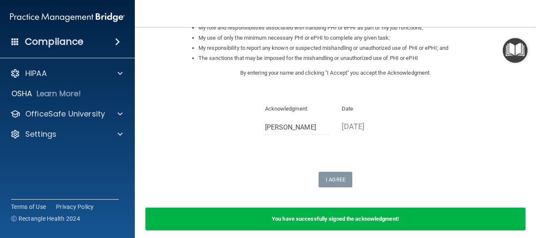
click at [202, 131] on div "Acknowledgment TENILLE FRANCIS Date 09/15/2025" at bounding box center [336, 123] width 308 height 38
click at [513, 54] on img "Open Resource Center" at bounding box center [515, 50] width 25 height 25
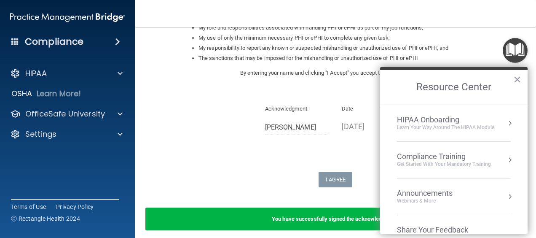
scroll to position [24, 0]
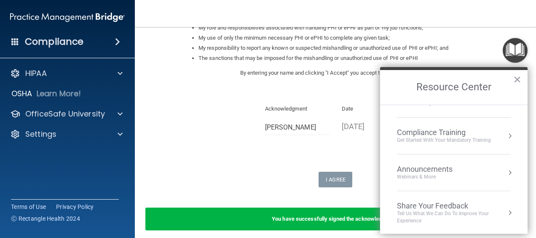
click at [417, 179] on div "Webinars & More" at bounding box center [433, 176] width 73 height 7
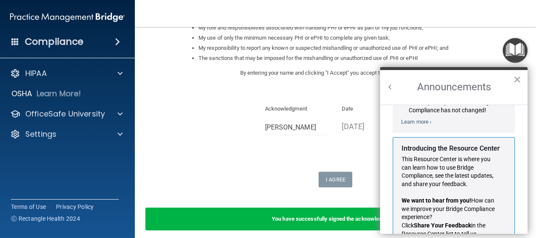
scroll to position [152, 0]
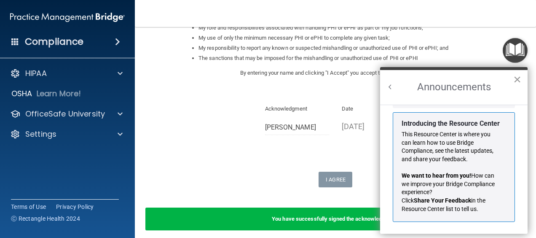
click at [518, 78] on button "×" at bounding box center [518, 79] width 8 height 13
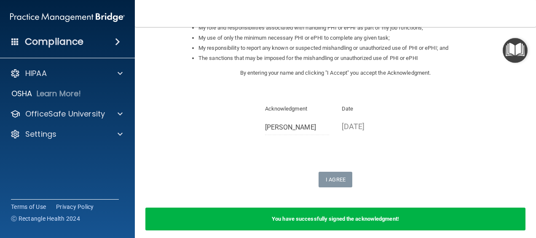
scroll to position [181, 0]
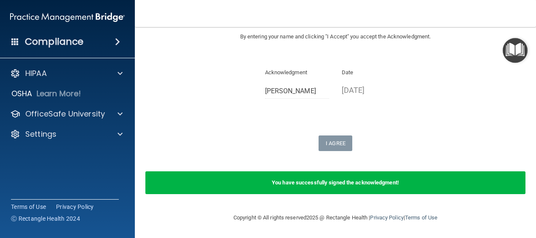
click at [511, 48] on img "Open Resource Center" at bounding box center [515, 50] width 25 height 25
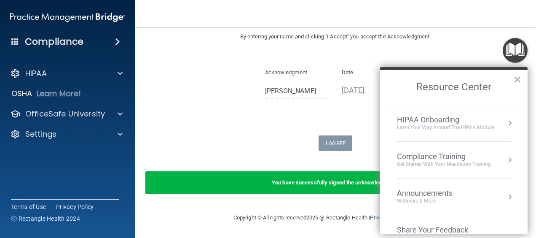
scroll to position [24, 0]
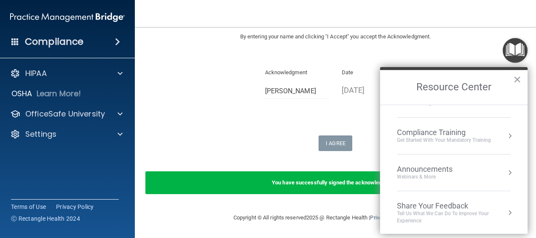
click at [432, 175] on div "Webinars & More" at bounding box center [433, 176] width 73 height 7
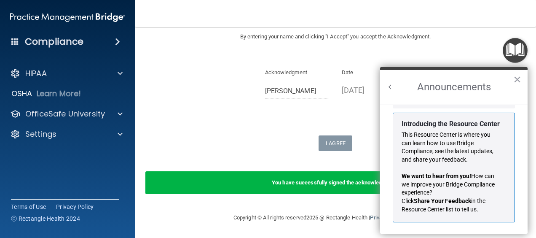
scroll to position [152, 0]
click at [516, 70] on h2 "Announcements" at bounding box center [454, 87] width 148 height 35
click at [515, 73] on button "×" at bounding box center [518, 79] width 8 height 13
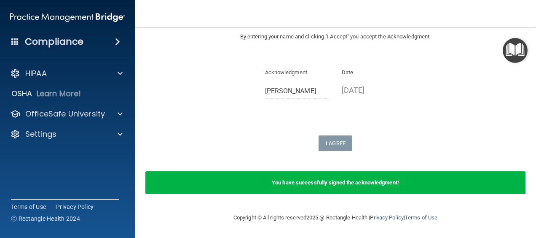
click at [520, 36] on main "Sign Your HIPAA Policies Acknowledgment I, TENILLE FRANCIS , have been given th…" at bounding box center [335, 132] width 401 height 211
click at [512, 49] on img "Open Resource Center" at bounding box center [515, 50] width 25 height 25
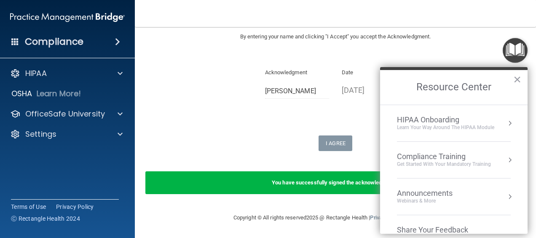
scroll to position [24, 0]
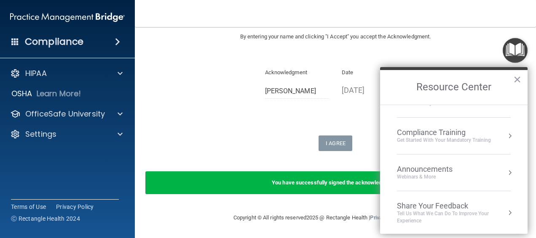
click at [439, 131] on div "Compliance Training" at bounding box center [444, 132] width 94 height 9
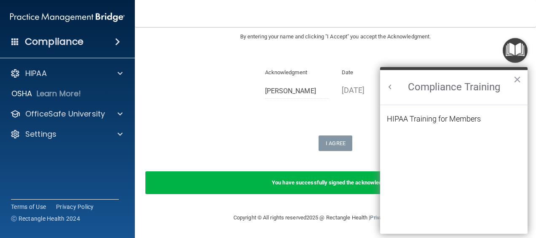
scroll to position [0, 0]
click at [430, 116] on div "HIPAA Training for Members" at bounding box center [434, 119] width 94 height 8
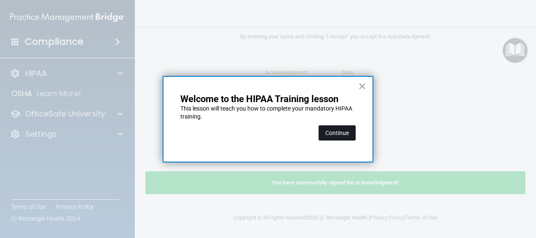
click at [344, 137] on button "Continue" at bounding box center [337, 132] width 37 height 15
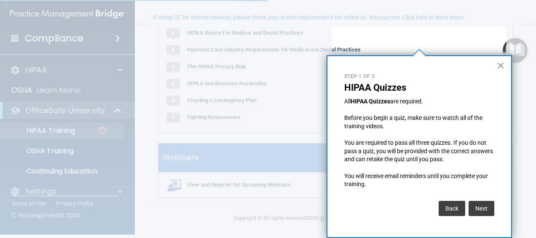
scroll to position [65, 0]
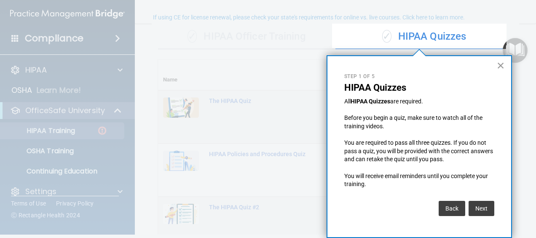
click at [500, 62] on button "×" at bounding box center [501, 65] width 8 height 13
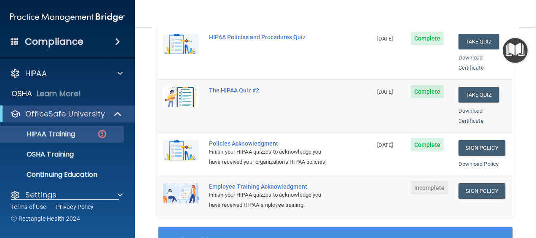
scroll to position [186, 0]
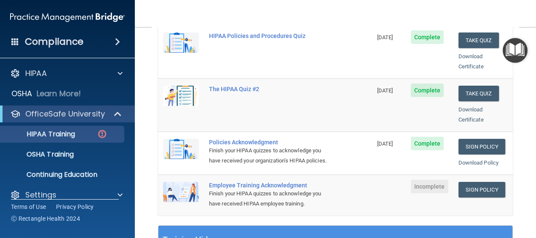
drag, startPoint x: 390, startPoint y: 134, endPoint x: 407, endPoint y: 83, distance: 53.6
click at [407, 83] on tbody "The HIPAA Quiz 09/16/2026 Complete Take Quiz Download Certificate HIPAA Policie…" at bounding box center [335, 93] width 355 height 243
click at [462, 184] on link "Sign Policy" at bounding box center [482, 190] width 47 height 16
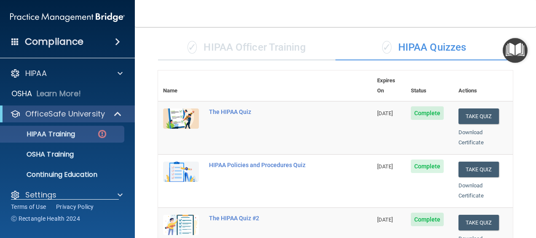
scroll to position [11, 0]
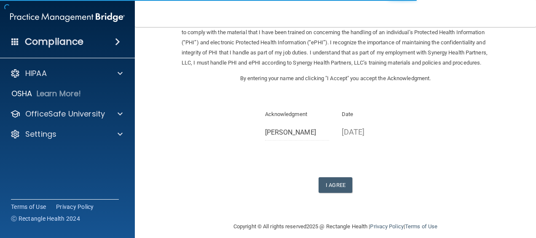
scroll to position [45, 0]
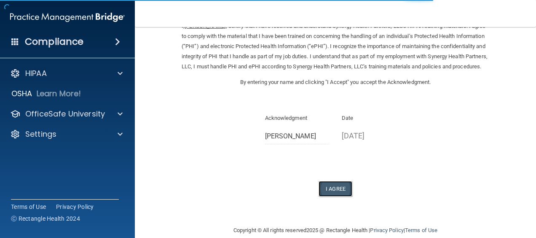
click at [328, 197] on button "I Agree" at bounding box center [336, 189] width 34 height 16
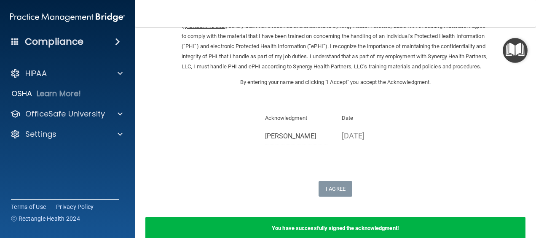
click at [300, 151] on div "Acknowledgment [PERSON_NAME]" at bounding box center [297, 132] width 77 height 38
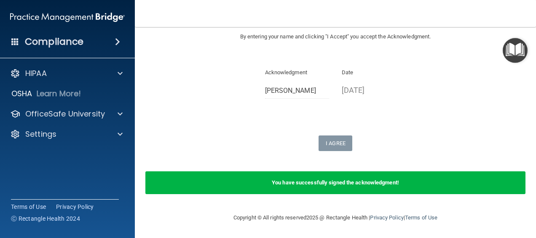
click at [327, 184] on b "You have successfully signed the acknowledgment!" at bounding box center [335, 182] width 127 height 6
click at [516, 46] on img "Open Resource Center" at bounding box center [515, 50] width 25 height 25
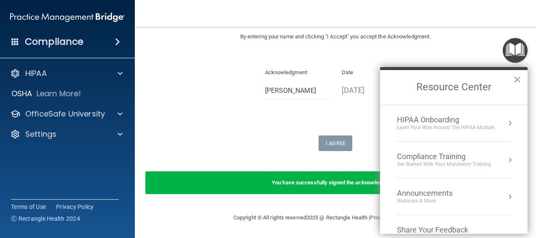
click at [465, 116] on div "HIPAA Onboarding" at bounding box center [445, 119] width 97 height 9
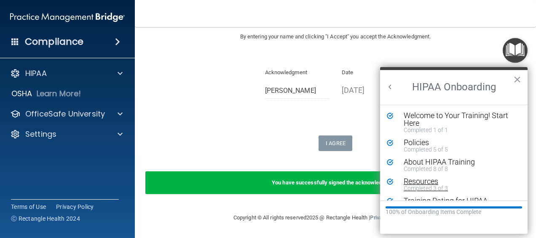
scroll to position [16, 0]
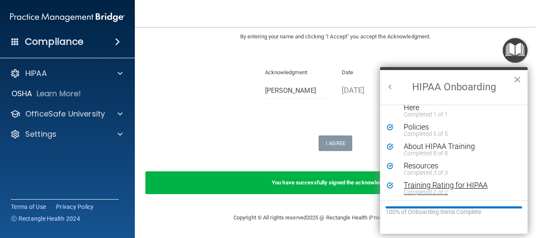
click at [409, 189] on div "Completed 2 of 2" at bounding box center [457, 192] width 106 height 6
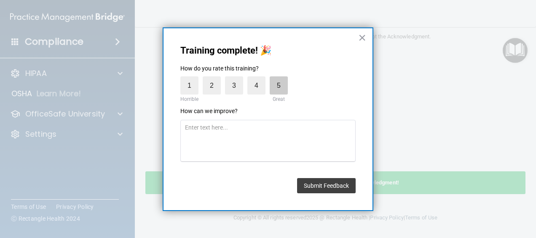
click at [280, 86] on label "5" at bounding box center [279, 85] width 18 height 18
click at [259, 78] on input "5" at bounding box center [259, 78] width 0 height 0
click at [312, 184] on button "Submit Feedback" at bounding box center [326, 185] width 59 height 15
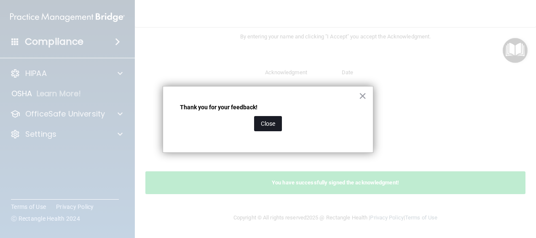
click at [281, 117] on button "Close" at bounding box center [268, 123] width 28 height 15
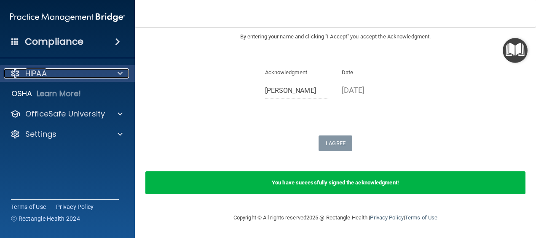
click at [39, 74] on p "HIPAA" at bounding box center [36, 73] width 22 height 10
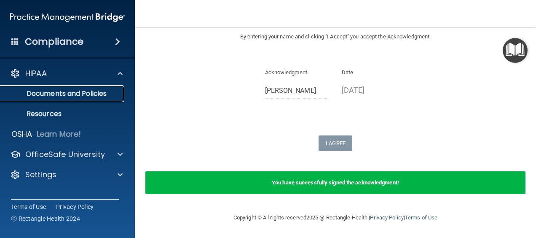
click at [58, 92] on p "Documents and Policies" at bounding box center [62, 93] width 115 height 8
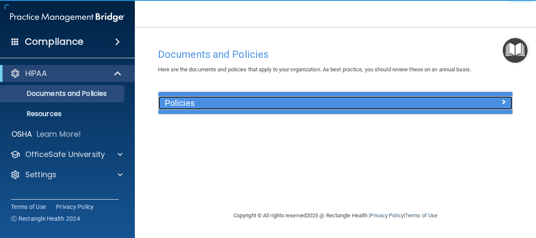
click at [381, 104] on h5 "Policies" at bounding box center [291, 102] width 253 height 9
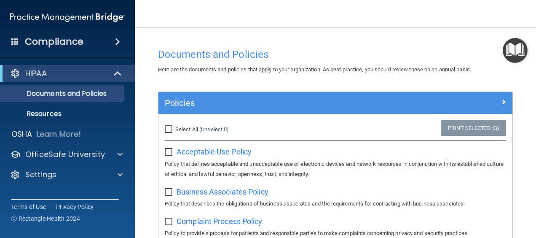
click at [517, 51] on img "Open Resource Center" at bounding box center [515, 50] width 25 height 25
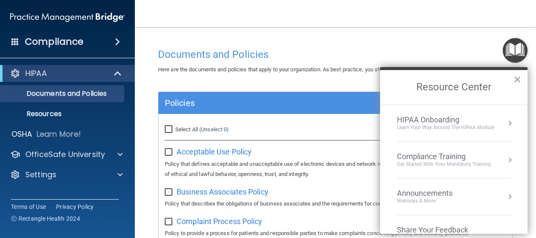
scroll to position [24, 0]
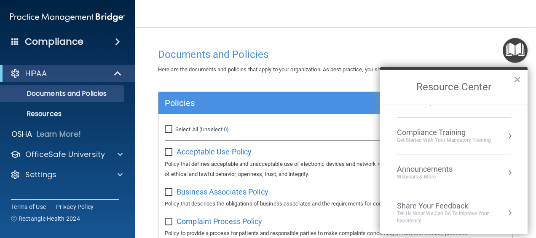
click at [419, 137] on div "Get Started with your mandatory training" at bounding box center [444, 140] width 94 height 7
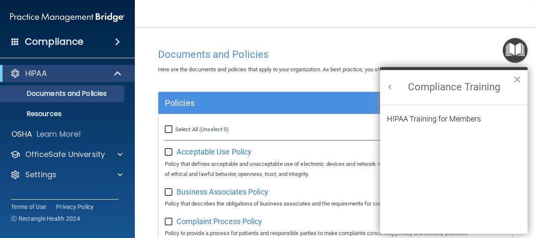
scroll to position [0, 0]
click at [415, 119] on div "HIPAA Training for Members" at bounding box center [434, 119] width 94 height 8
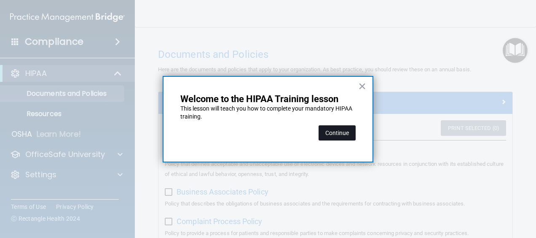
click at [325, 136] on button "Continue" at bounding box center [337, 132] width 37 height 15
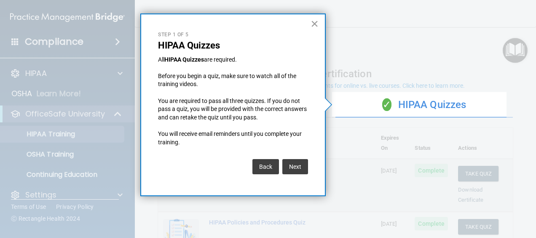
click at [316, 22] on button "×" at bounding box center [315, 23] width 8 height 13
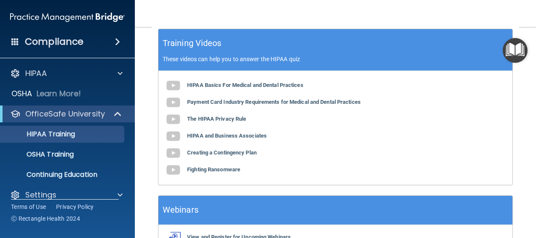
scroll to position [433, 0]
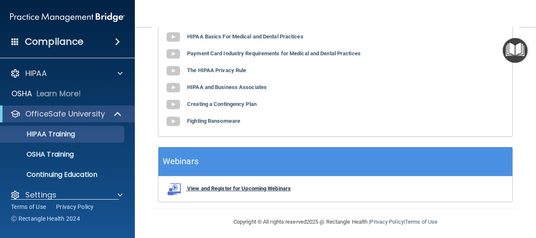
click at [242, 185] on b "View and Register for Upcoming Webinars" at bounding box center [239, 188] width 104 height 6
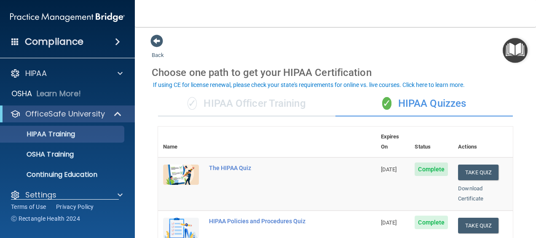
scroll to position [1, 0]
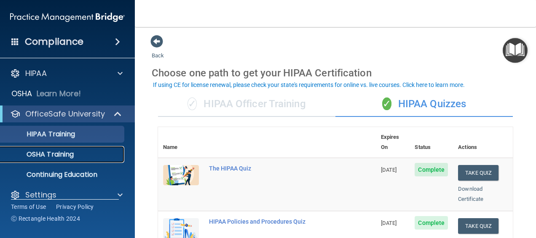
click at [50, 148] on link "OSHA Training" at bounding box center [58, 154] width 133 height 17
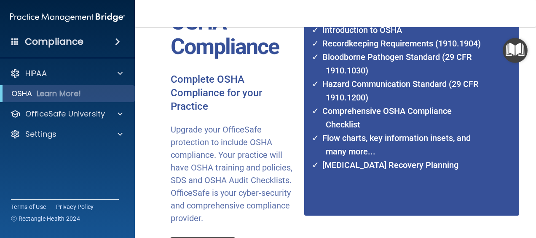
scroll to position [180, 0]
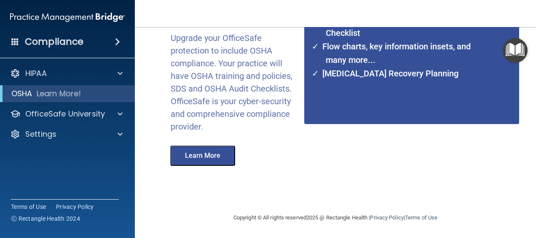
click at [222, 152] on button "Learn More" at bounding box center [202, 155] width 65 height 20
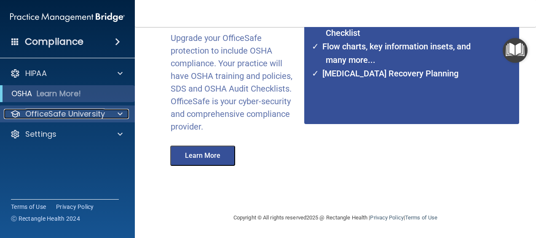
click at [51, 118] on p "OfficeSafe University" at bounding box center [65, 114] width 80 height 10
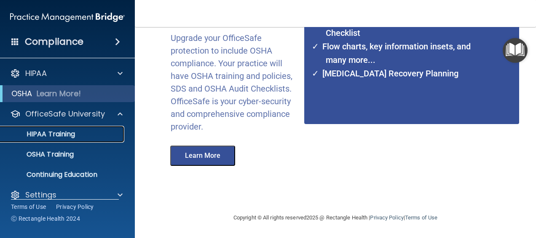
click at [50, 139] on link "HIPAA Training" at bounding box center [58, 134] width 133 height 17
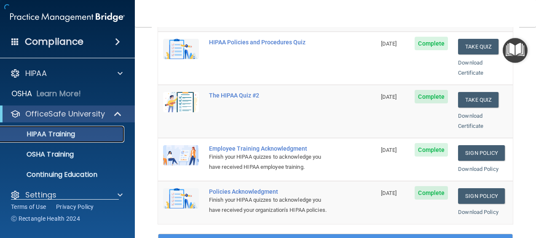
scroll to position [433, 0]
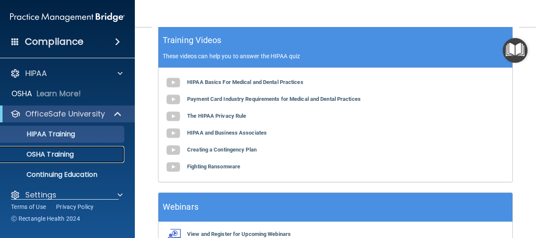
click at [59, 150] on p "OSHA Training" at bounding box center [39, 154] width 68 height 8
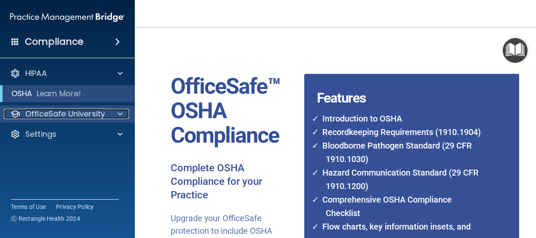
click at [47, 116] on p "OfficeSafe University" at bounding box center [65, 114] width 80 height 10
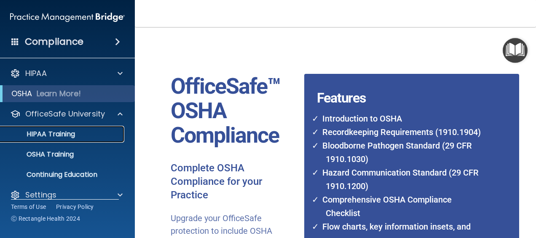
click at [46, 132] on p "HIPAA Training" at bounding box center [40, 134] width 70 height 8
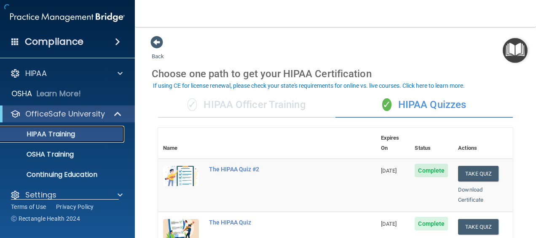
scroll to position [11, 0]
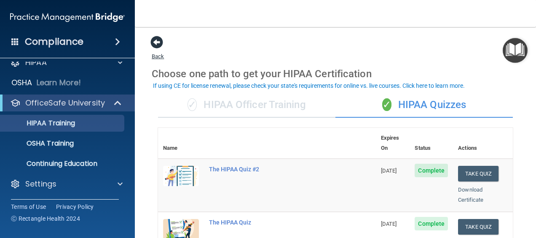
click at [162, 43] on span at bounding box center [157, 42] width 13 height 13
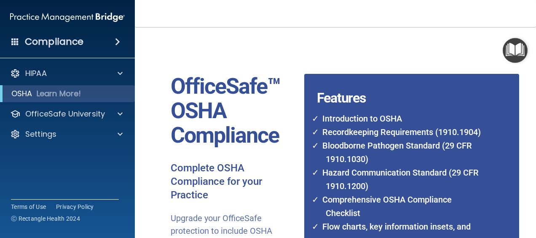
click at [61, 42] on h4 "Compliance" at bounding box center [54, 42] width 59 height 12
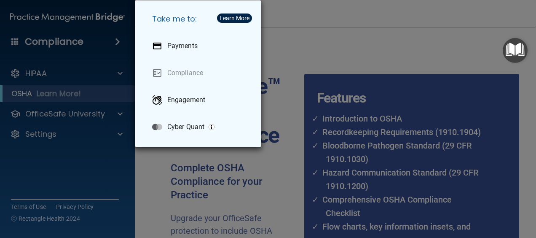
click at [36, 132] on div "Take me to: Payments Compliance Engagement Cyber Quant" at bounding box center [268, 119] width 536 height 238
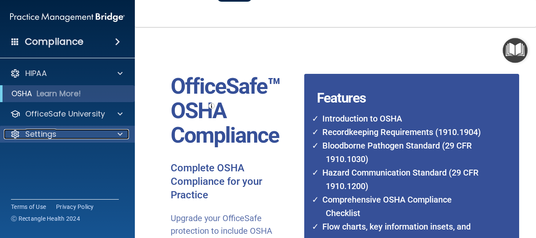
click at [80, 129] on div "Settings" at bounding box center [56, 134] width 105 height 10
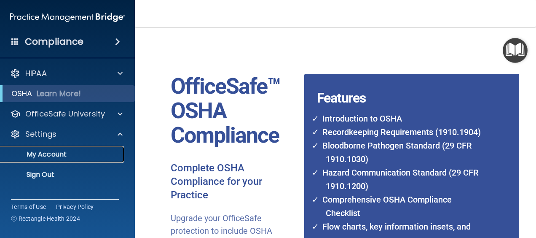
click at [64, 159] on p "My Account" at bounding box center [62, 154] width 115 height 8
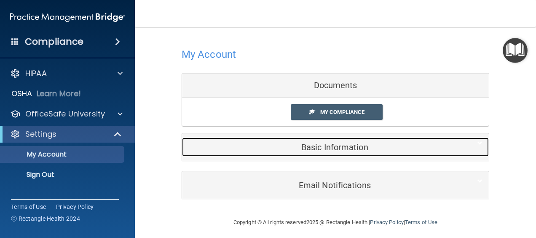
click at [308, 152] on div "Basic Information" at bounding box center [322, 146] width 281 height 19
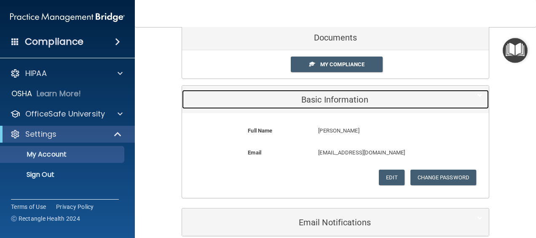
scroll to position [88, 0]
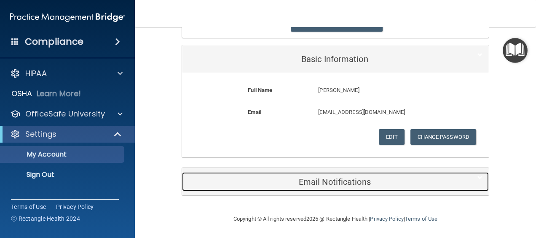
click at [312, 183] on h5 "Email Notifications" at bounding box center [322, 181] width 269 height 9
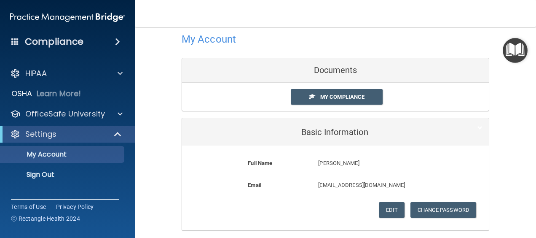
scroll to position [14, 0]
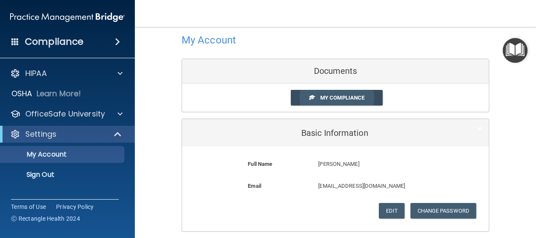
click at [322, 100] on span "My Compliance" at bounding box center [342, 97] width 44 height 6
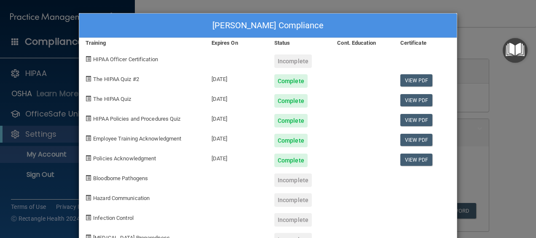
click at [106, 61] on span "HIPAA Officer Certification" at bounding box center [125, 59] width 65 height 6
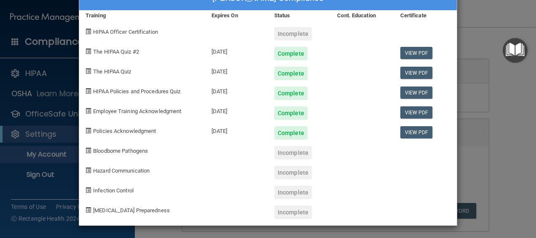
scroll to position [0, 0]
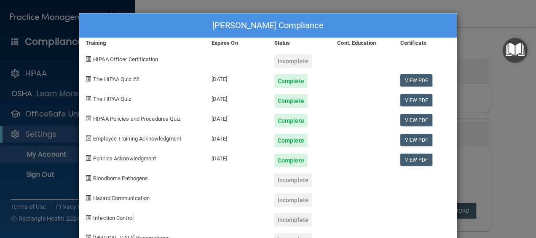
click at [105, 136] on span "Employee Training Acknowledgment" at bounding box center [137, 138] width 88 height 6
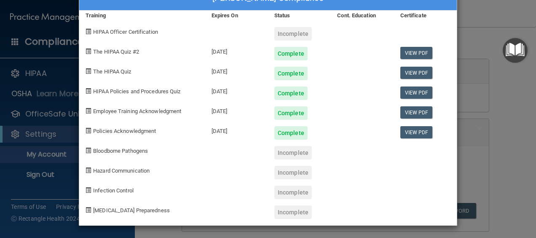
click at [496, 111] on div "TENILLE FRANCIS's Compliance Training Expires On Status Cont. Education Certifi…" at bounding box center [268, 119] width 536 height 238
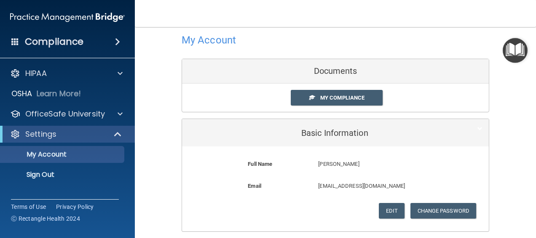
click at [68, 46] on h4 "Compliance" at bounding box center [54, 42] width 59 height 12
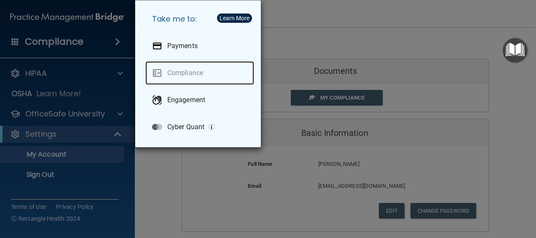
click at [183, 70] on link "Compliance" at bounding box center [199, 73] width 109 height 24
click at [157, 72] on link "Compliance" at bounding box center [199, 73] width 109 height 24
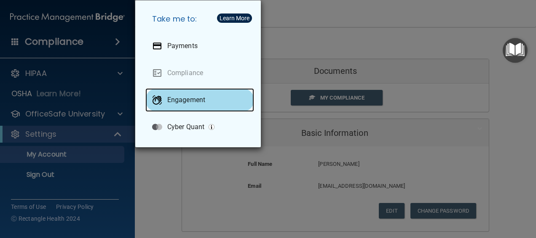
click at [174, 102] on p "Engagement" at bounding box center [186, 100] width 38 height 8
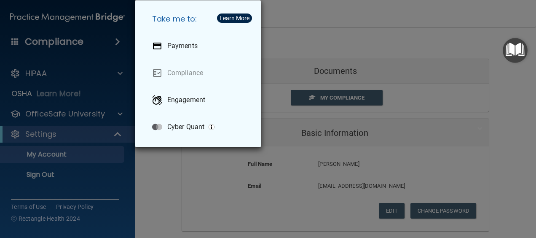
click at [43, 46] on div "Take me to: Payments Compliance Engagement Cyber Quant" at bounding box center [268, 119] width 536 height 238
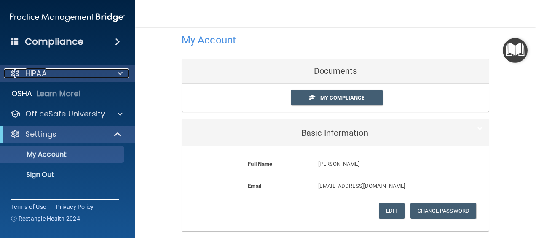
click at [30, 75] on p "HIPAA" at bounding box center [36, 73] width 22 height 10
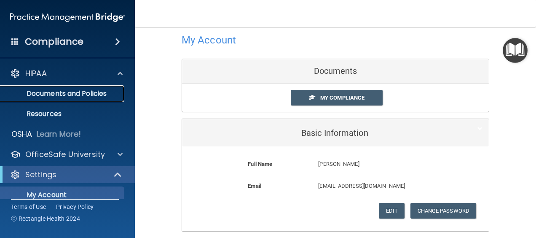
click at [50, 92] on p "Documents and Policies" at bounding box center [62, 93] width 115 height 8
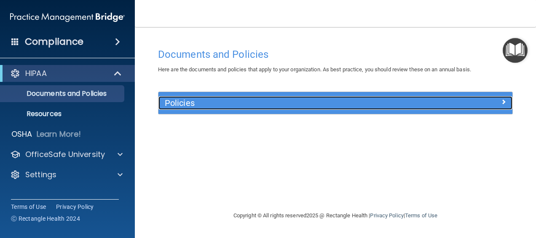
click at [166, 103] on h5 "Policies" at bounding box center [291, 102] width 253 height 9
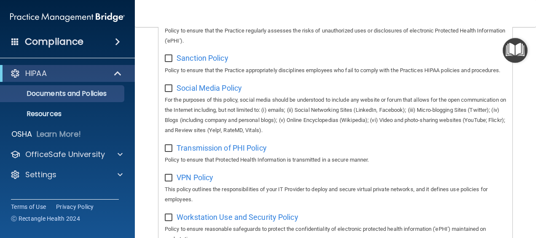
scroll to position [723, 0]
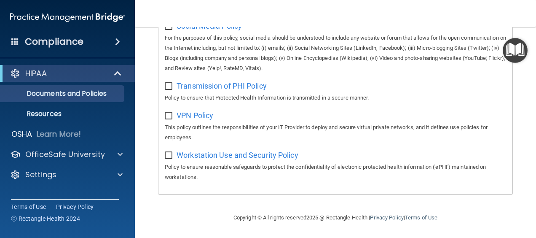
click at [46, 124] on div "HIPAA Documents and Policies Report an Incident Business Associates Emergency P…" at bounding box center [67, 126] width 135 height 128
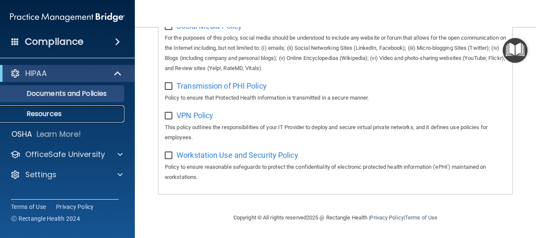
click at [45, 113] on p "Resources" at bounding box center [62, 114] width 115 height 8
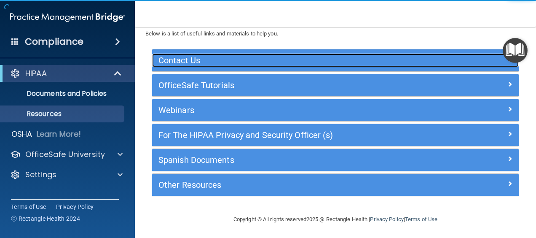
click at [232, 59] on h5 "Contact Us" at bounding box center [290, 60] width 263 height 9
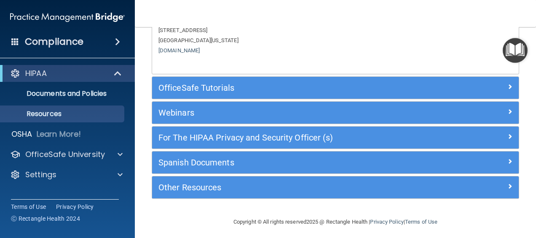
scroll to position [140, 0]
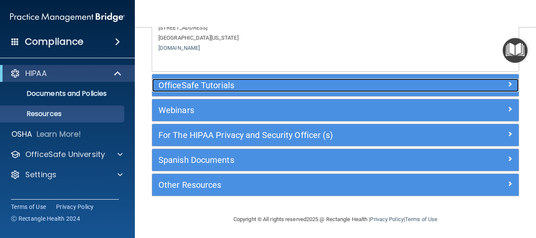
click at [219, 88] on h5 "OfficeSafe Tutorials" at bounding box center [290, 85] width 263 height 9
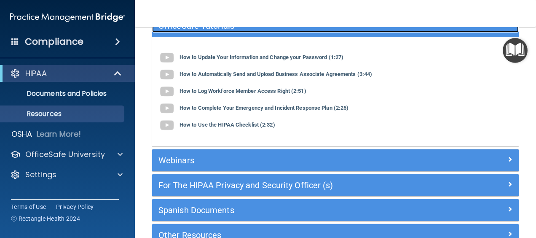
scroll to position [81, 0]
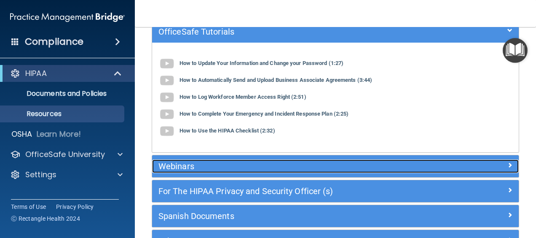
click at [229, 172] on div "Webinars" at bounding box center [289, 165] width 275 height 13
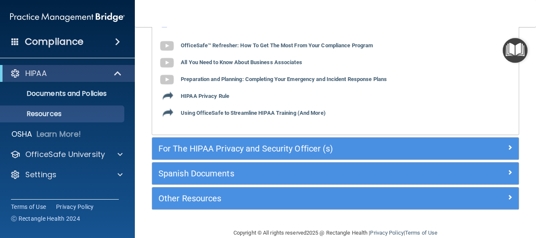
scroll to position [147, 0]
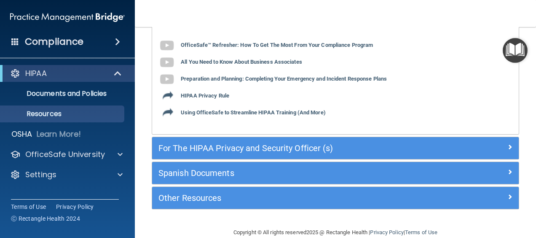
click at [220, 138] on div "For The HIPAA Privacy and Security Officer (s)" at bounding box center [335, 148] width 367 height 22
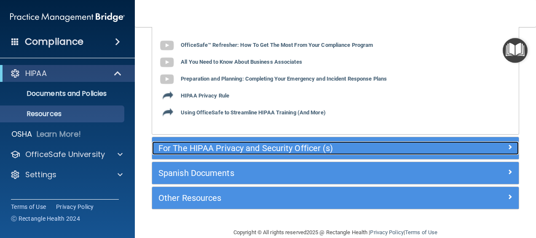
click at [221, 146] on h5 "For The HIPAA Privacy and Security Officer (s)" at bounding box center [290, 147] width 263 height 9
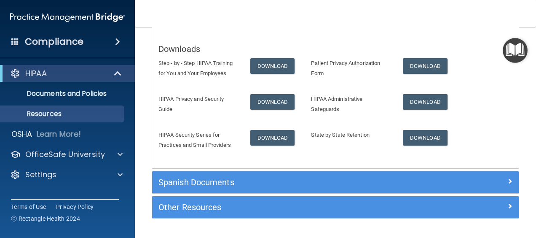
scroll to position [169, 0]
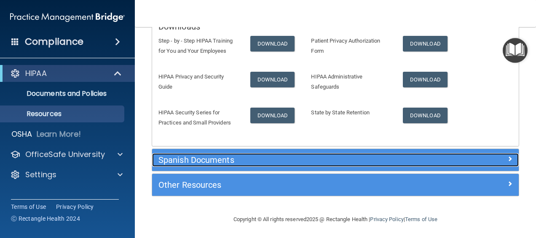
click at [213, 161] on h5 "Spanish Documents" at bounding box center [290, 159] width 263 height 9
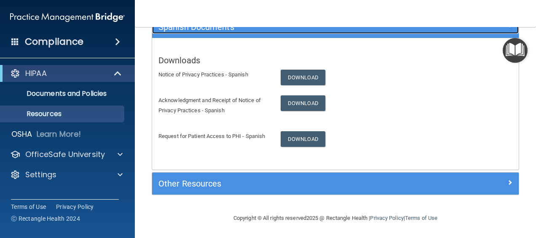
scroll to position [159, 0]
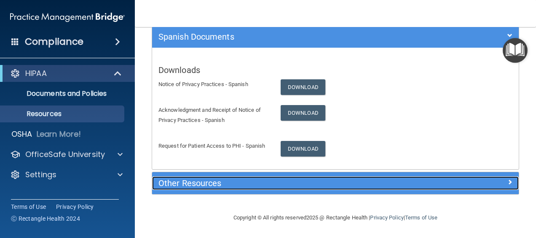
click at [217, 178] on h5 "Other Resources" at bounding box center [290, 182] width 263 height 9
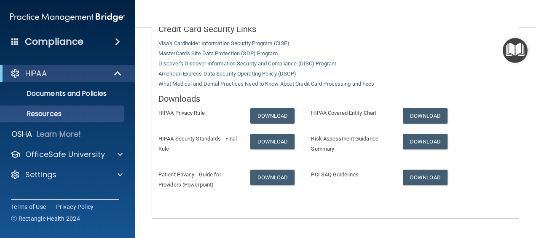
scroll to position [308, 0]
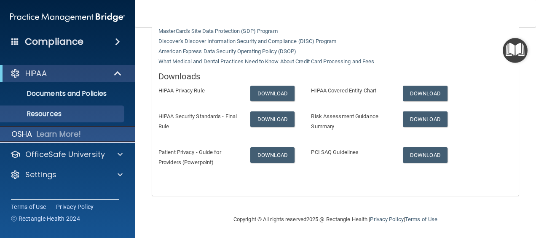
click at [61, 130] on p "Learn More!" at bounding box center [59, 134] width 45 height 10
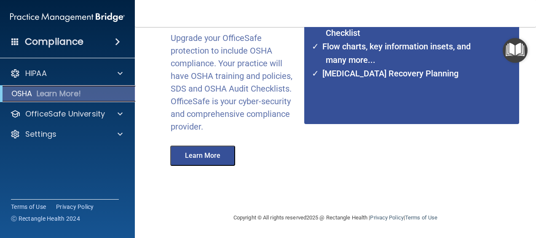
scroll to position [180, 0]
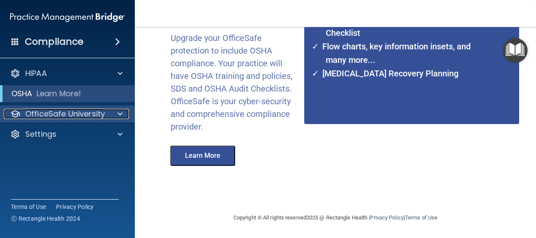
click at [53, 117] on p "OfficeSafe University" at bounding box center [65, 114] width 80 height 10
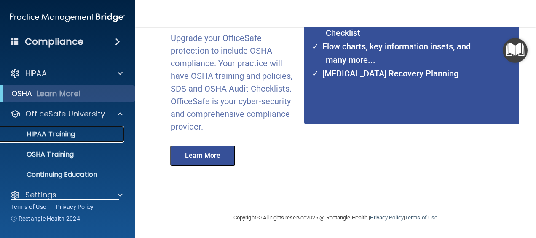
click at [56, 132] on p "HIPAA Training" at bounding box center [40, 134] width 70 height 8
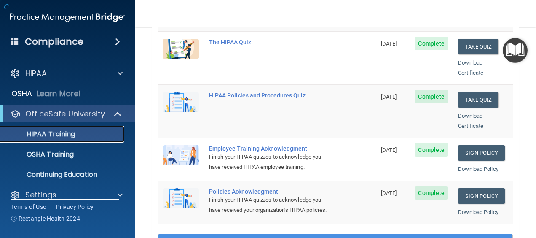
scroll to position [433, 0]
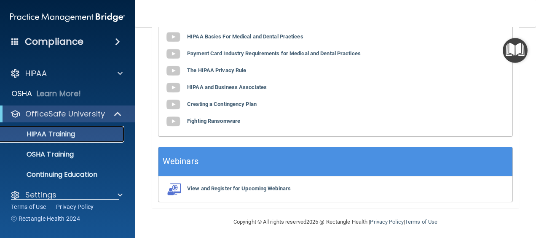
click at [62, 134] on p "HIPAA Training" at bounding box center [40, 134] width 70 height 8
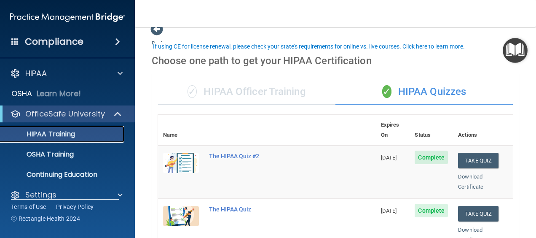
scroll to position [0, 0]
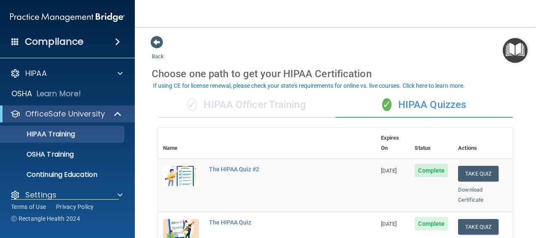
click at [249, 100] on div "✓ HIPAA Officer Training" at bounding box center [247, 104] width 178 height 25
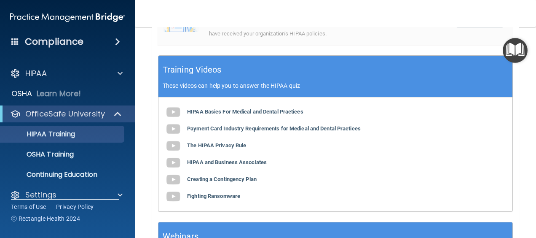
scroll to position [287, 0]
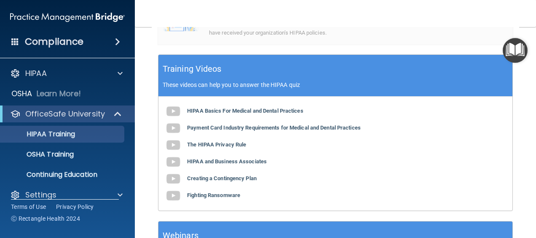
click at [226, 144] on div "HIPAA Basics For Medical and Dental Practices Payment Card Industry Requirement…" at bounding box center [336, 154] width 354 height 114
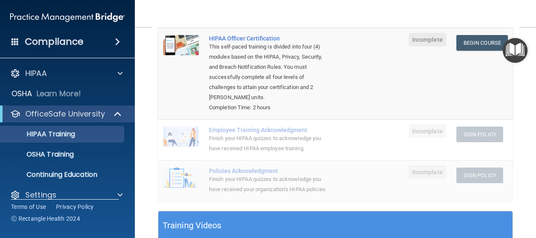
scroll to position [132, 0]
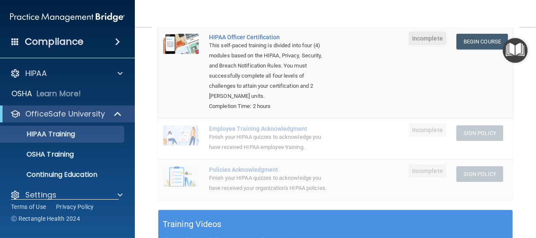
click at [194, 134] on img at bounding box center [181, 135] width 36 height 20
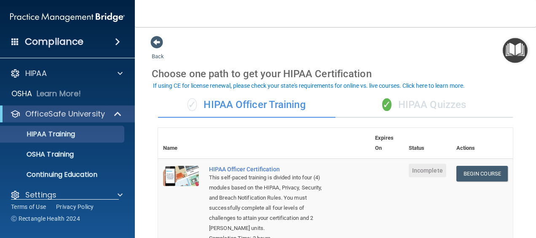
click at [407, 108] on div "✓ HIPAA Quizzes" at bounding box center [425, 104] width 178 height 25
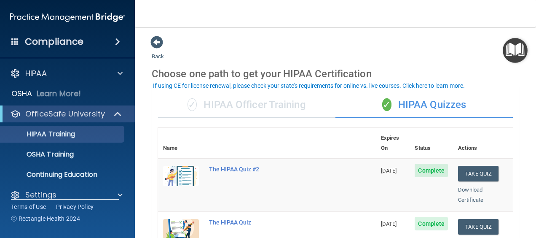
click at [283, 103] on div "✓ HIPAA Officer Training" at bounding box center [247, 104] width 178 height 25
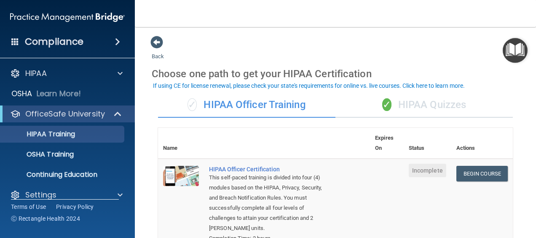
click at [398, 106] on div "✓ HIPAA Quizzes" at bounding box center [425, 104] width 178 height 25
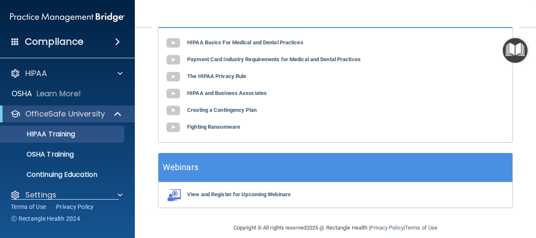
scroll to position [433, 0]
